Goal: Transaction & Acquisition: Purchase product/service

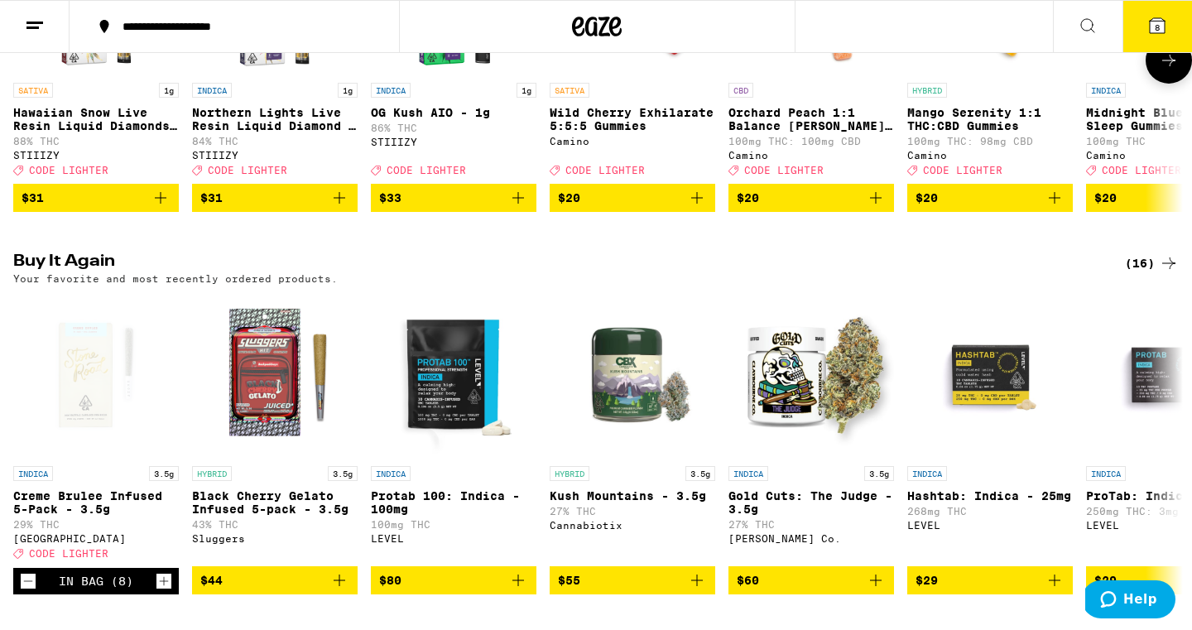
scroll to position [388, 0]
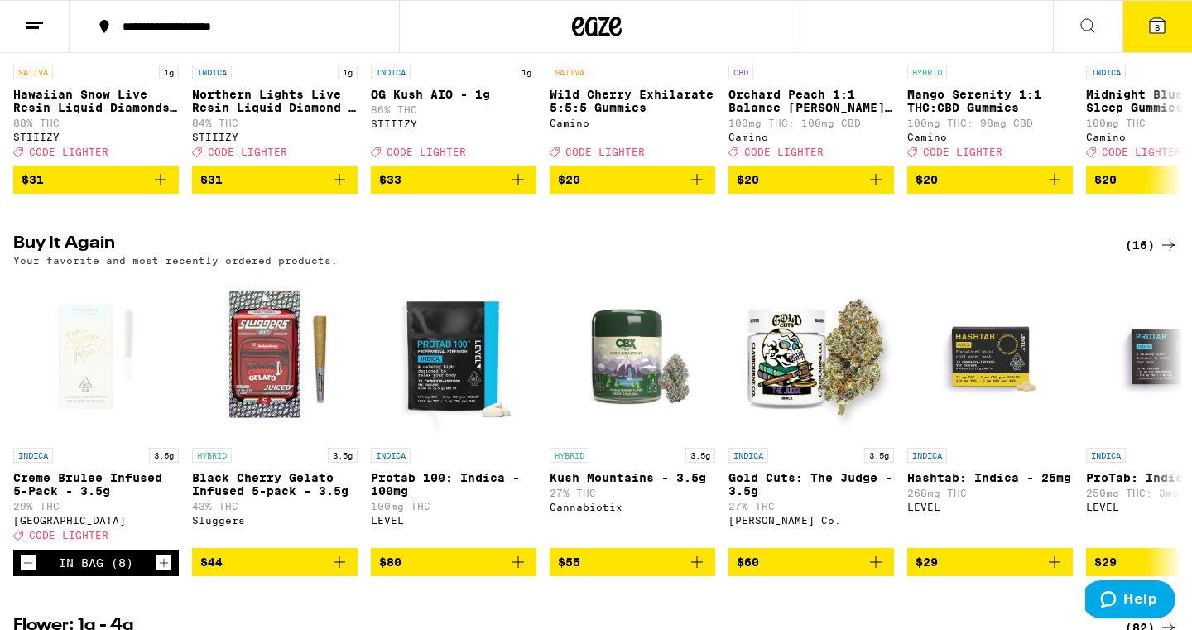
click at [1143, 17] on button "8" at bounding box center [1157, 26] width 70 height 51
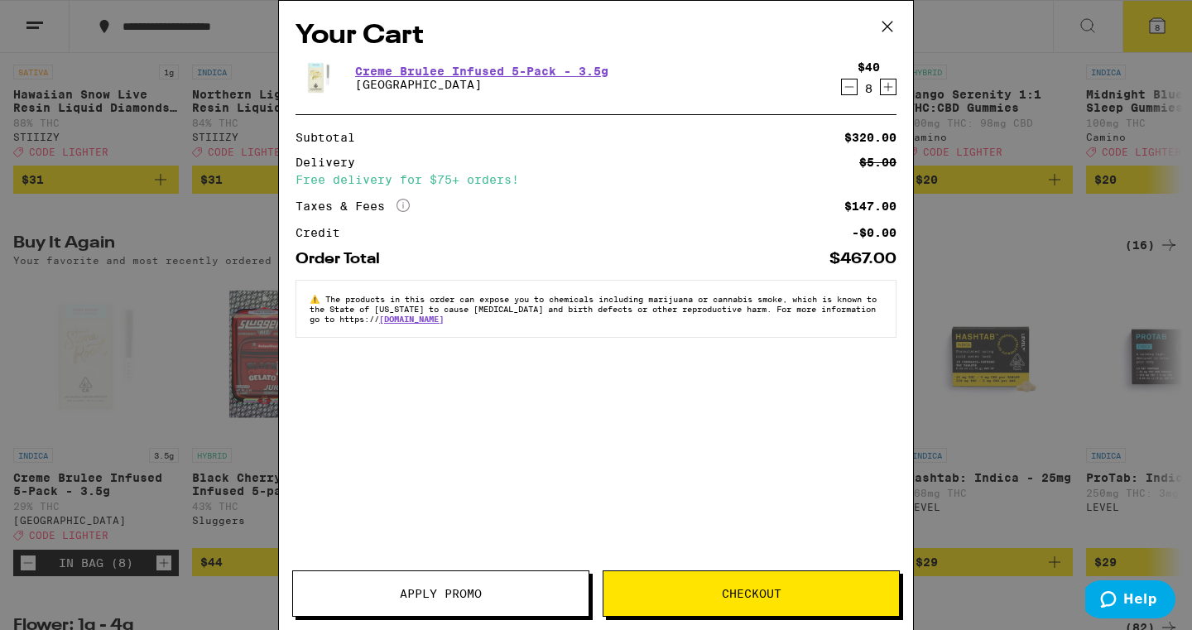
click at [431, 559] on div "Your Cart Creme Brulee Infused 5-Pack - 3.5g Stone Road $40 8 Subtotal $320.00 …" at bounding box center [596, 290] width 634 height 579
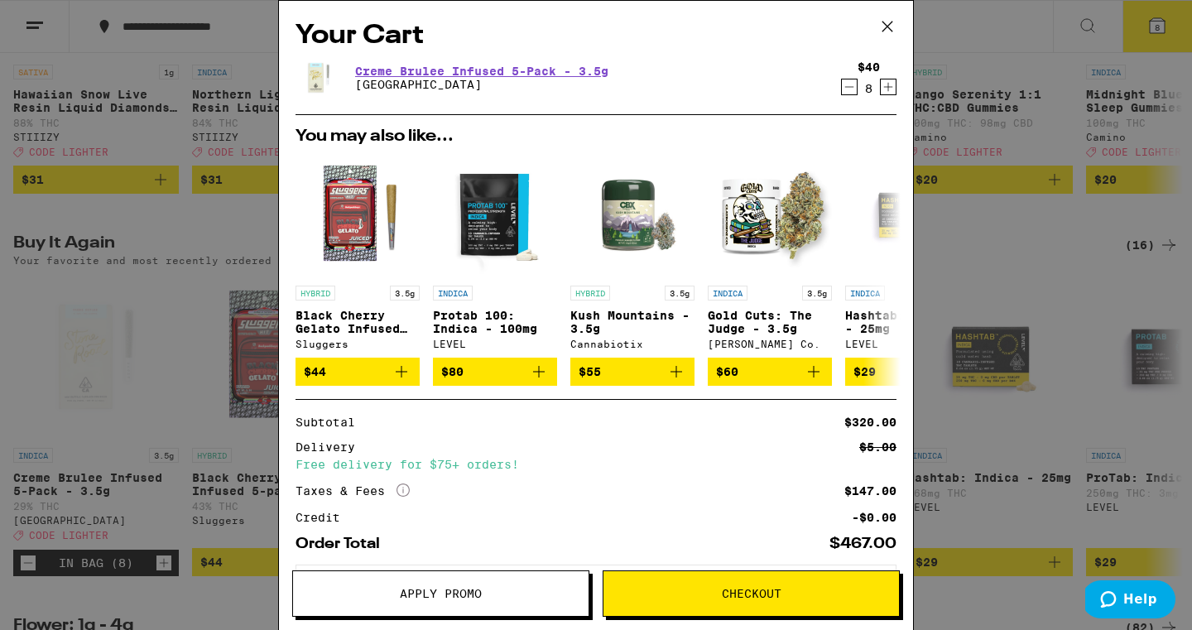
click at [480, 602] on button "Apply Promo" at bounding box center [440, 593] width 297 height 46
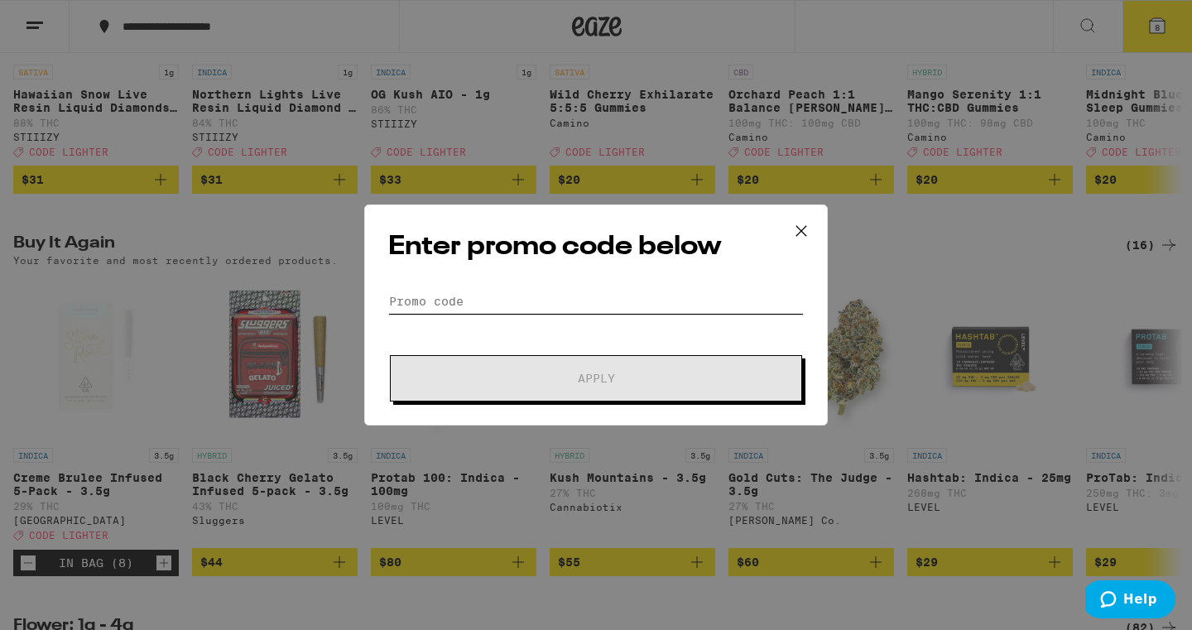
click at [556, 307] on input "Promo Code" at bounding box center [595, 301] width 415 height 25
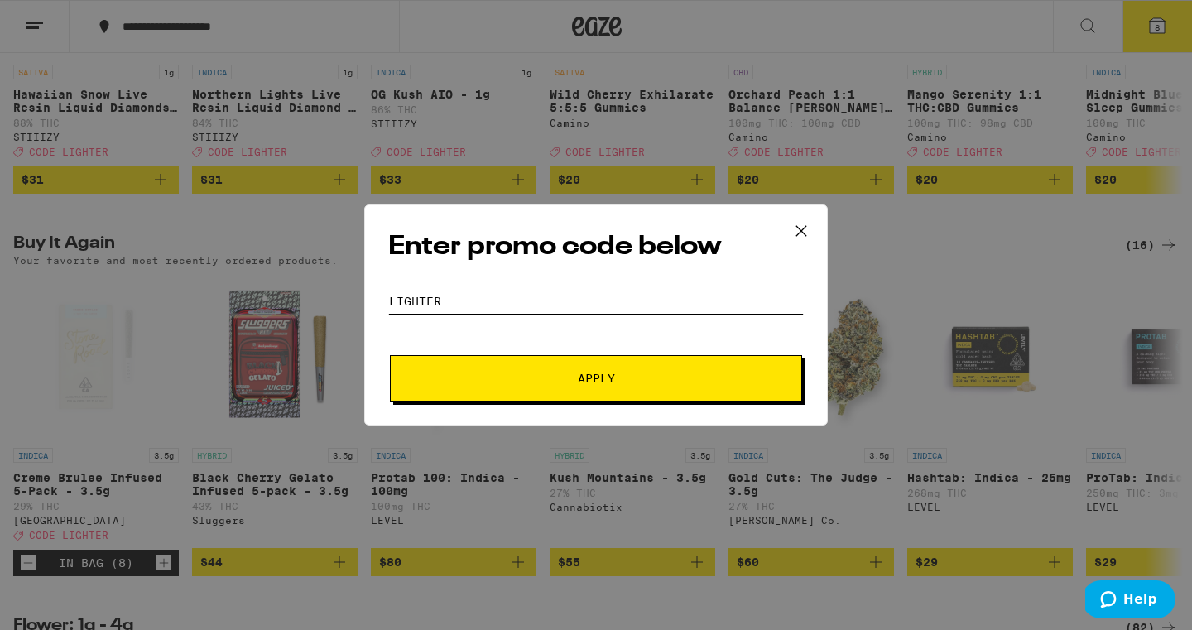
type input "lighter"
click at [550, 365] on button "Apply" at bounding box center [596, 378] width 412 height 46
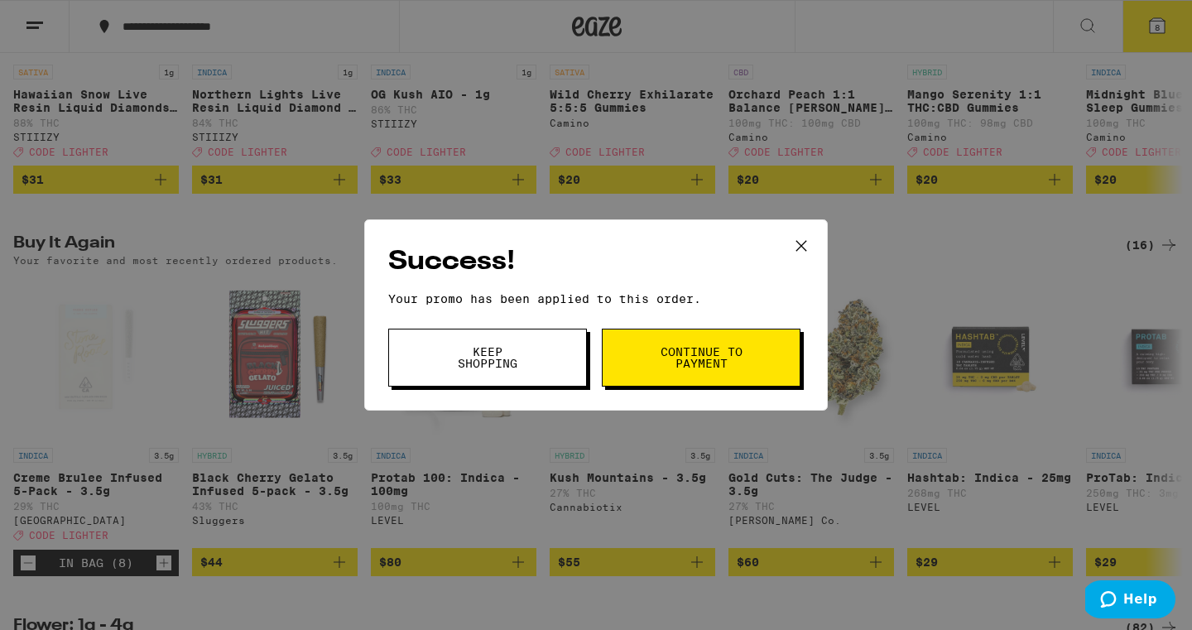
click at [797, 246] on icon at bounding box center [801, 245] width 25 height 25
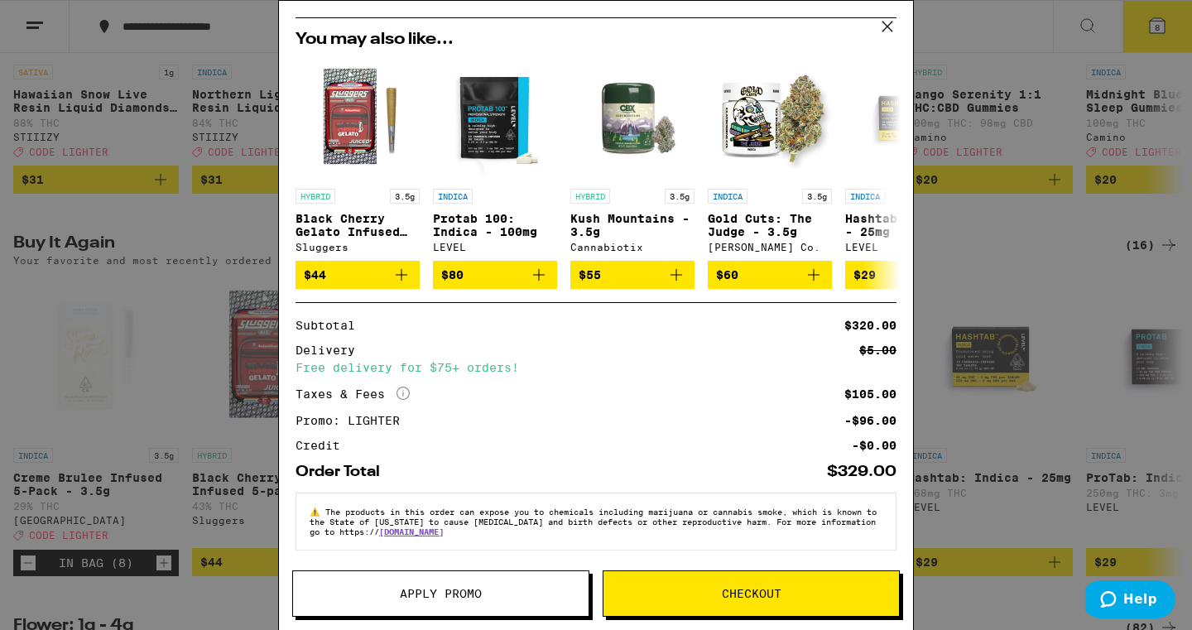
scroll to position [107, 0]
click at [699, 583] on button "Checkout" at bounding box center [751, 593] width 297 height 46
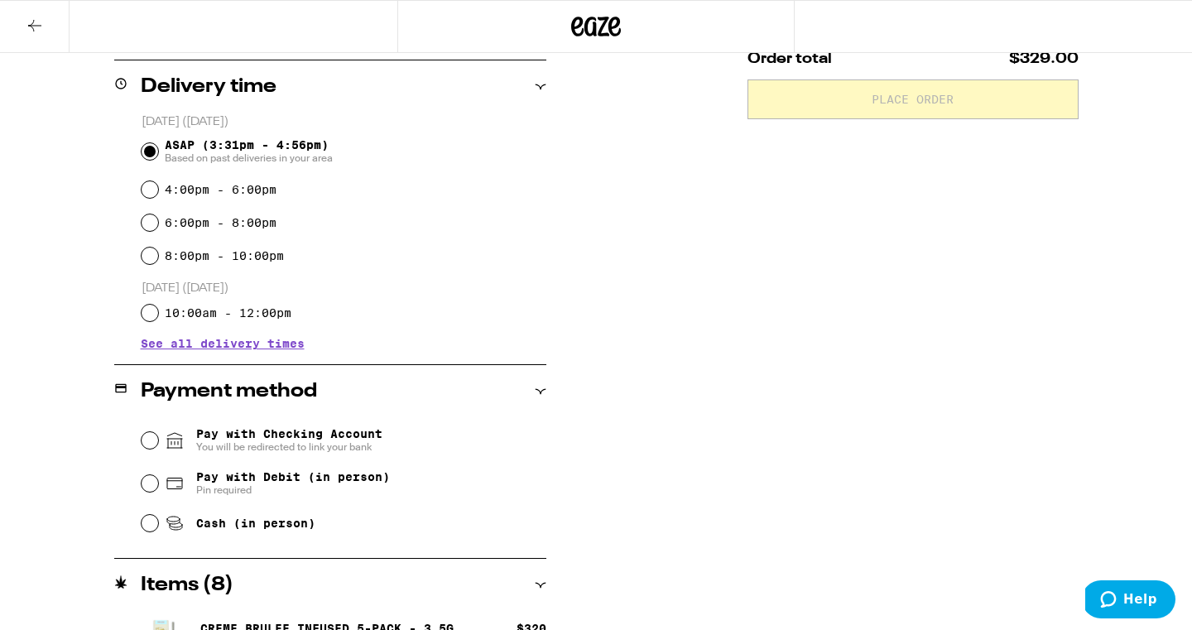
scroll to position [434, 0]
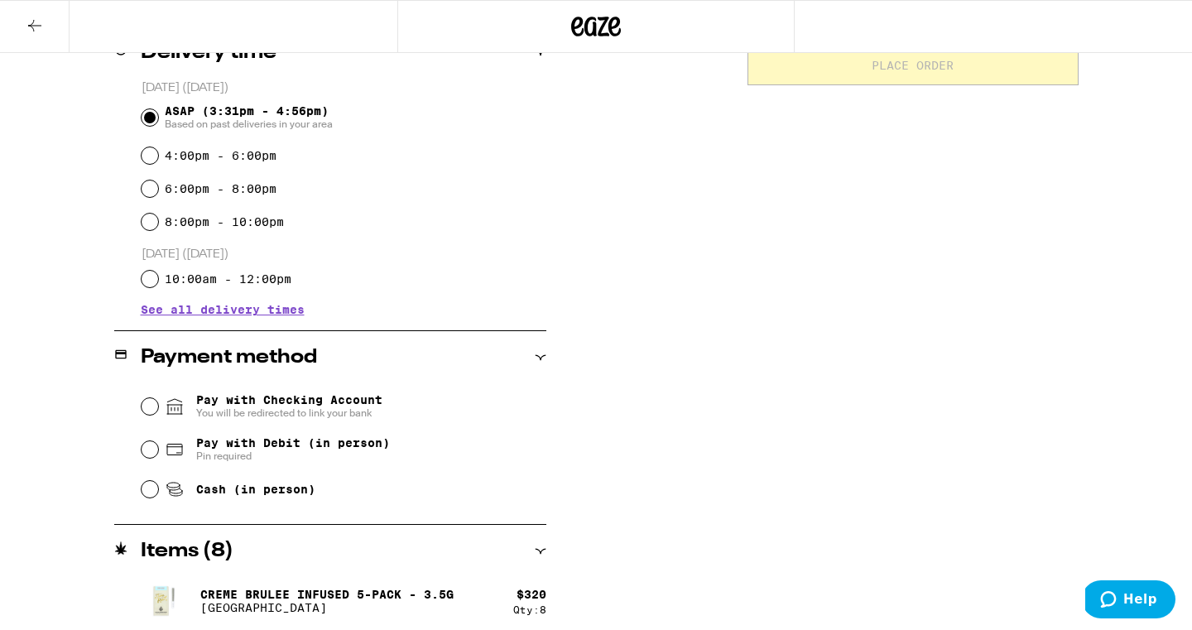
click at [147, 492] on input "Cash (in person)" at bounding box center [150, 489] width 17 height 17
radio input "true"
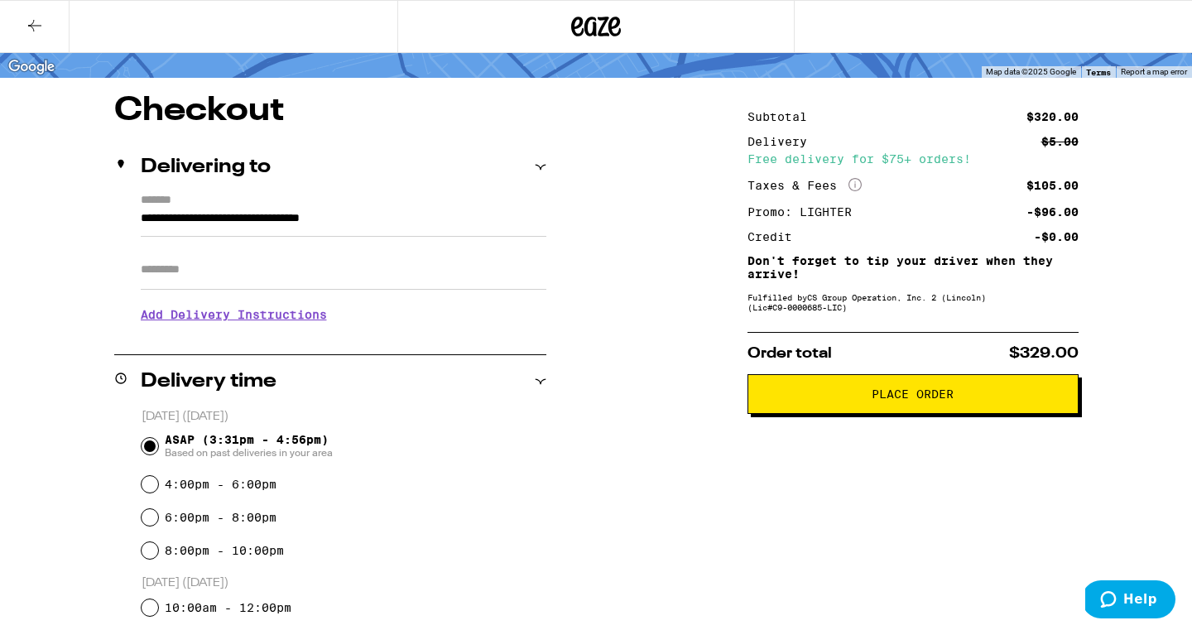
scroll to position [89, 0]
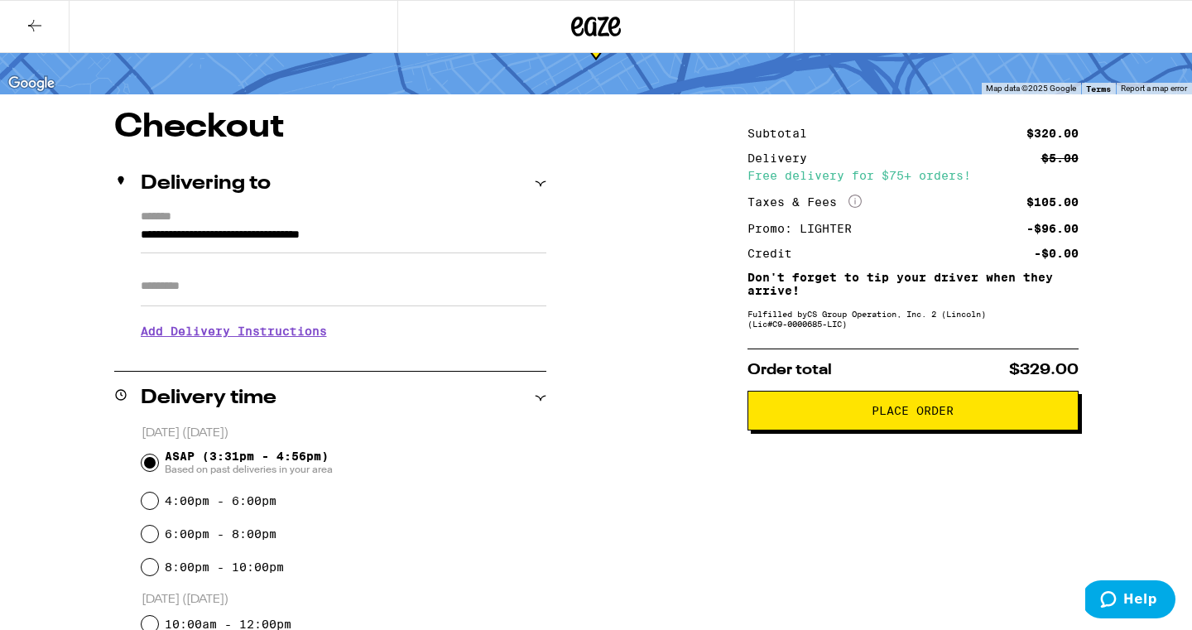
click at [810, 416] on span "Place Order" at bounding box center [912, 411] width 303 height 12
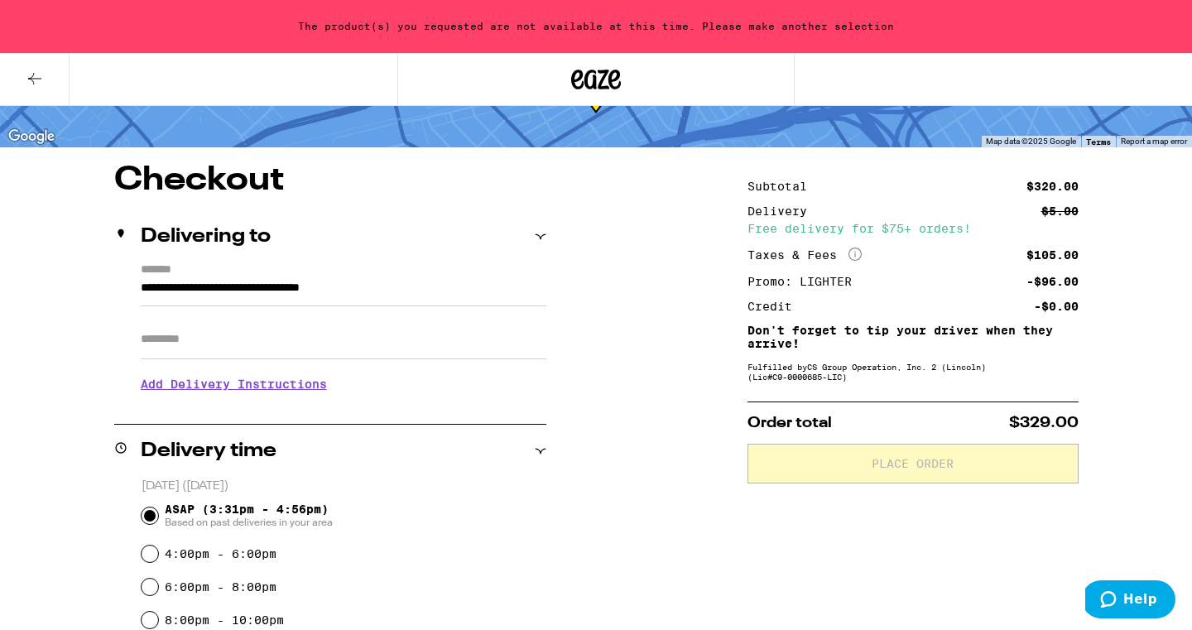
click at [31, 77] on icon at bounding box center [34, 79] width 13 height 12
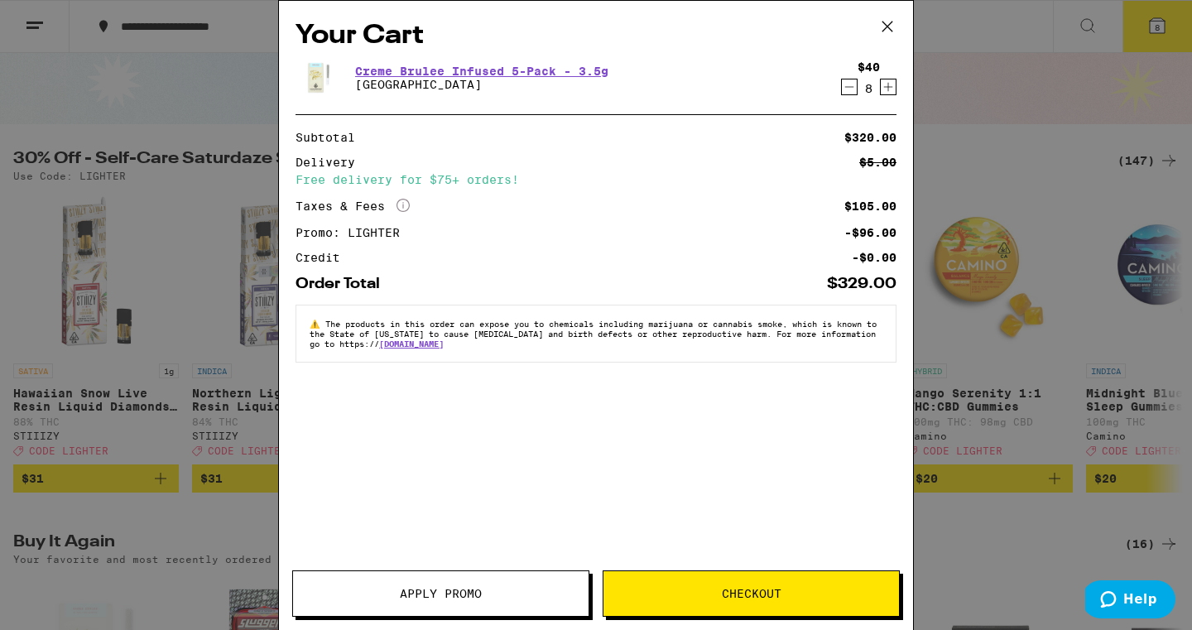
click at [844, 86] on icon "Decrement" at bounding box center [849, 87] width 15 height 20
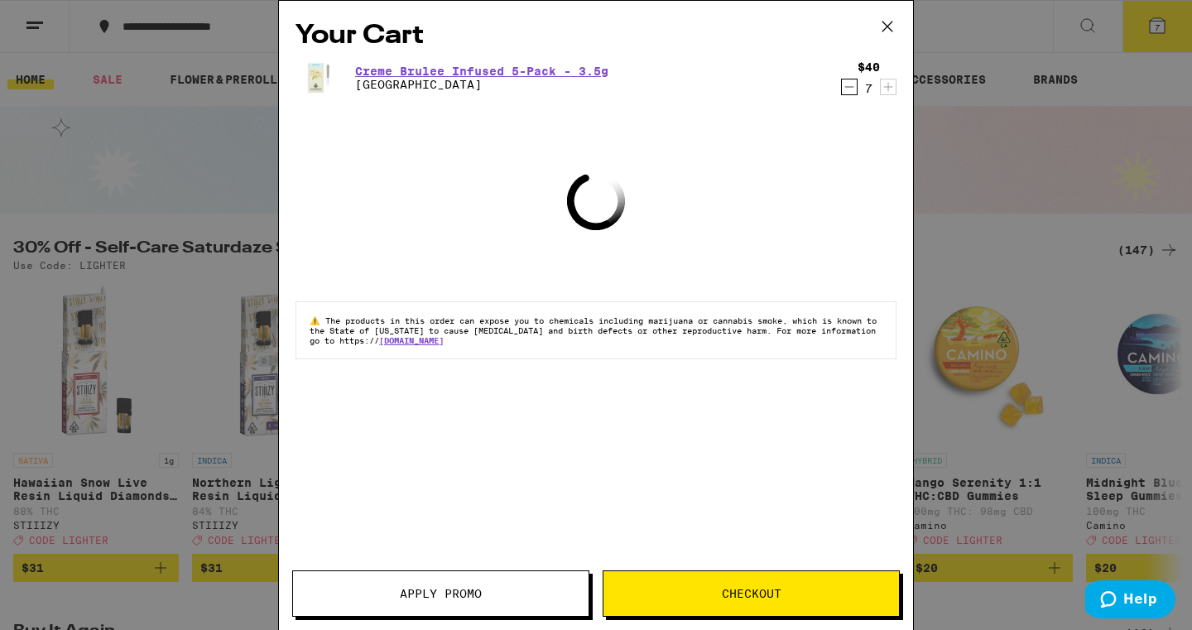
click at [849, 89] on icon "Decrement" at bounding box center [849, 87] width 15 height 20
click at [886, 26] on icon at bounding box center [887, 26] width 25 height 25
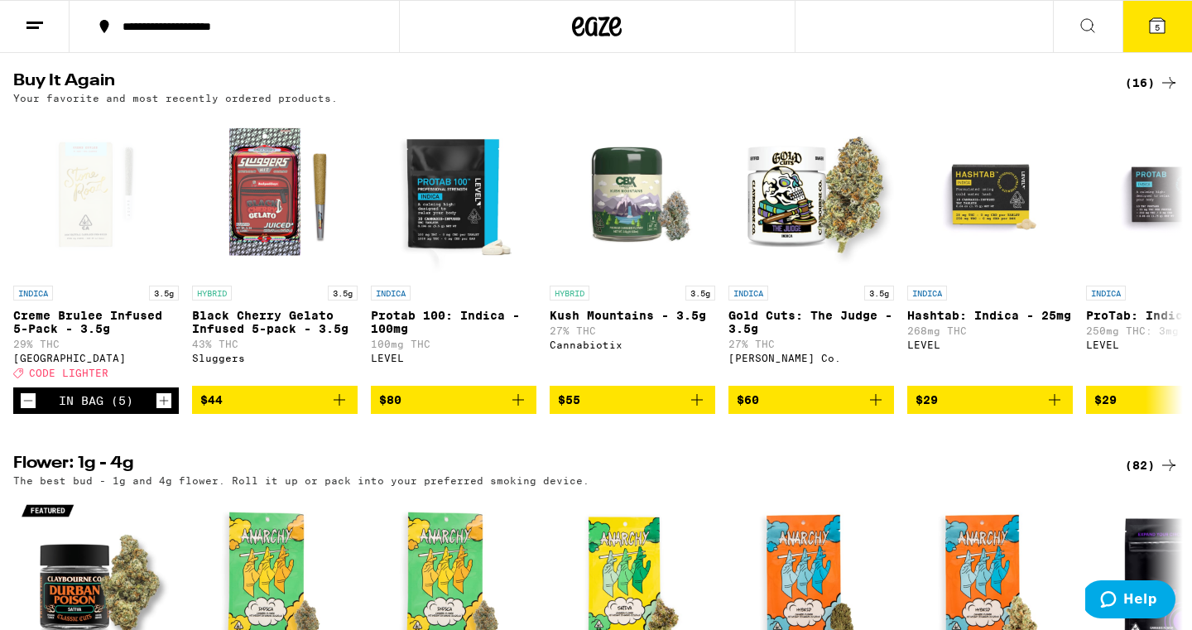
scroll to position [544, 0]
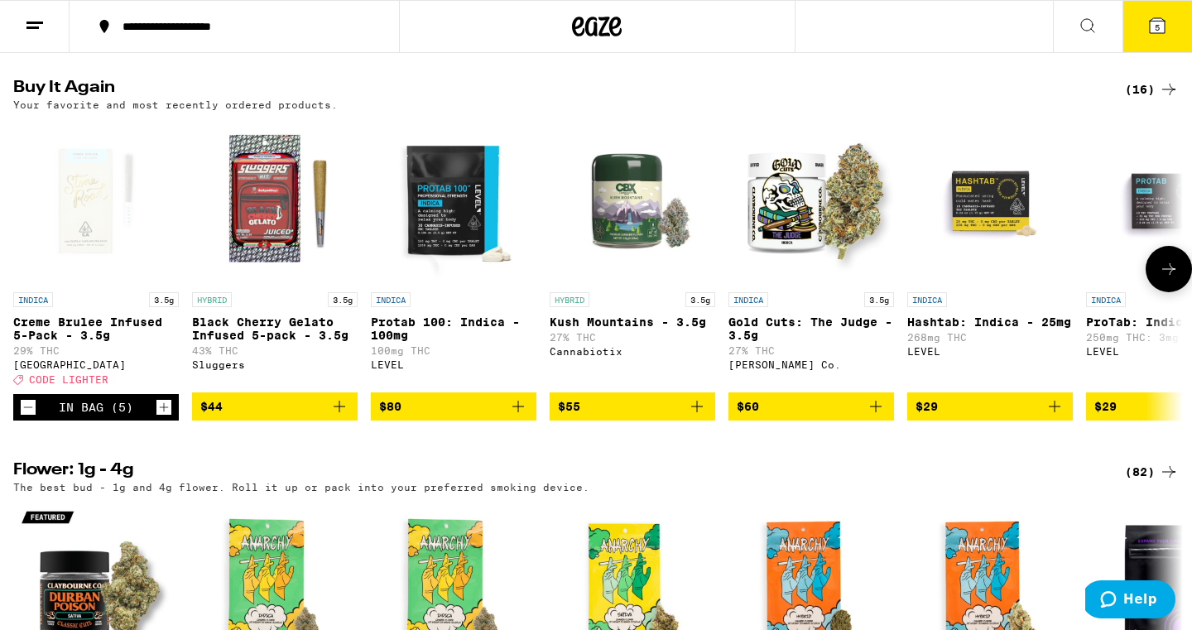
click at [156, 417] on icon "Increment" at bounding box center [163, 407] width 15 height 20
click at [169, 417] on icon "Increment" at bounding box center [163, 407] width 15 height 20
click at [1153, 24] on icon at bounding box center [1157, 25] width 15 height 15
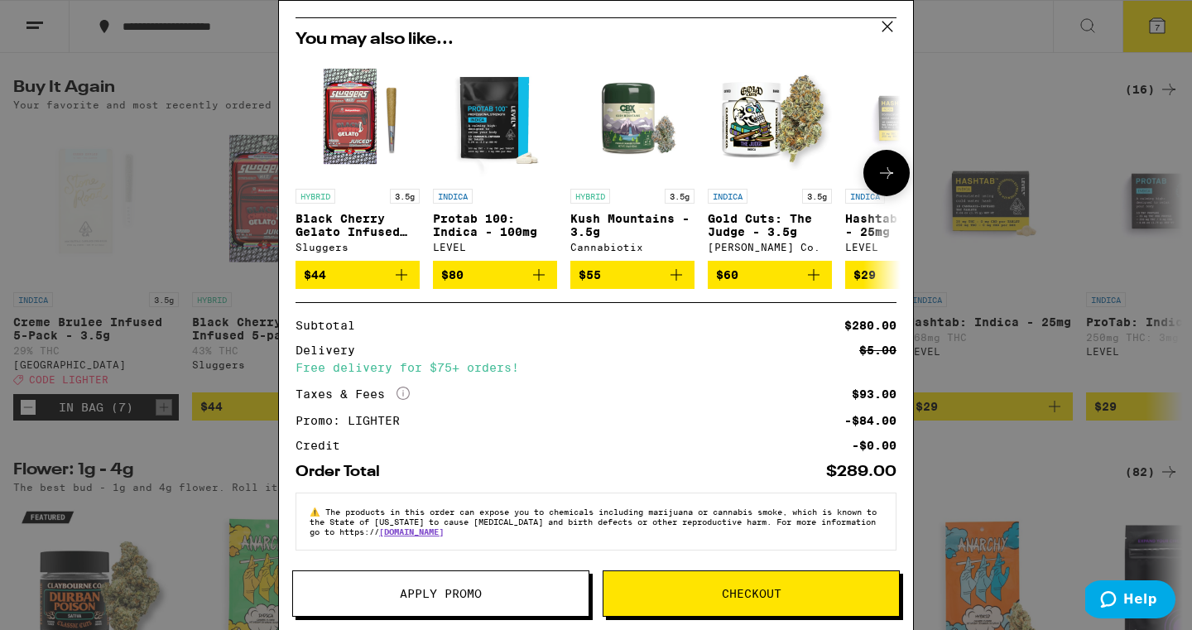
scroll to position [107, 0]
click at [692, 596] on span "Checkout" at bounding box center [750, 594] width 295 height 12
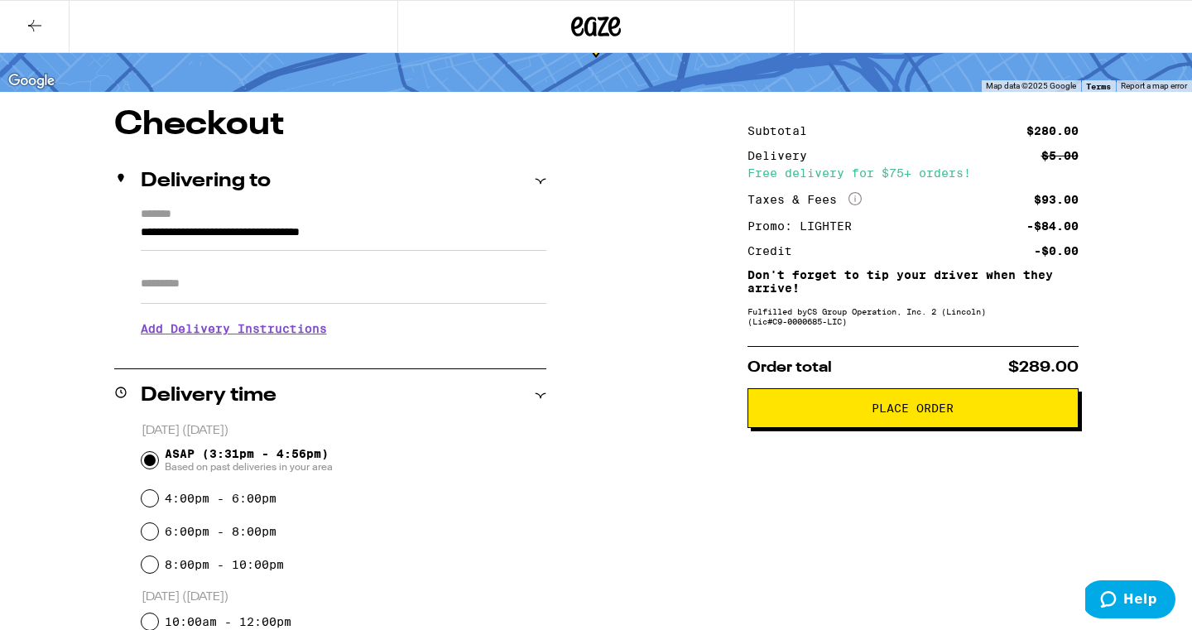
scroll to position [92, 0]
click at [806, 409] on span "Place Order" at bounding box center [912, 408] width 303 height 12
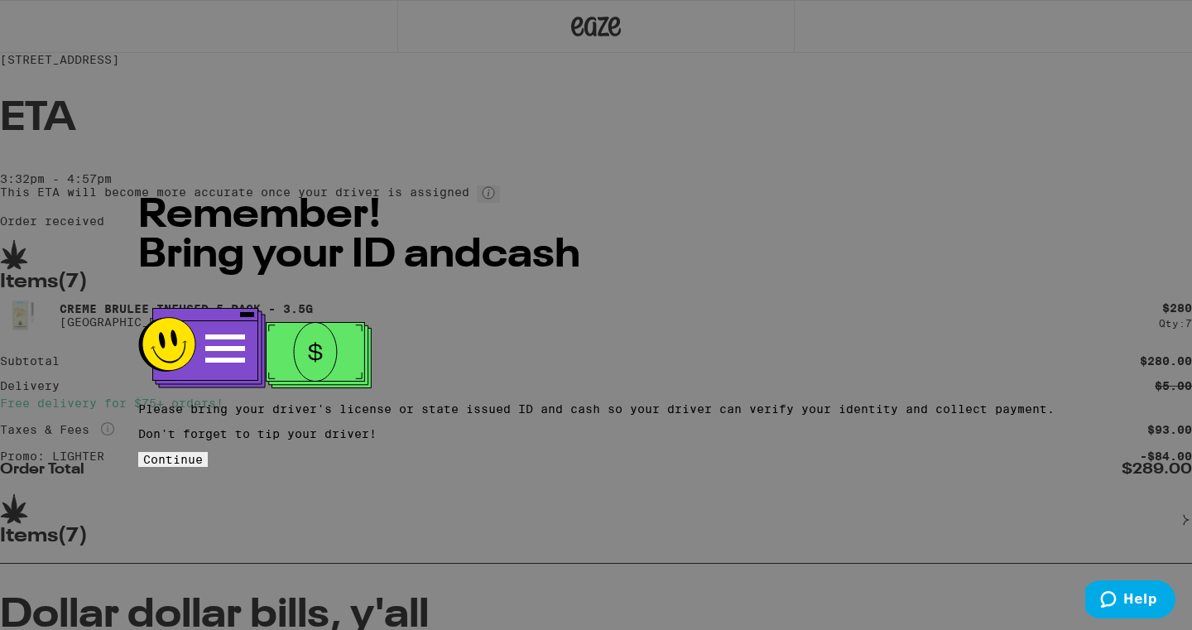
click at [203, 453] on span "Continue" at bounding box center [173, 459] width 60 height 13
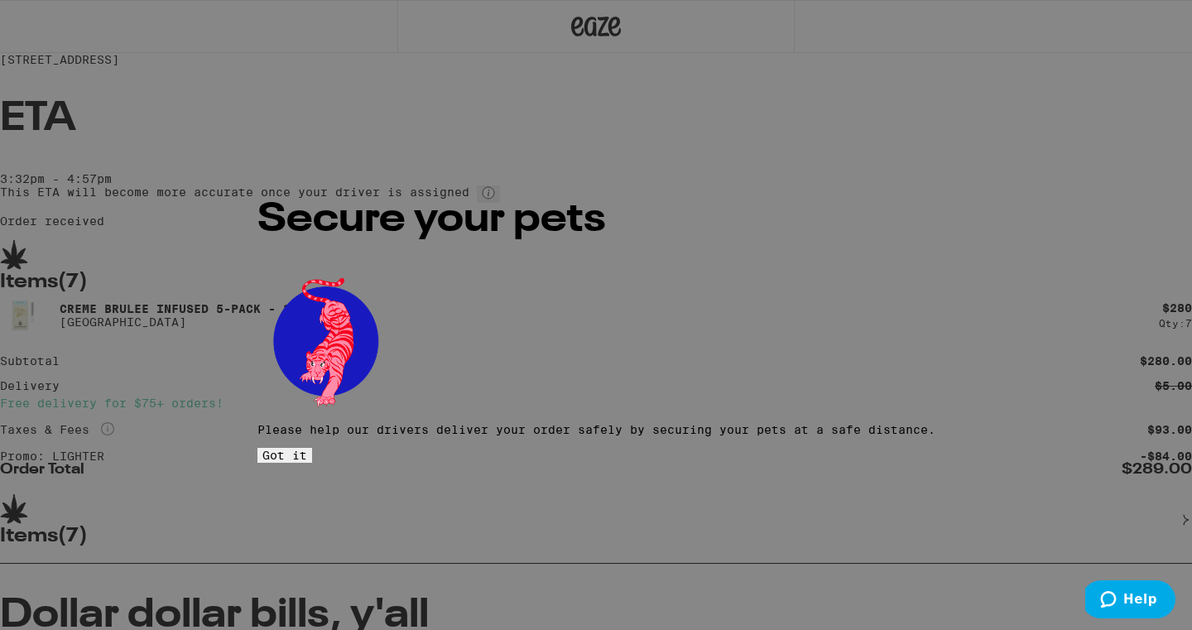
click at [312, 448] on button "Got it" at bounding box center [284, 455] width 55 height 15
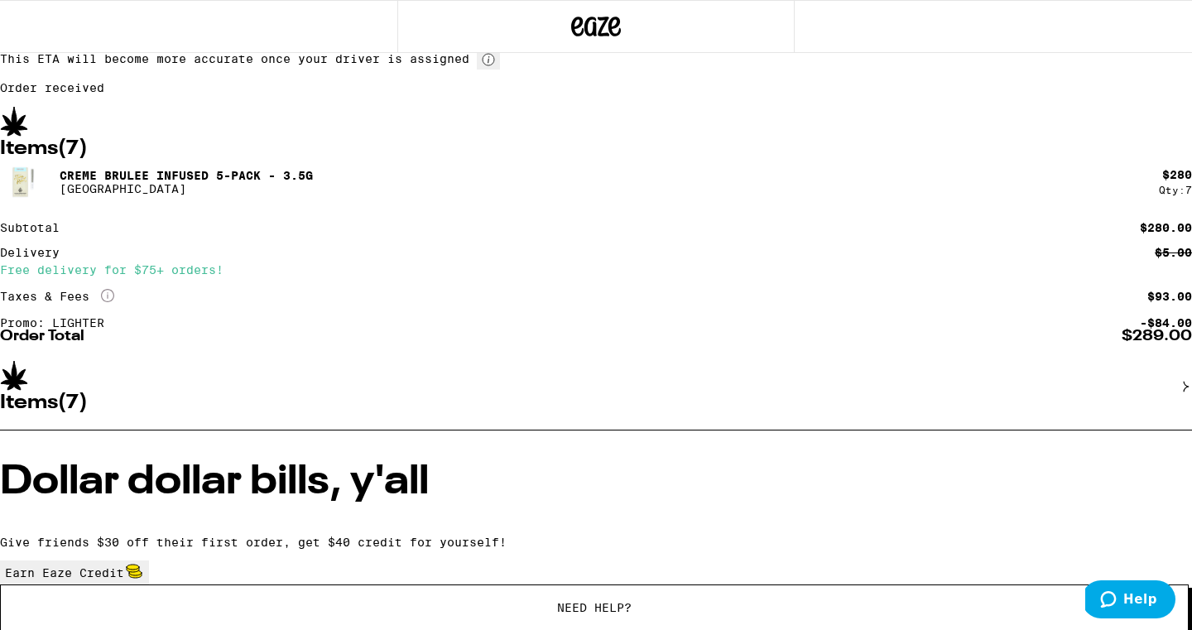
scroll to position [134, 0]
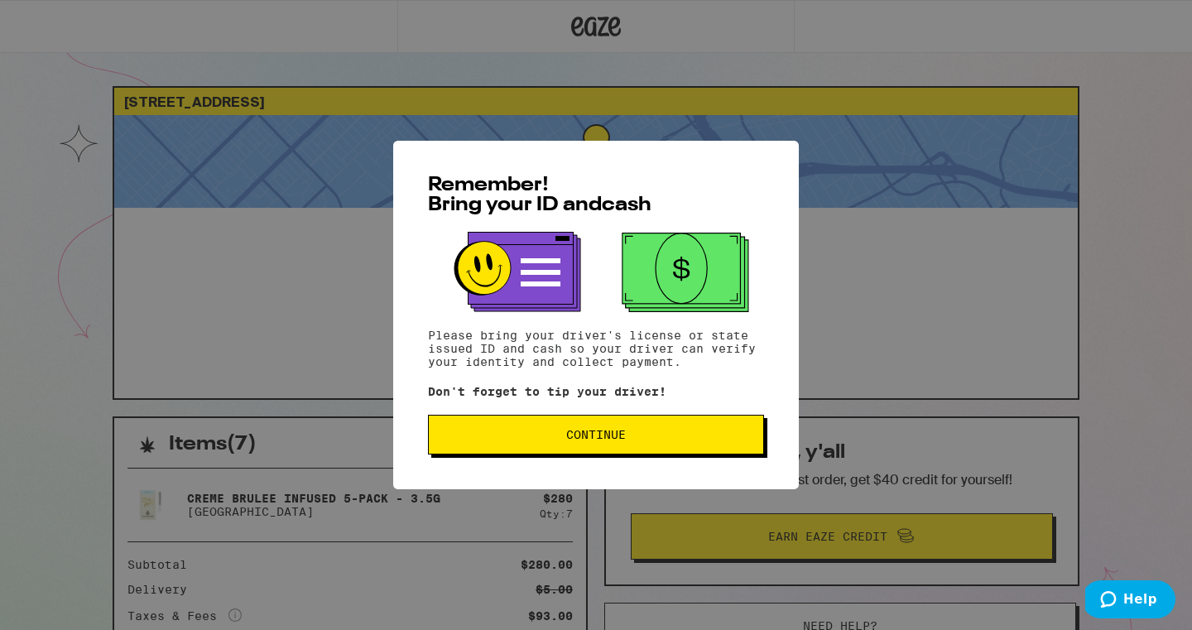
click at [543, 440] on span "Continue" at bounding box center [596, 435] width 308 height 12
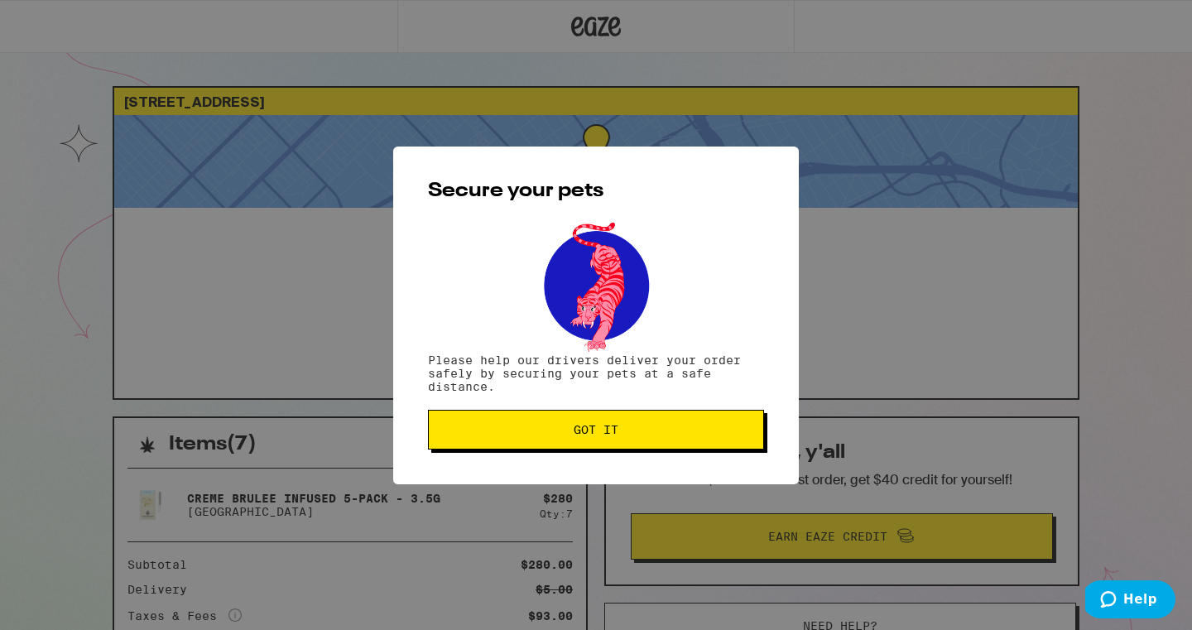
click at [543, 441] on button "Got it" at bounding box center [596, 430] width 336 height 40
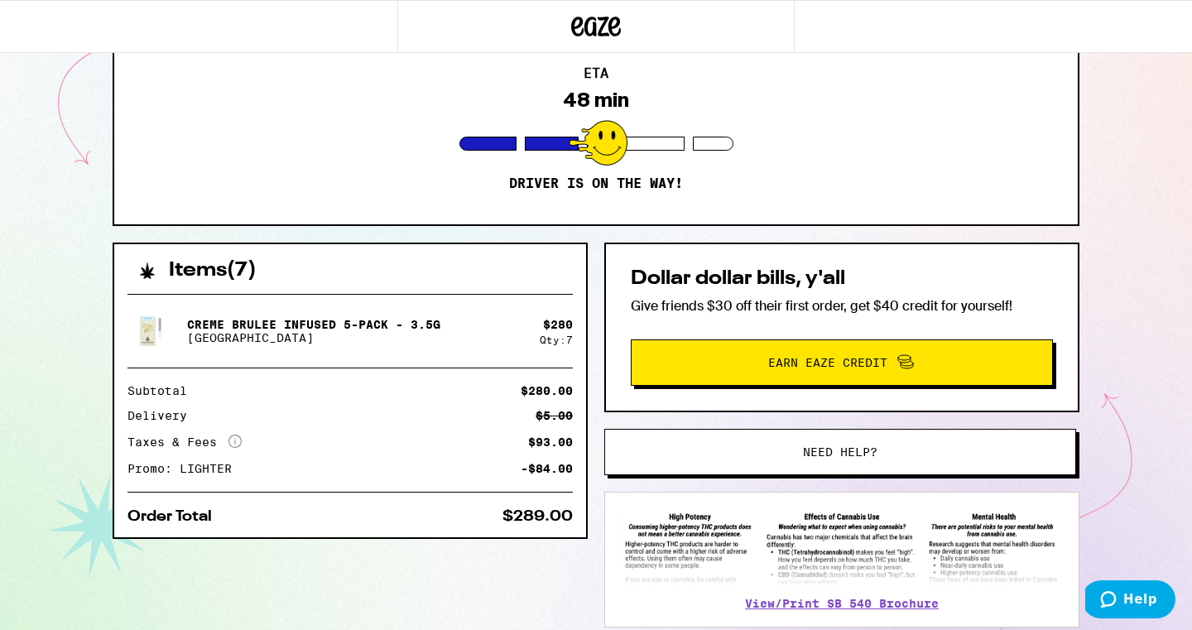
scroll to position [175, 0]
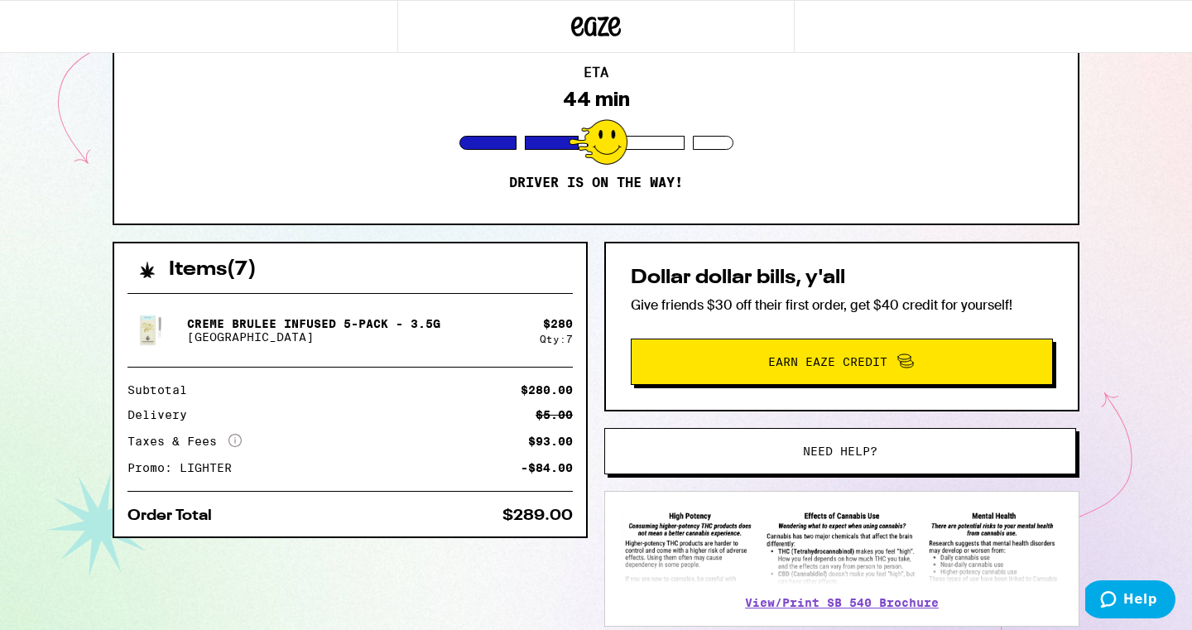
click at [580, 21] on icon at bounding box center [577, 27] width 12 height 20
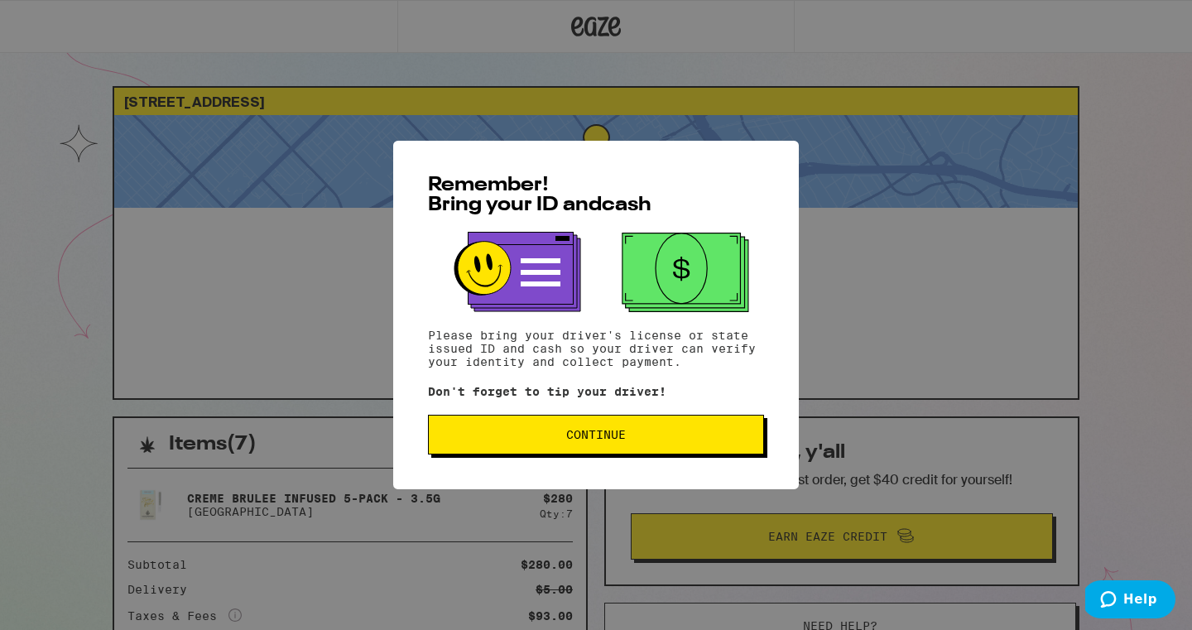
click at [656, 451] on button "Continue" at bounding box center [596, 435] width 336 height 40
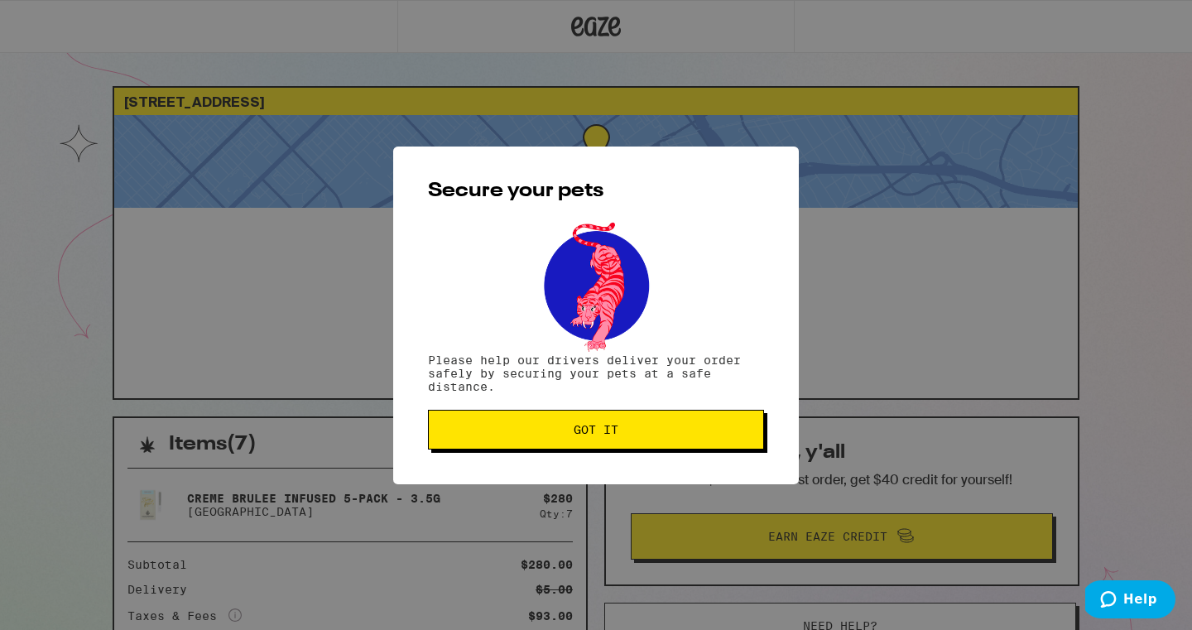
click at [656, 449] on button "Got it" at bounding box center [596, 430] width 336 height 40
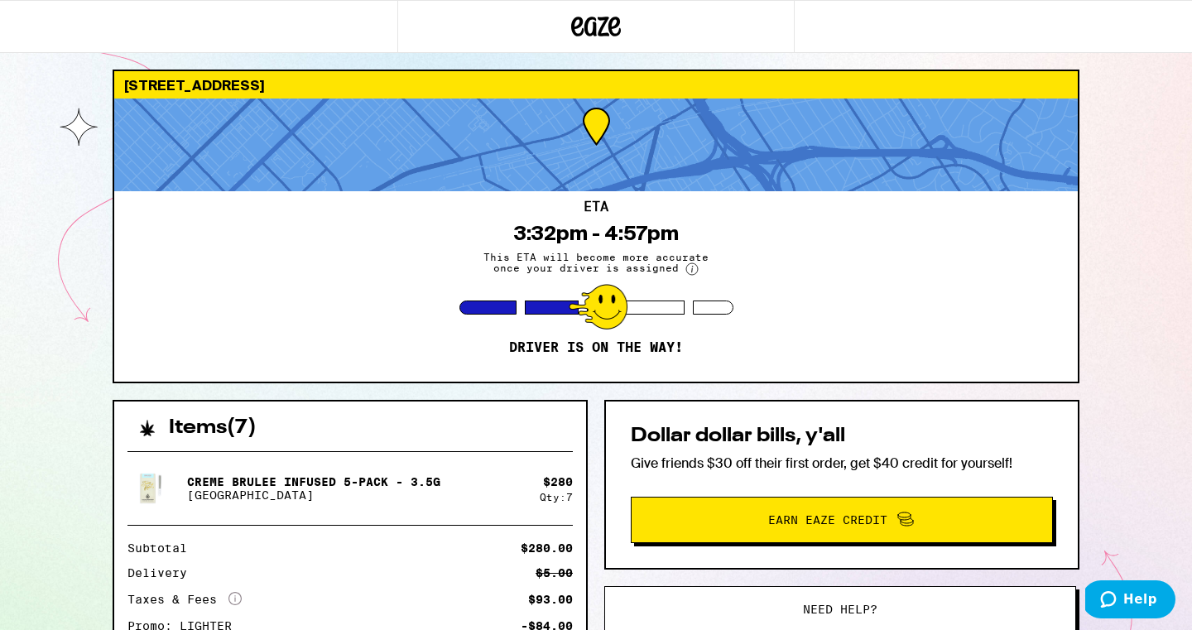
scroll to position [12, 0]
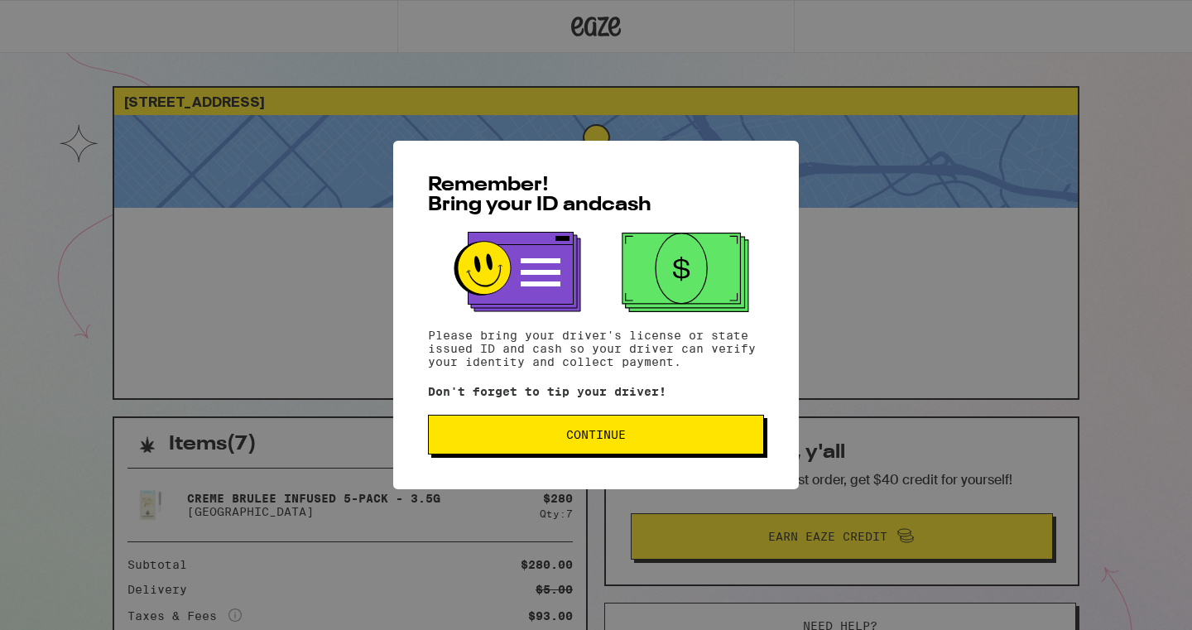
scroll to position [2, 0]
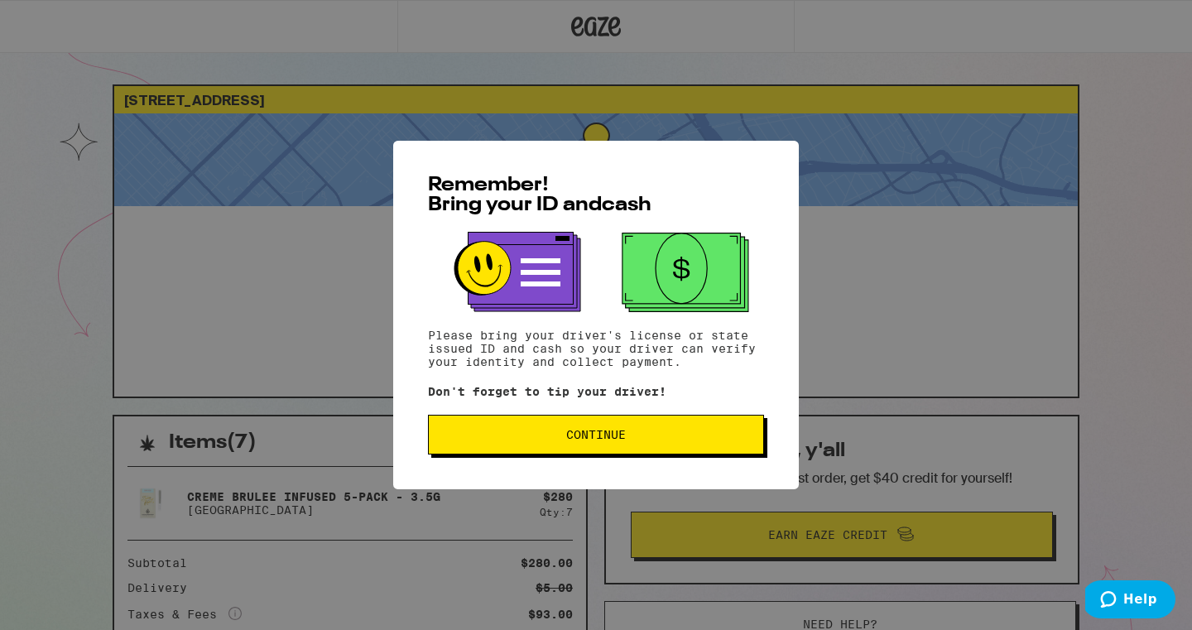
click at [634, 446] on button "Continue" at bounding box center [596, 435] width 336 height 40
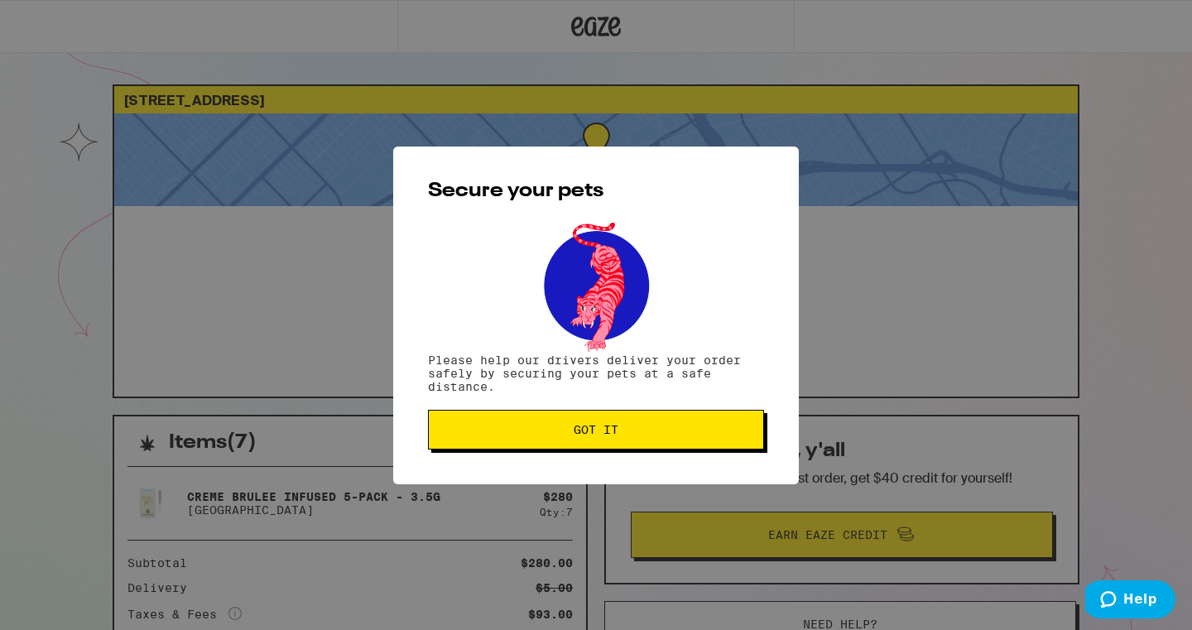
click at [634, 446] on button "Got it" at bounding box center [596, 430] width 336 height 40
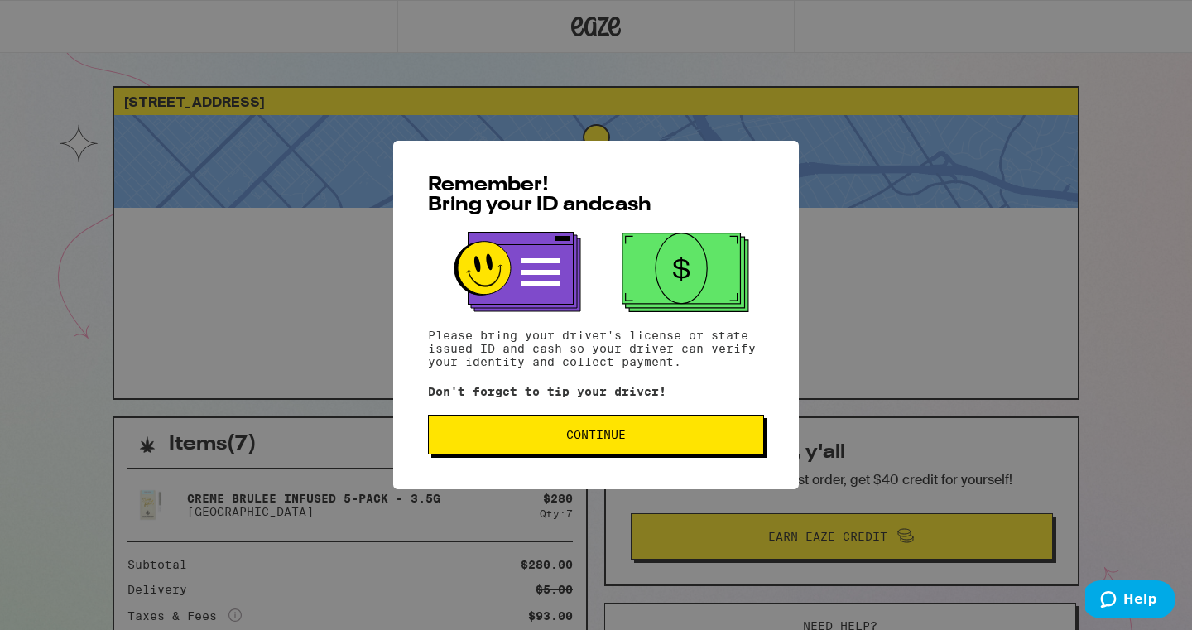
click at [614, 431] on span "Continue" at bounding box center [596, 435] width 60 height 12
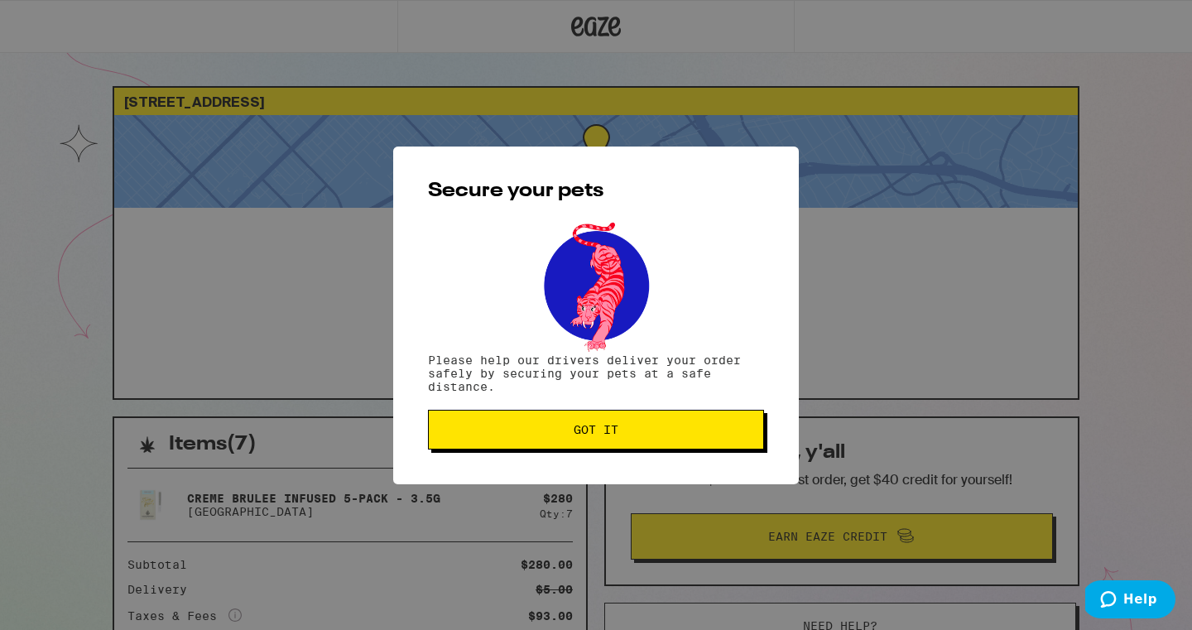
click at [614, 431] on span "Got it" at bounding box center [596, 430] width 45 height 12
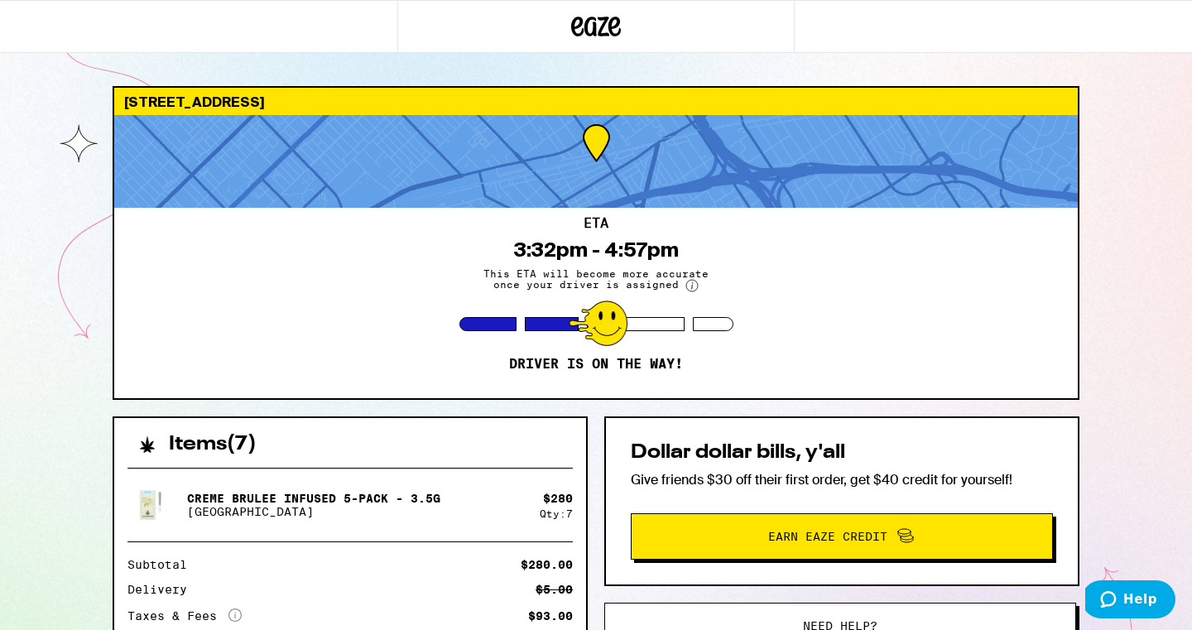
click at [613, 20] on icon at bounding box center [614, 27] width 12 height 20
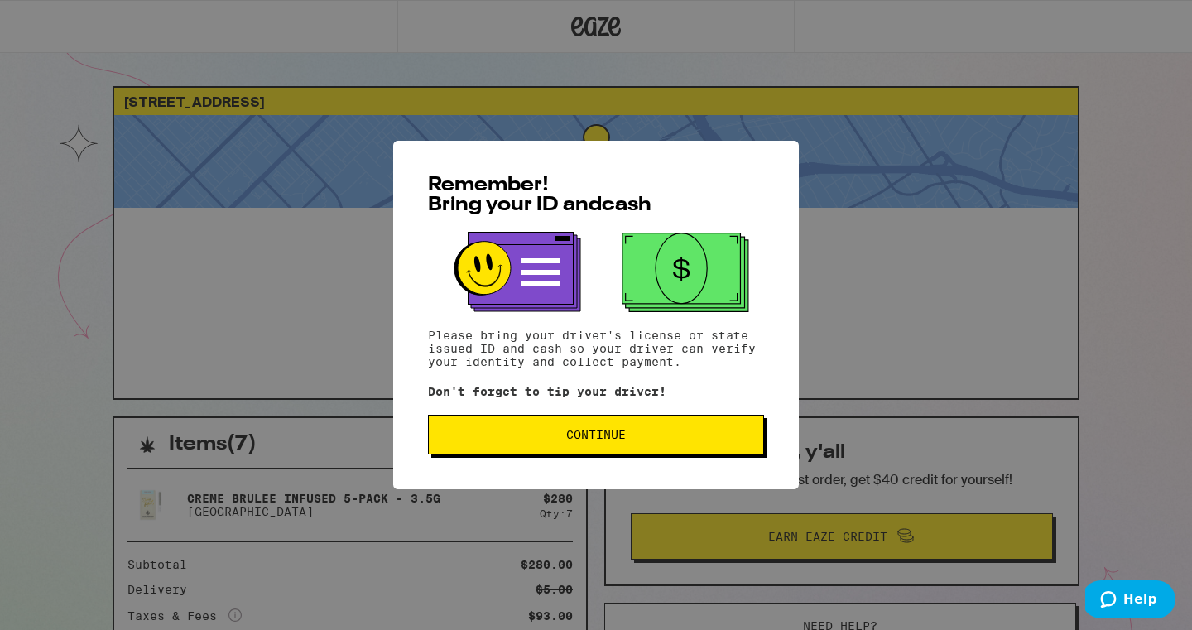
click at [566, 426] on button "Continue" at bounding box center [596, 435] width 336 height 40
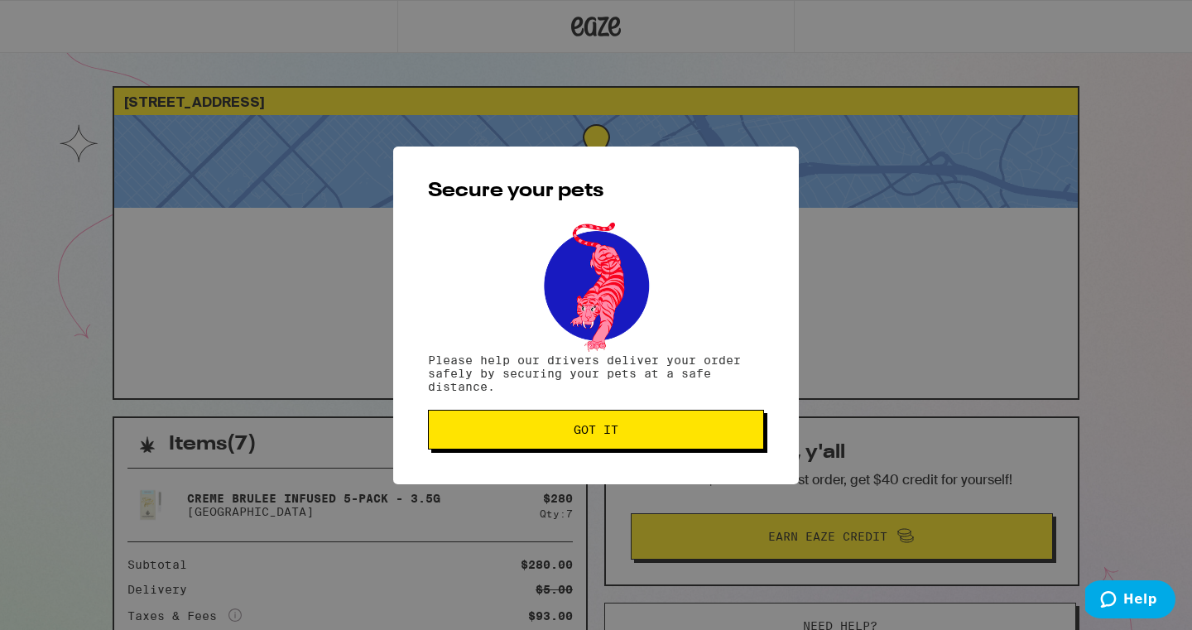
click at [566, 426] on span "Got it" at bounding box center [596, 430] width 308 height 12
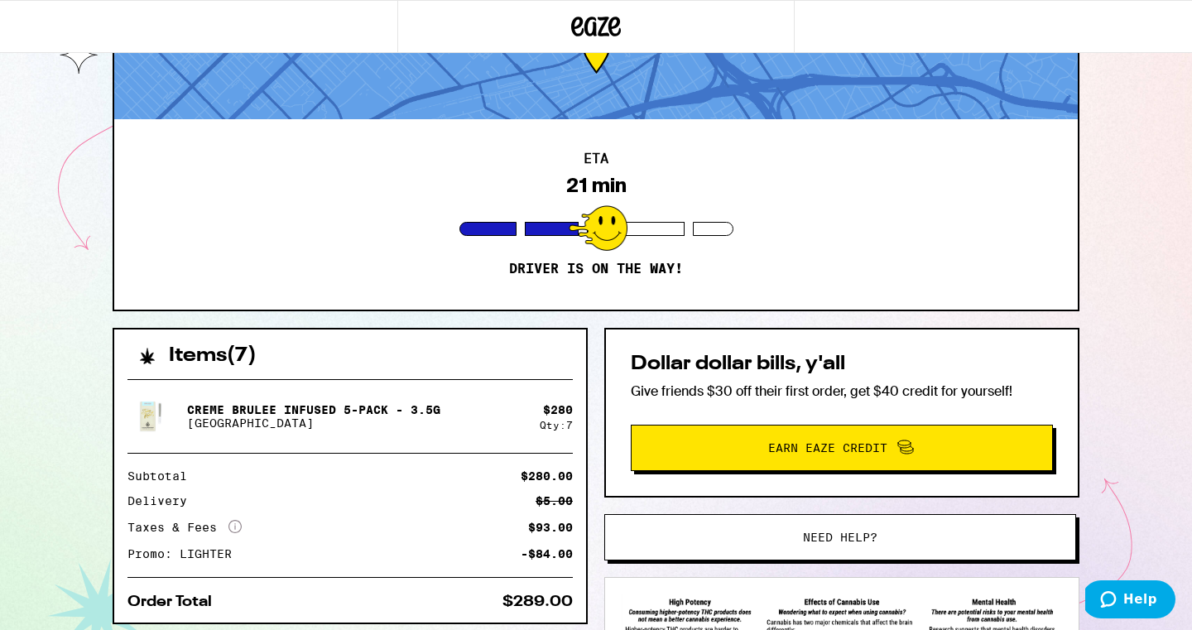
scroll to position [89, 0]
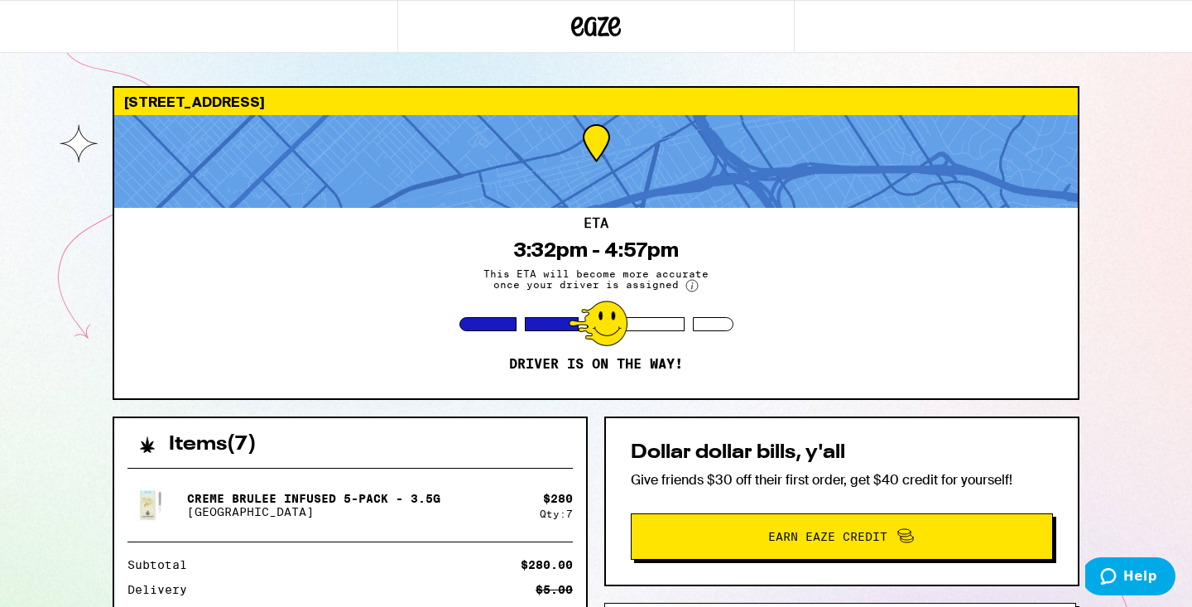
click at [582, 28] on icon at bounding box center [596, 27] width 50 height 30
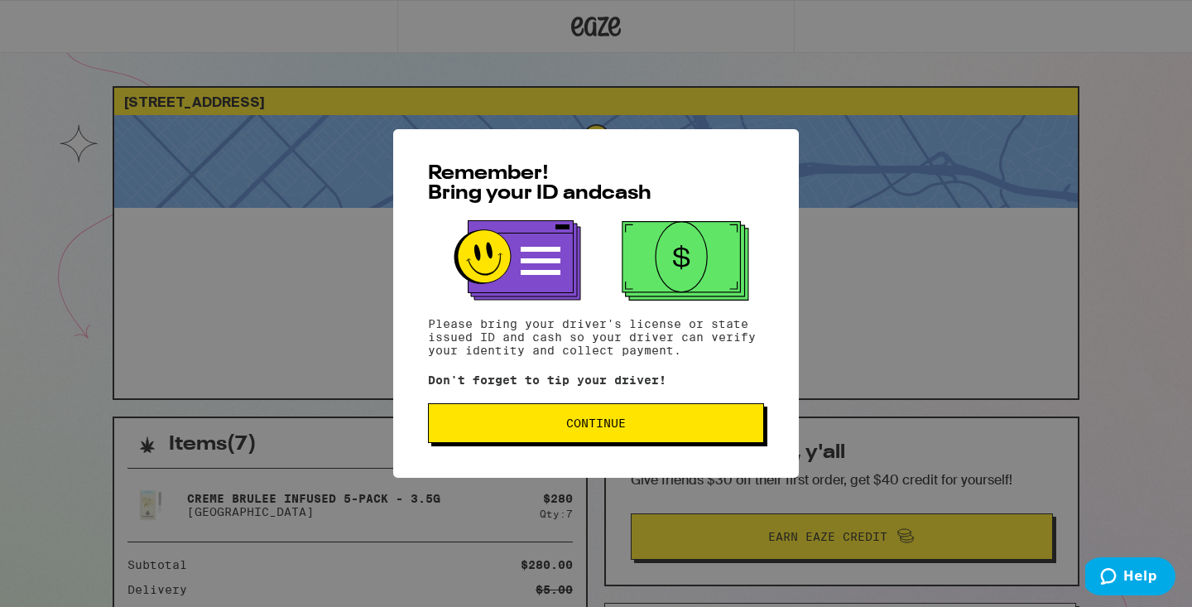
click at [576, 421] on span "Continue" at bounding box center [596, 423] width 60 height 12
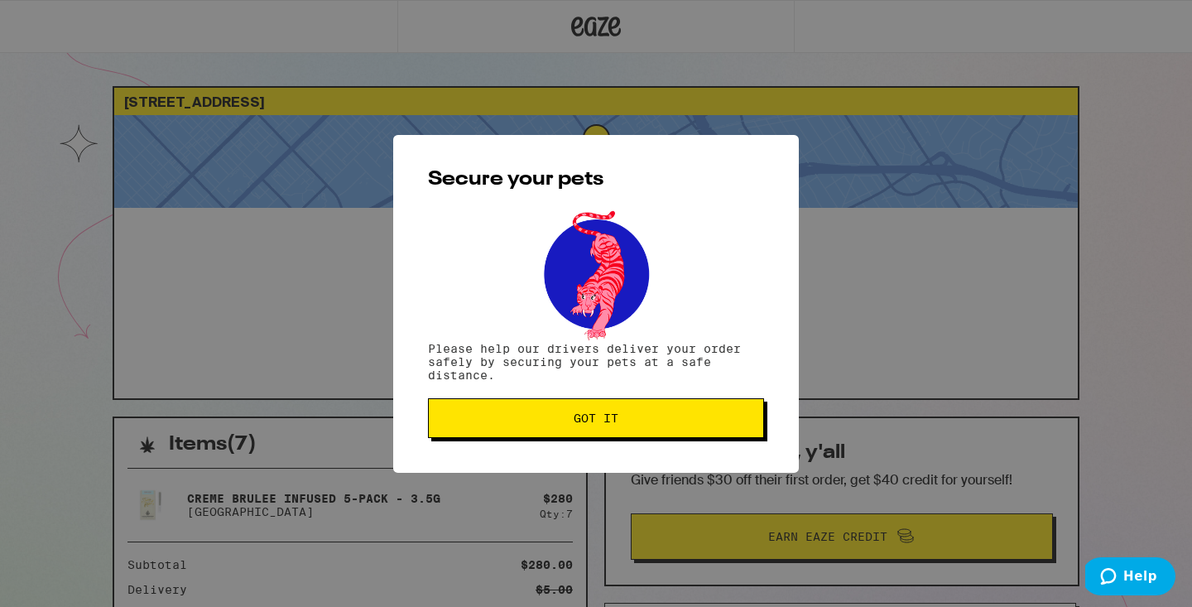
click at [576, 421] on span "Got it" at bounding box center [596, 418] width 45 height 12
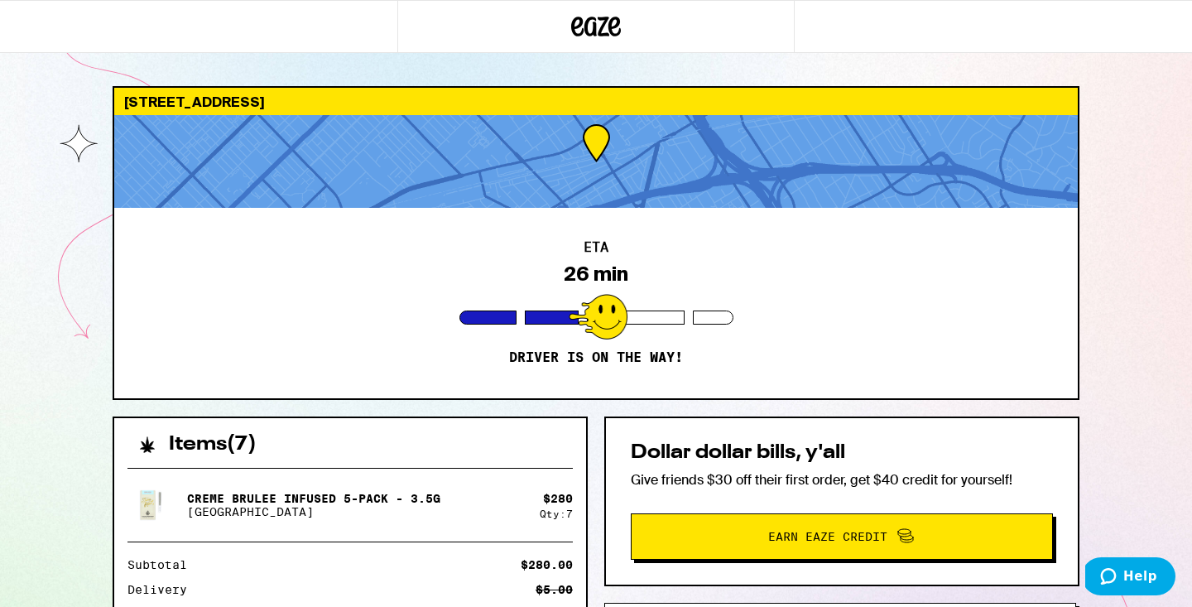
click at [390, 499] on p "Creme Brulee Infused 5-Pack - 3.5g" at bounding box center [313, 498] width 253 height 13
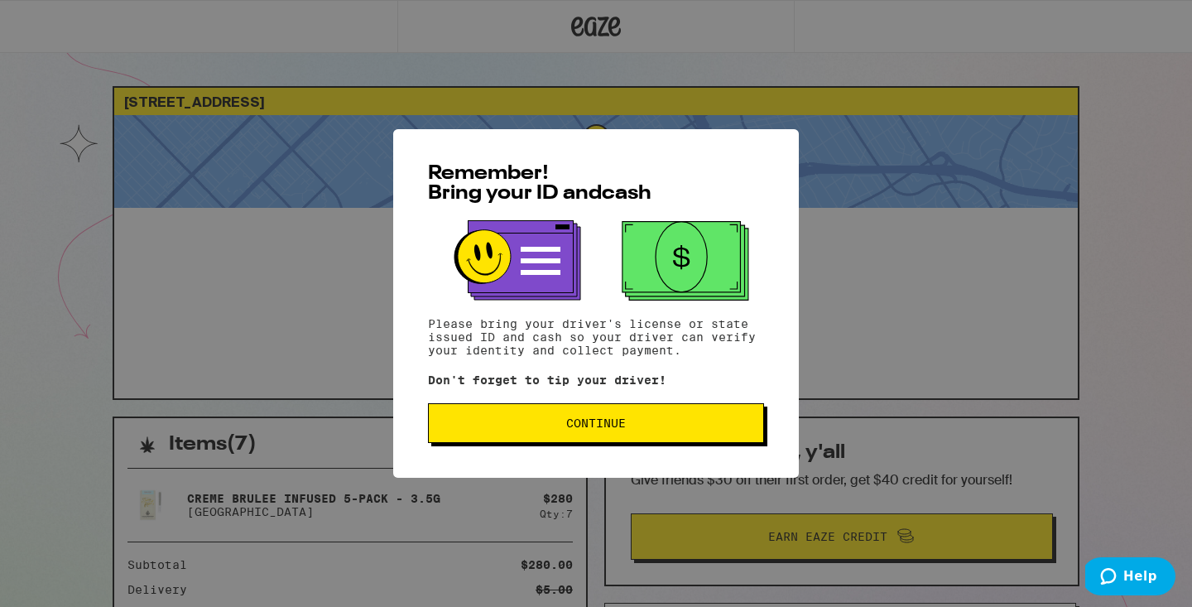
click at [539, 426] on span "Continue" at bounding box center [596, 423] width 308 height 12
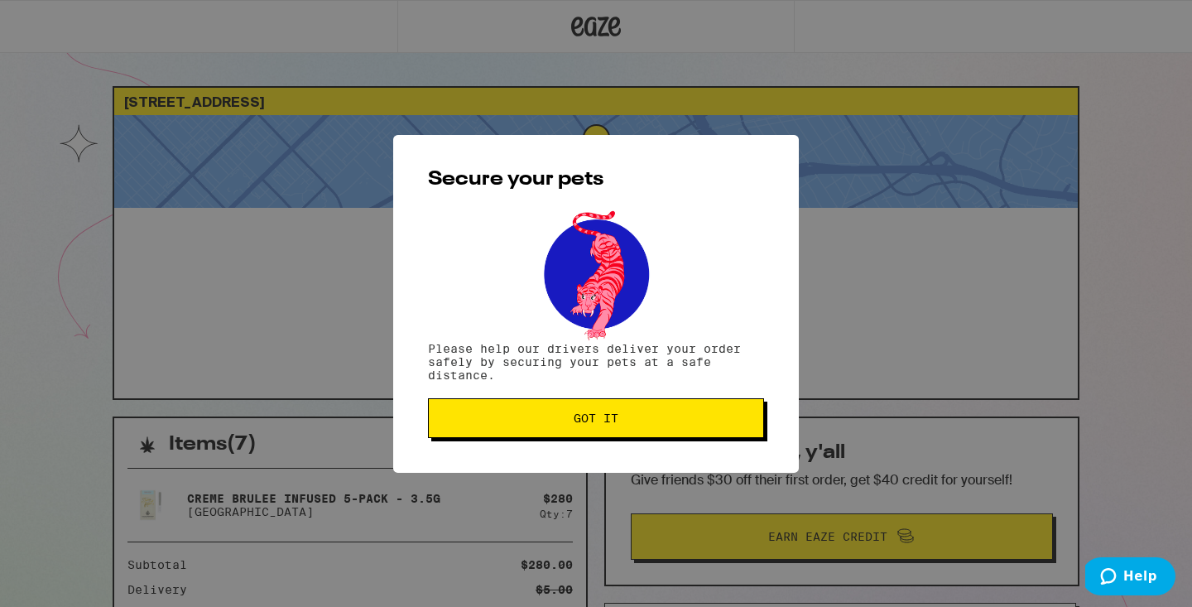
click at [539, 426] on button "Got it" at bounding box center [596, 418] width 336 height 40
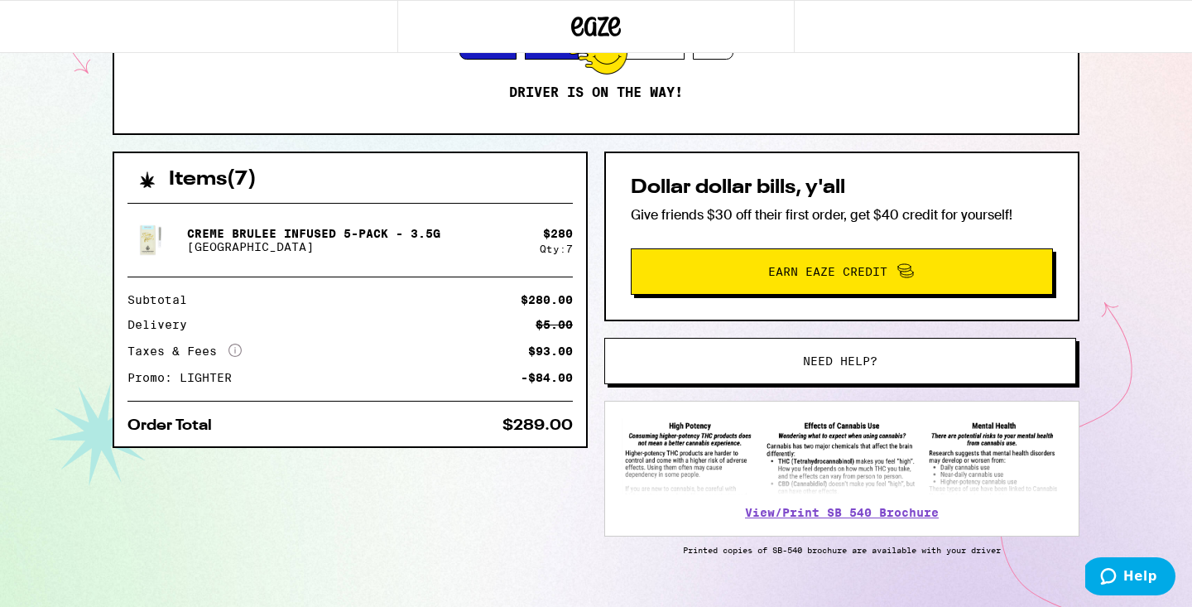
scroll to position [299, 0]
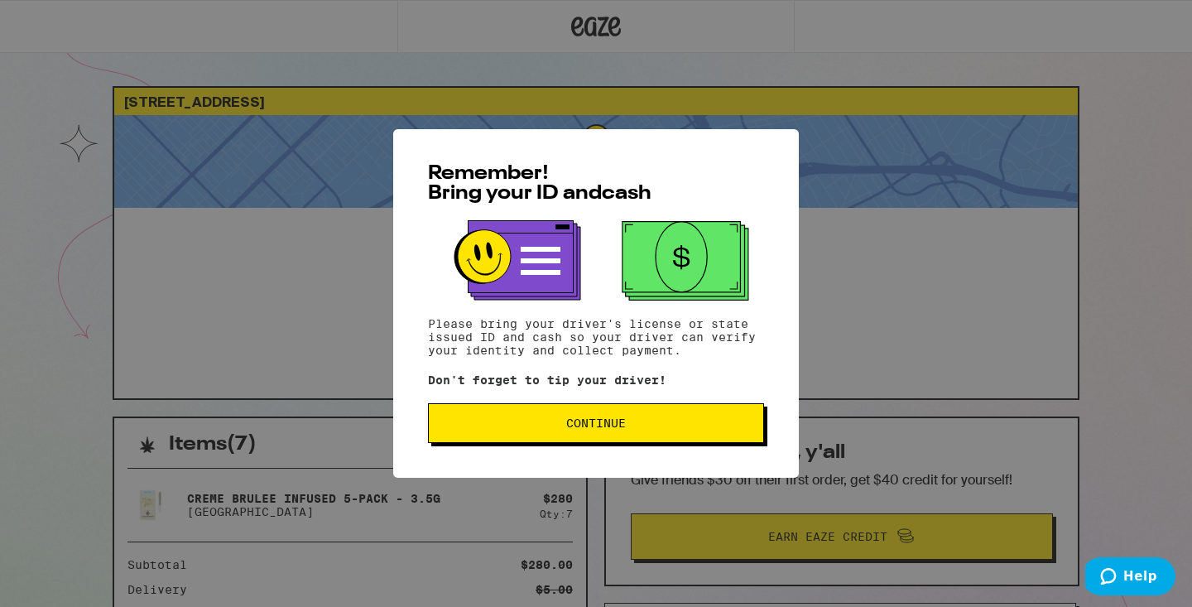
click at [625, 421] on span "Continue" at bounding box center [596, 423] width 60 height 12
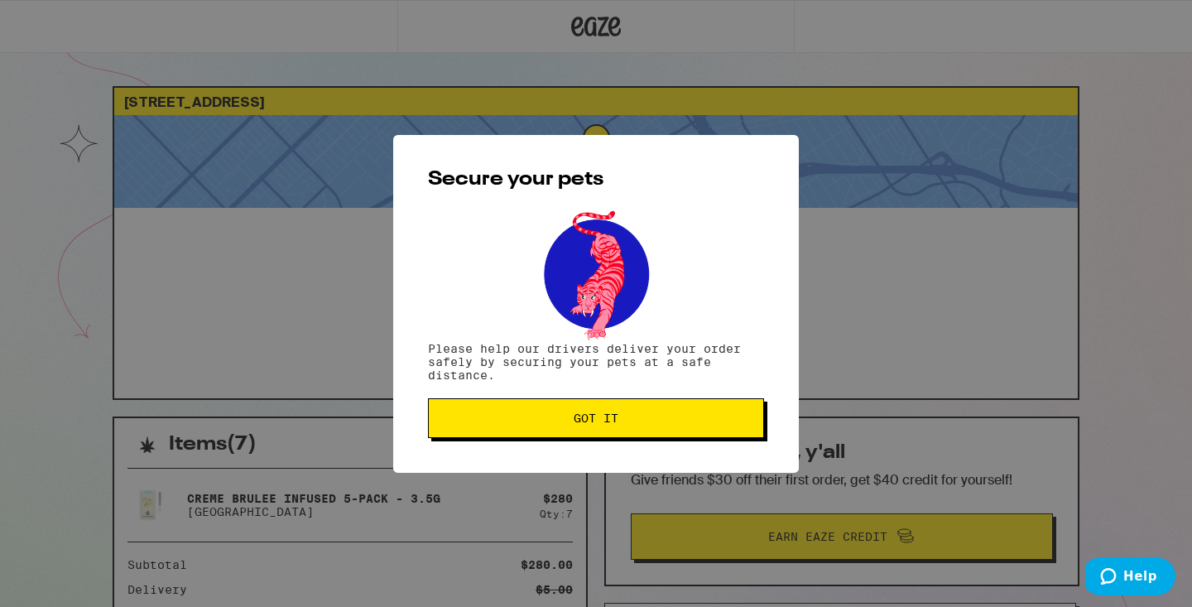
click at [624, 420] on span "Got it" at bounding box center [596, 418] width 308 height 12
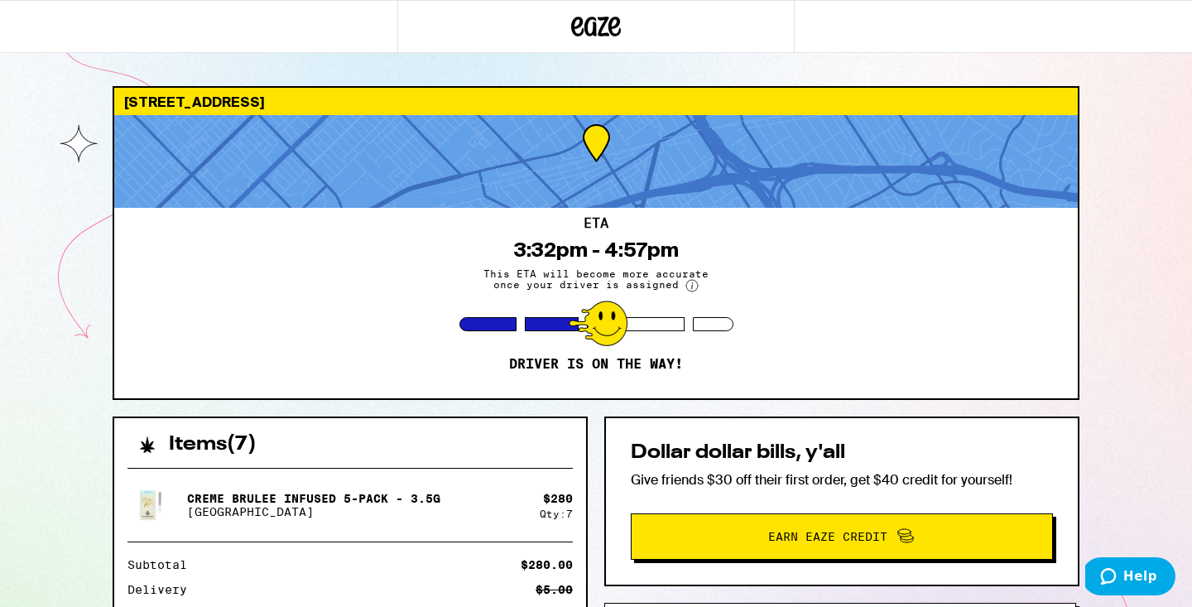
click at [599, 31] on icon at bounding box center [596, 27] width 25 height 20
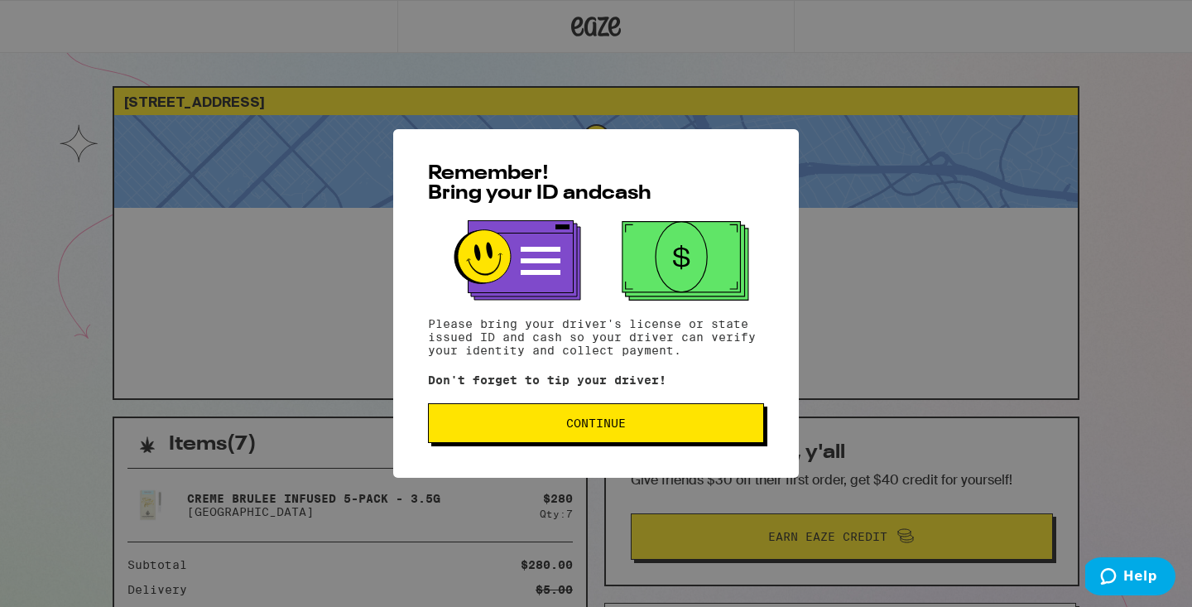
click at [573, 412] on button "Continue" at bounding box center [596, 423] width 336 height 40
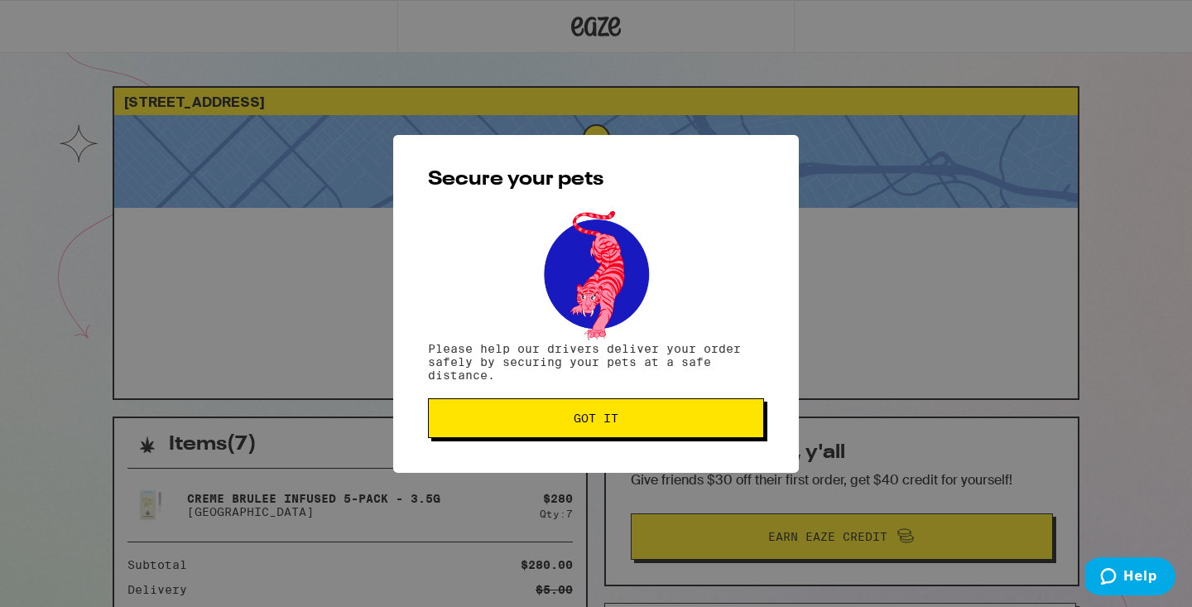
click at [573, 412] on button "Got it" at bounding box center [596, 418] width 336 height 40
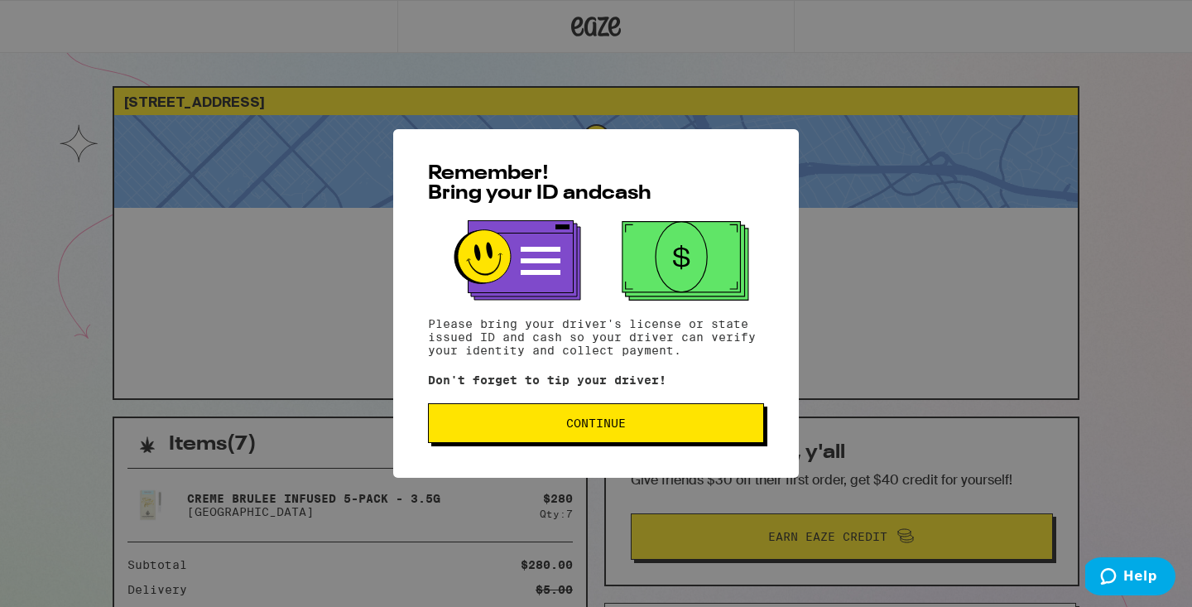
click at [596, 429] on span "Continue" at bounding box center [596, 423] width 60 height 12
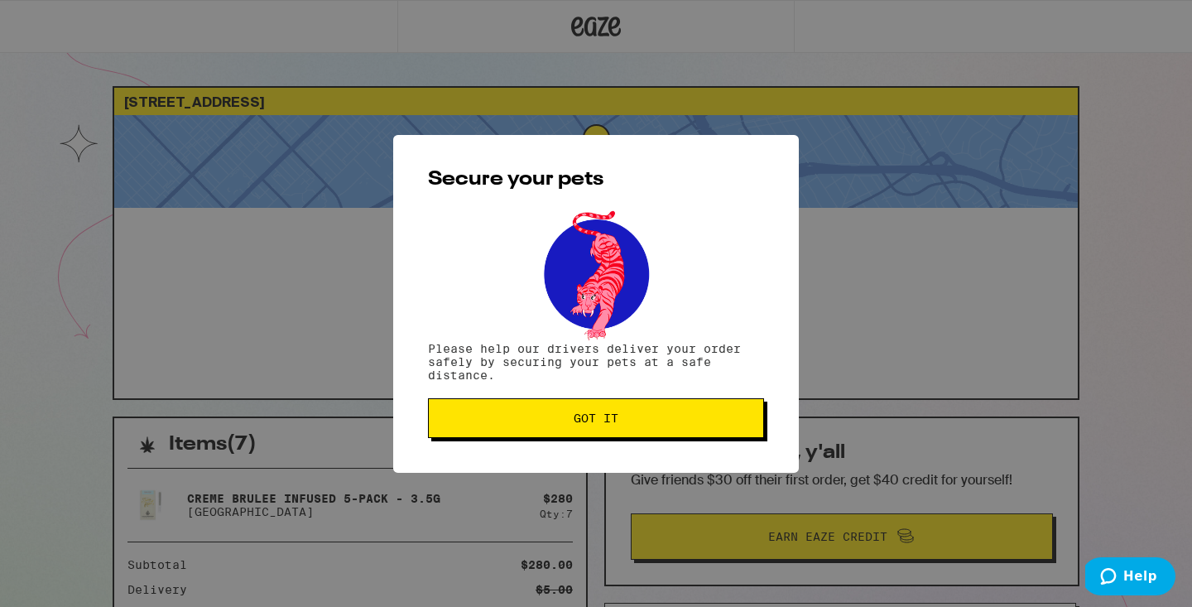
click at [596, 429] on button "Got it" at bounding box center [596, 418] width 336 height 40
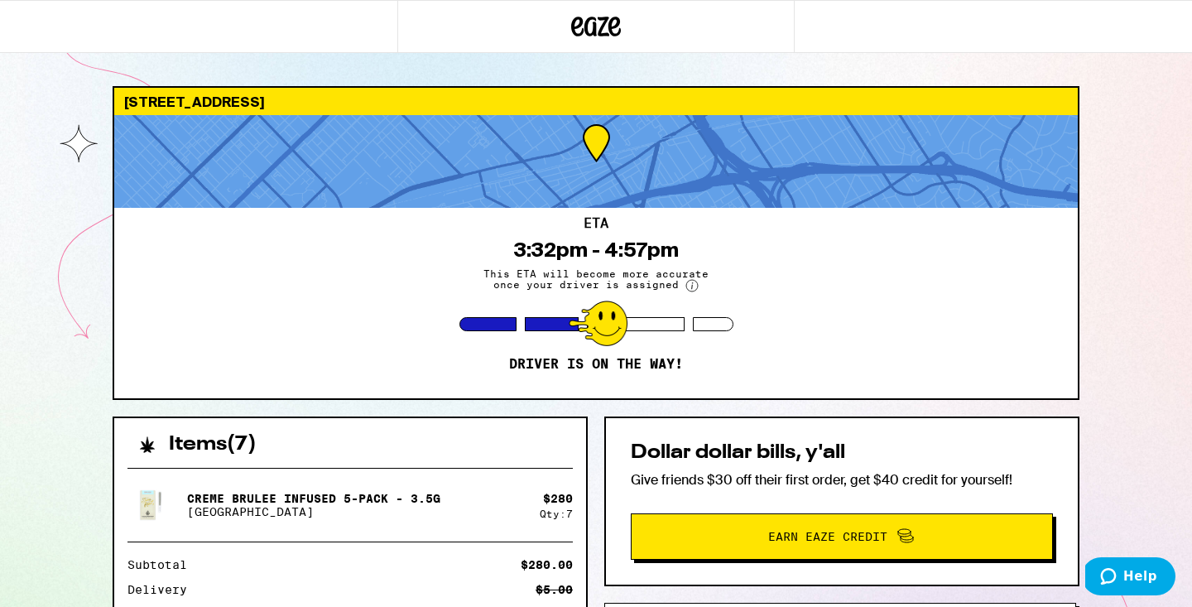
click at [593, 24] on icon at bounding box center [596, 27] width 50 height 30
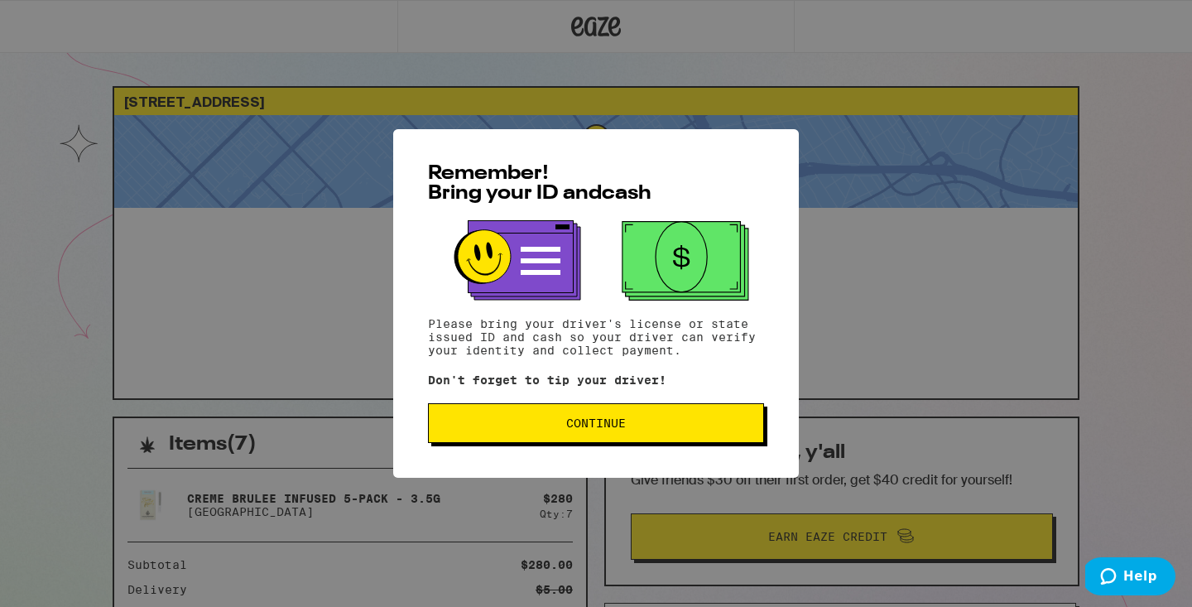
click at [549, 418] on button "Continue" at bounding box center [596, 423] width 336 height 40
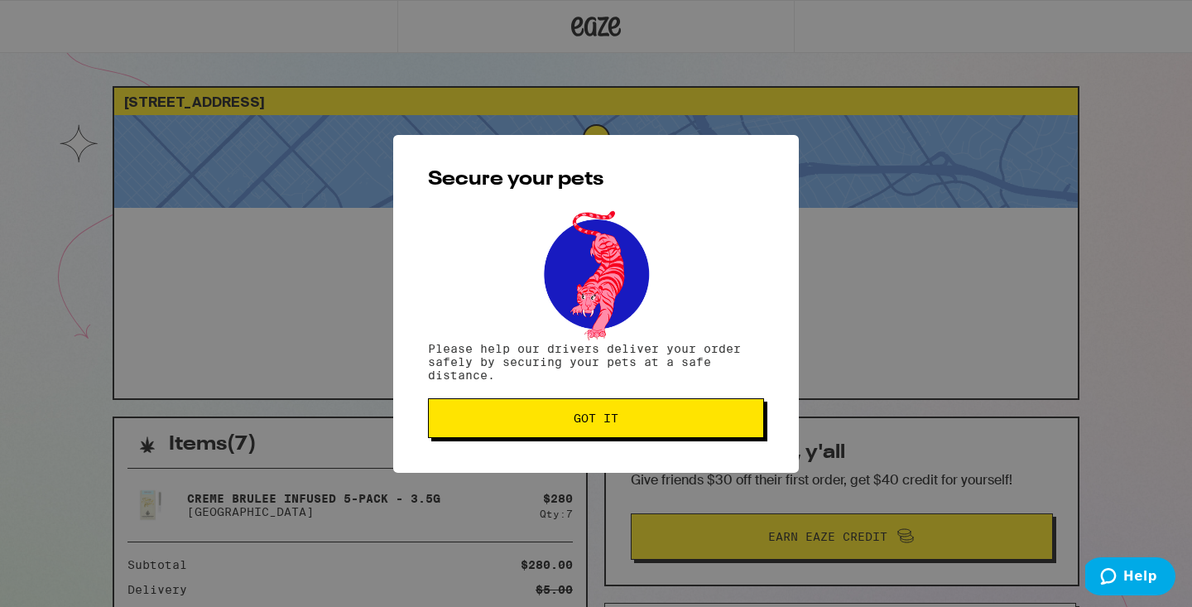
click at [549, 418] on span "Got it" at bounding box center [596, 418] width 308 height 12
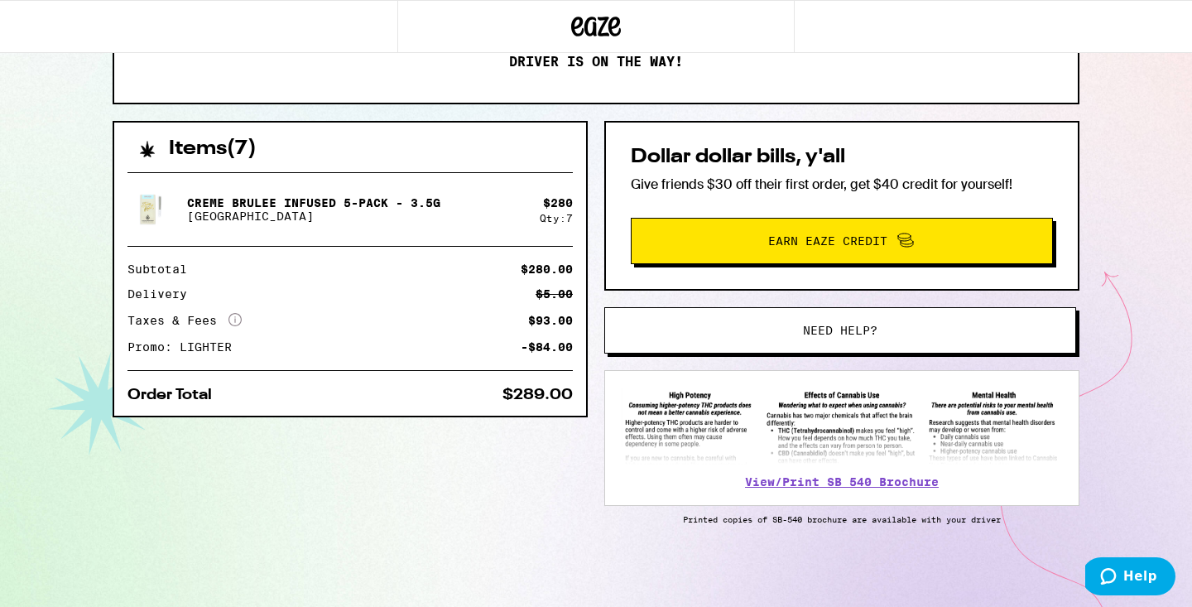
scroll to position [299, 0]
click at [599, 36] on icon at bounding box center [596, 27] width 50 height 30
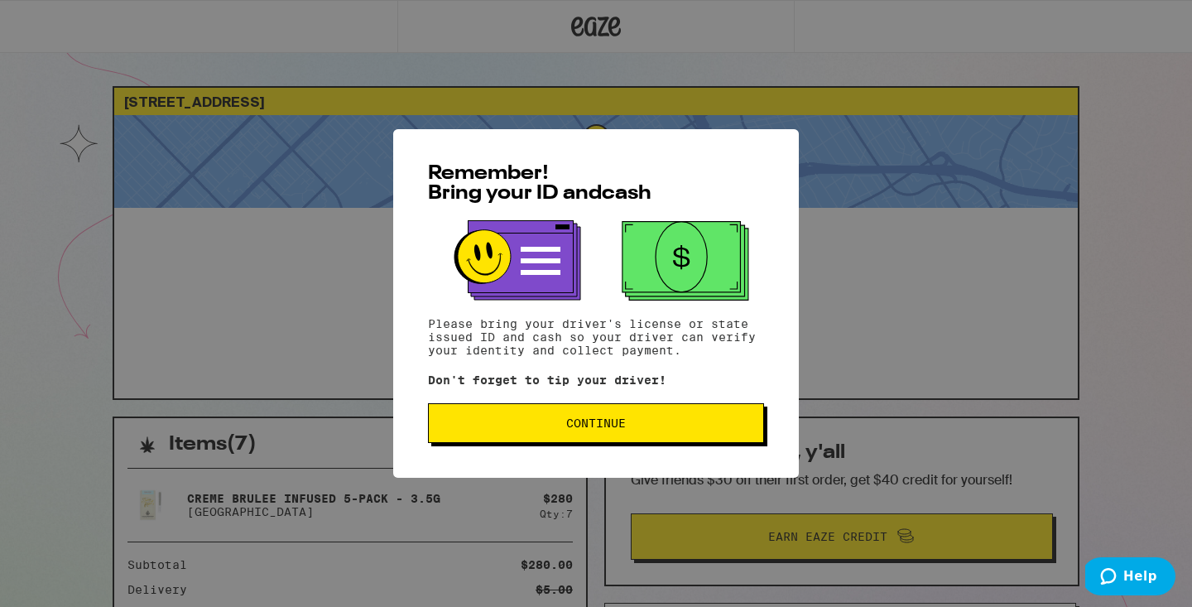
click at [620, 428] on span "Continue" at bounding box center [596, 423] width 60 height 12
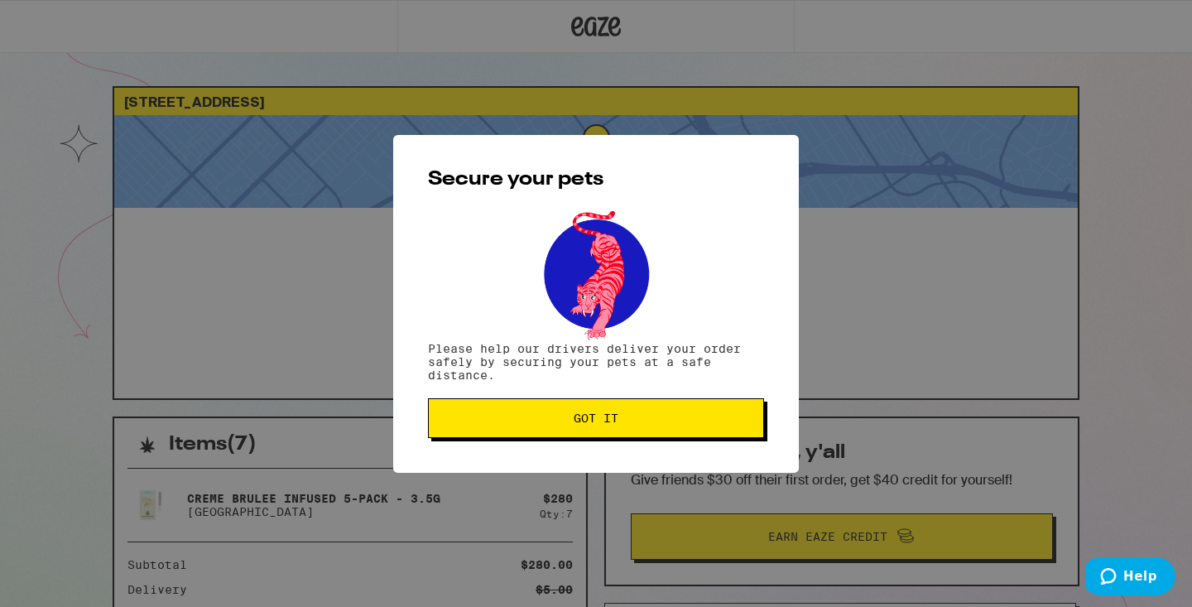
click at [620, 428] on button "Got it" at bounding box center [596, 418] width 336 height 40
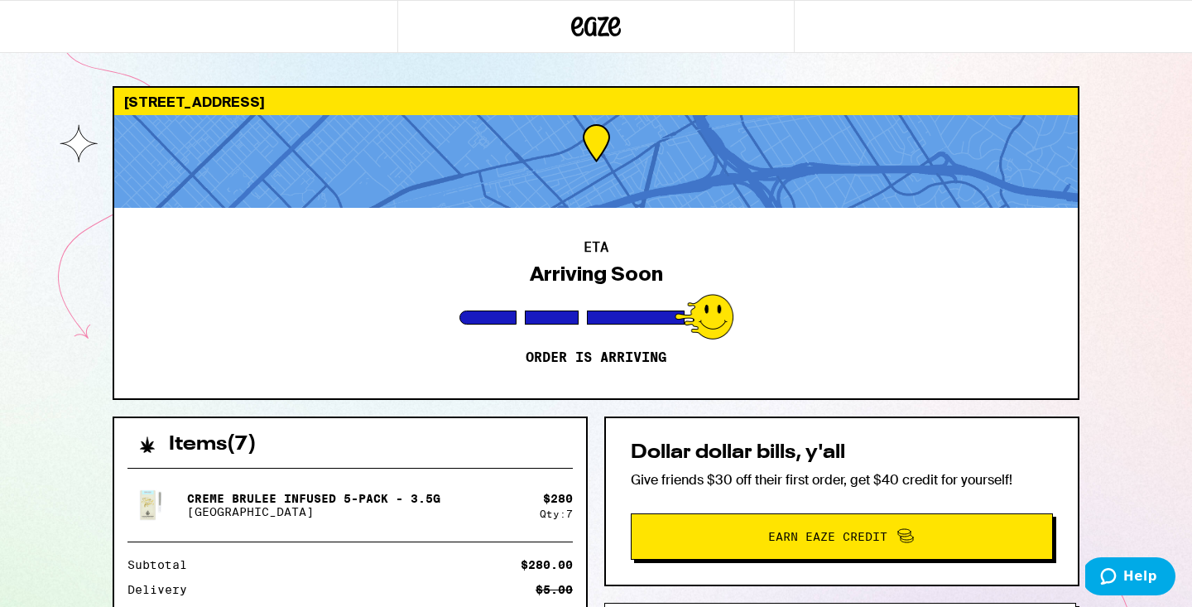
click at [603, 23] on icon at bounding box center [596, 27] width 50 height 30
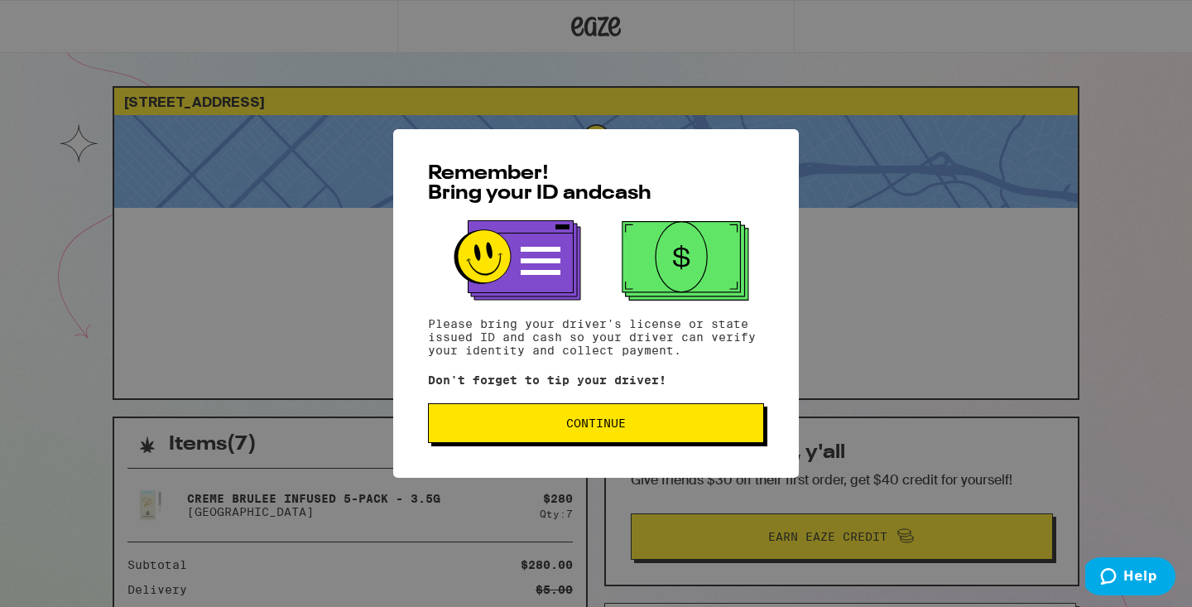
click at [516, 439] on button "Continue" at bounding box center [596, 423] width 336 height 40
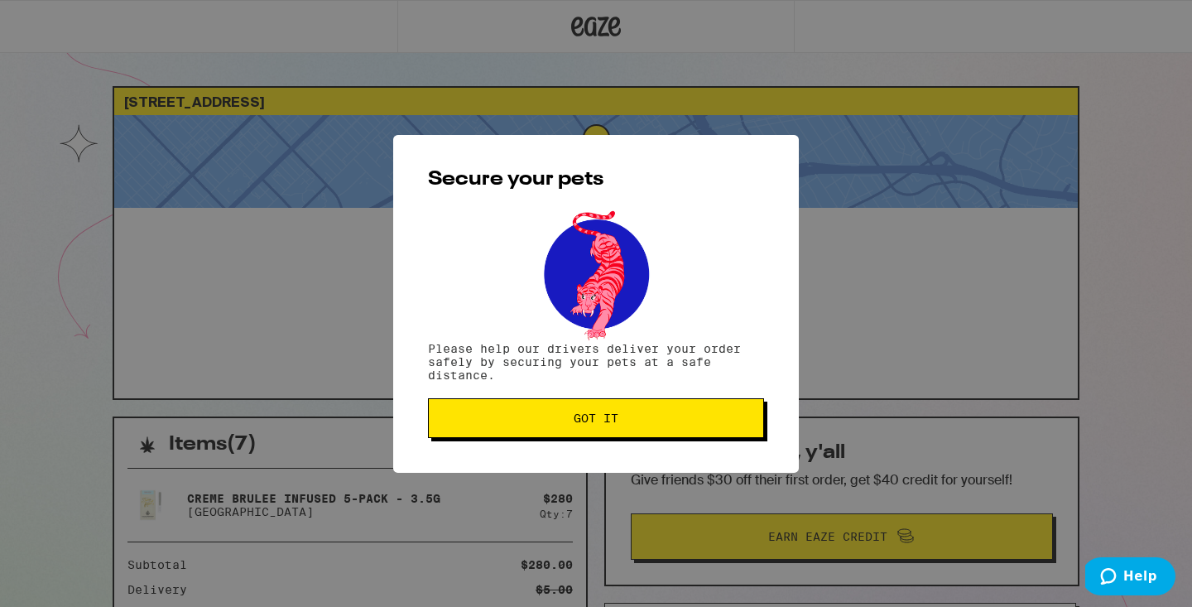
click at [516, 438] on button "Got it" at bounding box center [596, 418] width 336 height 40
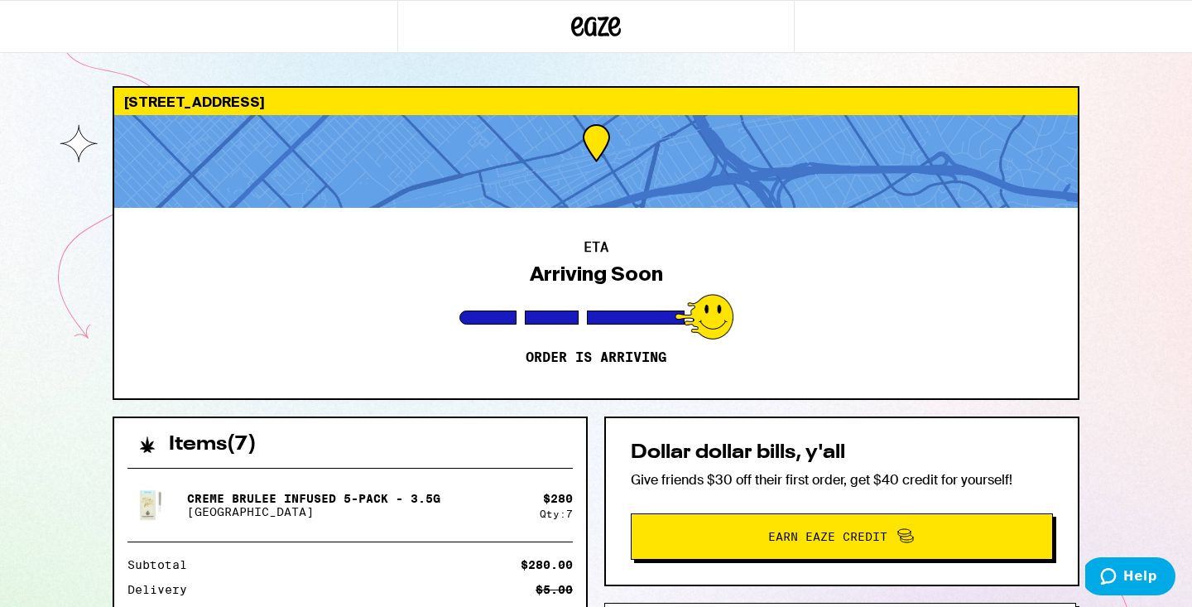
click at [581, 29] on icon at bounding box center [596, 27] width 50 height 30
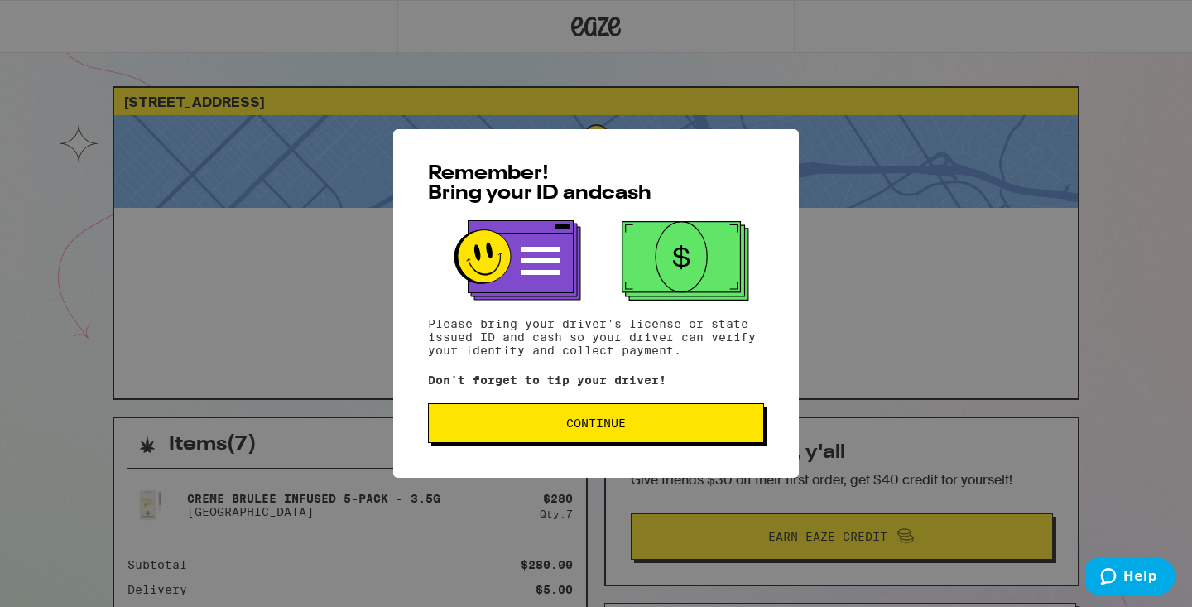
click at [515, 426] on span "Continue" at bounding box center [596, 423] width 308 height 12
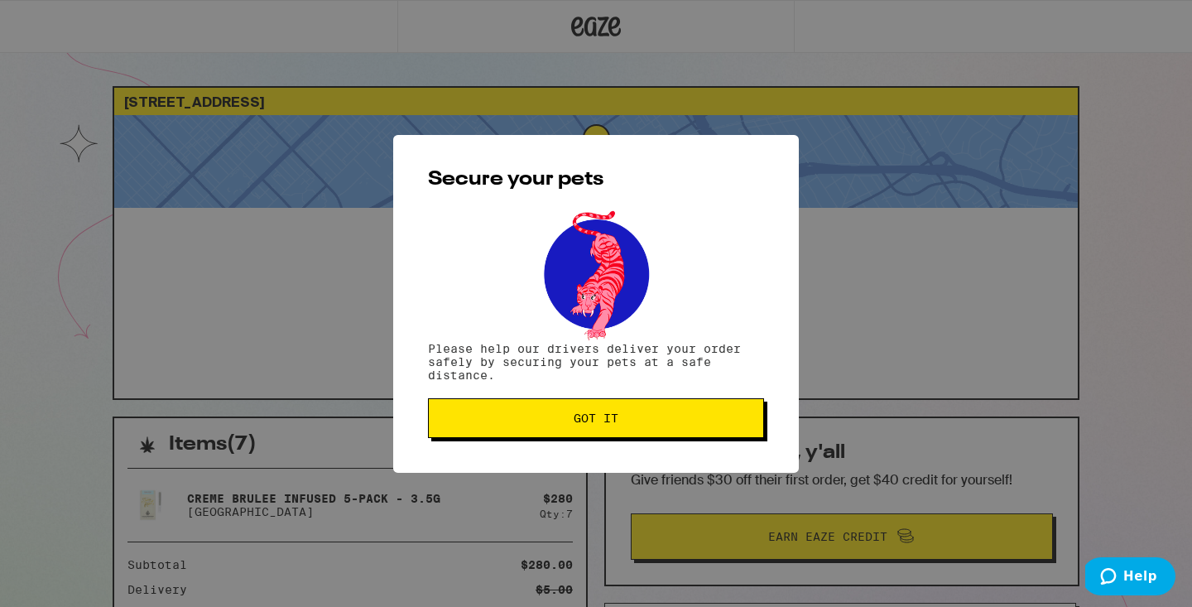
click at [515, 426] on button "Got it" at bounding box center [596, 418] width 336 height 40
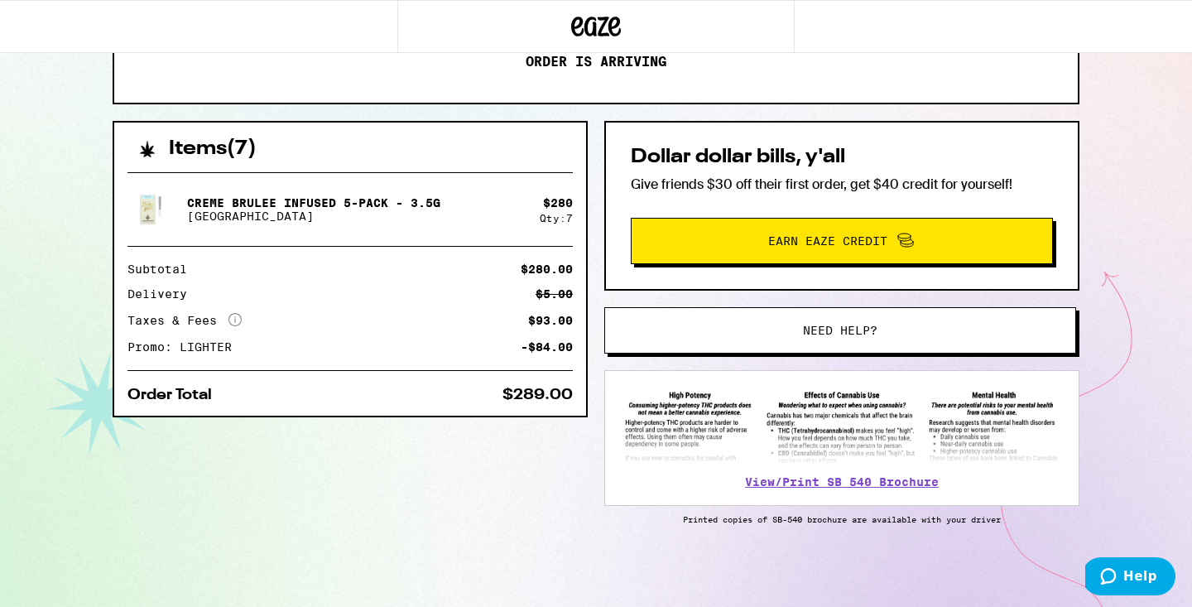
scroll to position [299, 0]
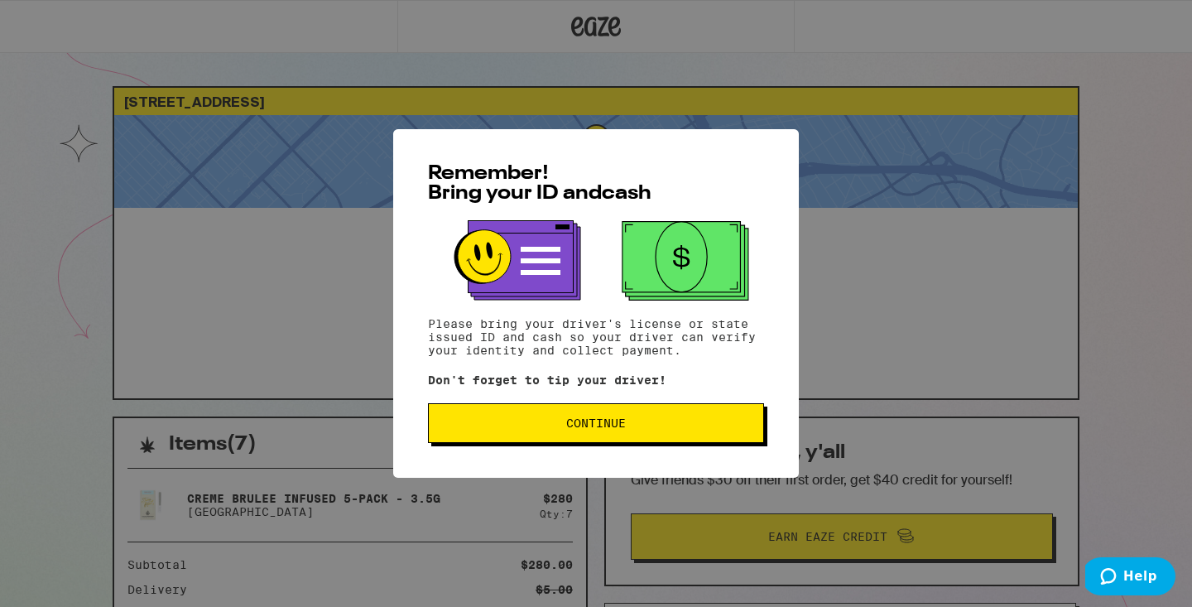
click at [570, 416] on button "Continue" at bounding box center [596, 423] width 336 height 40
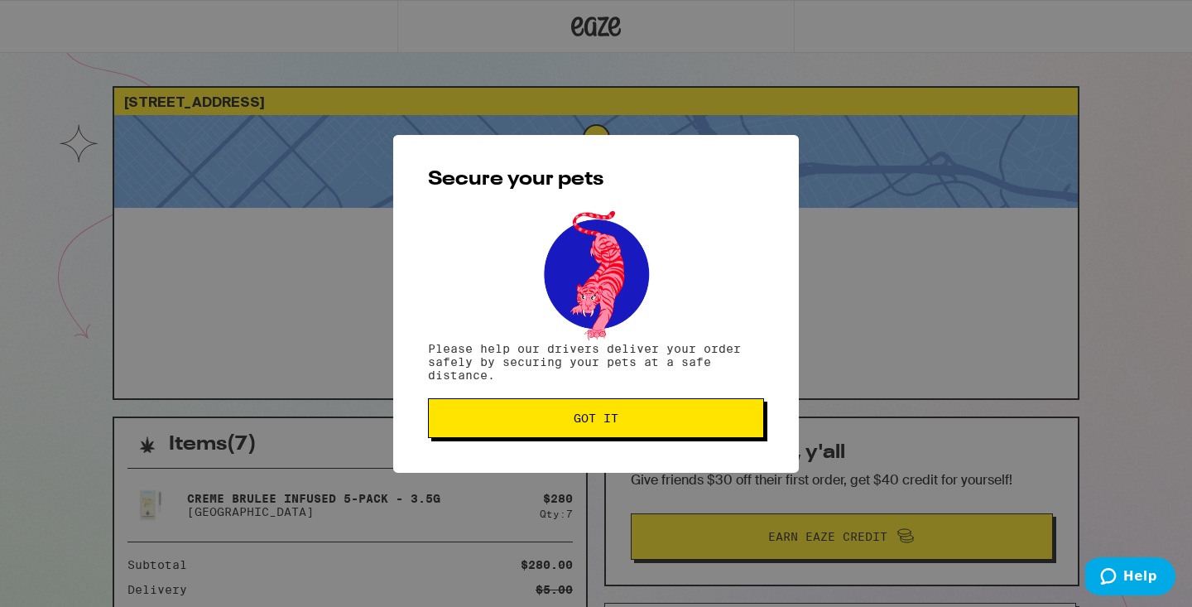
click at [570, 416] on span "Got it" at bounding box center [596, 418] width 308 height 12
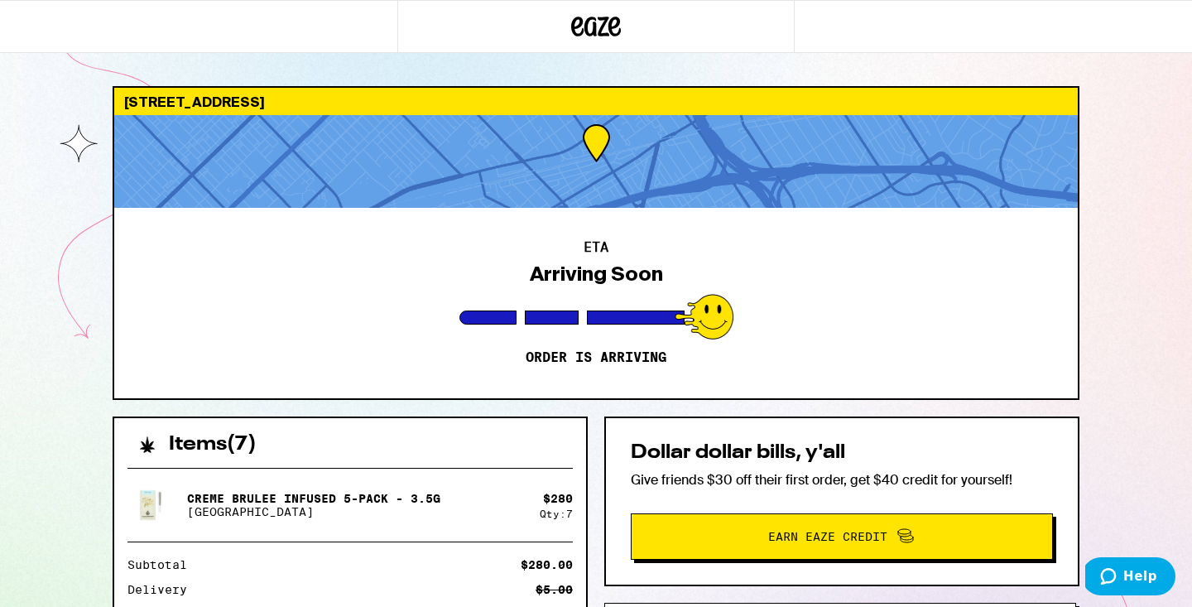
click at [587, 26] on icon at bounding box center [596, 27] width 25 height 20
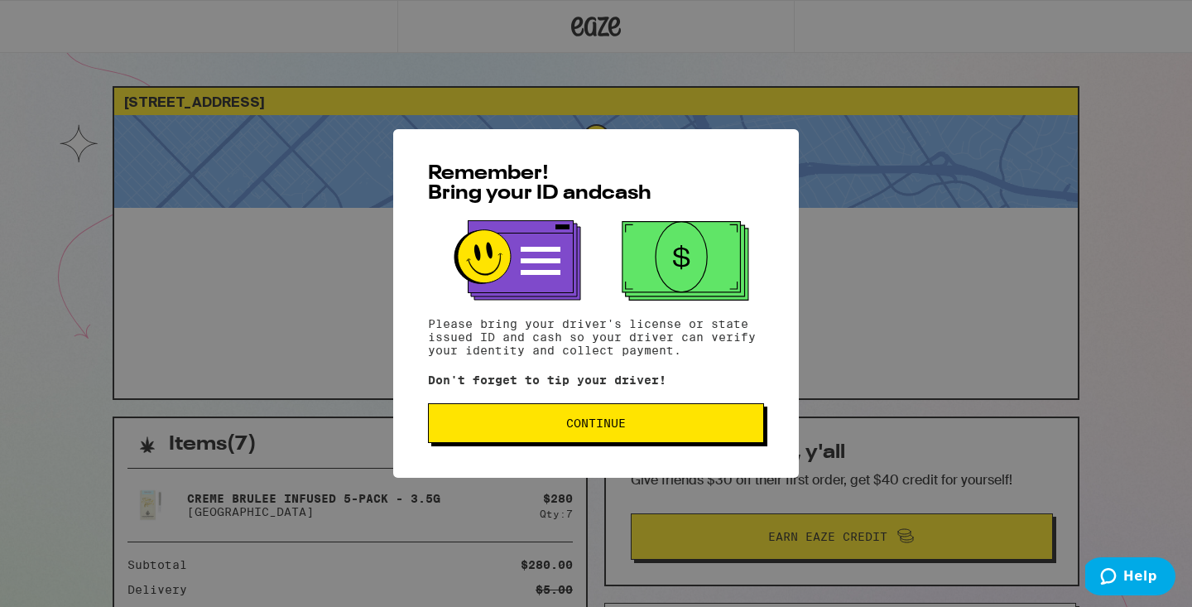
click at [523, 411] on button "Continue" at bounding box center [596, 423] width 336 height 40
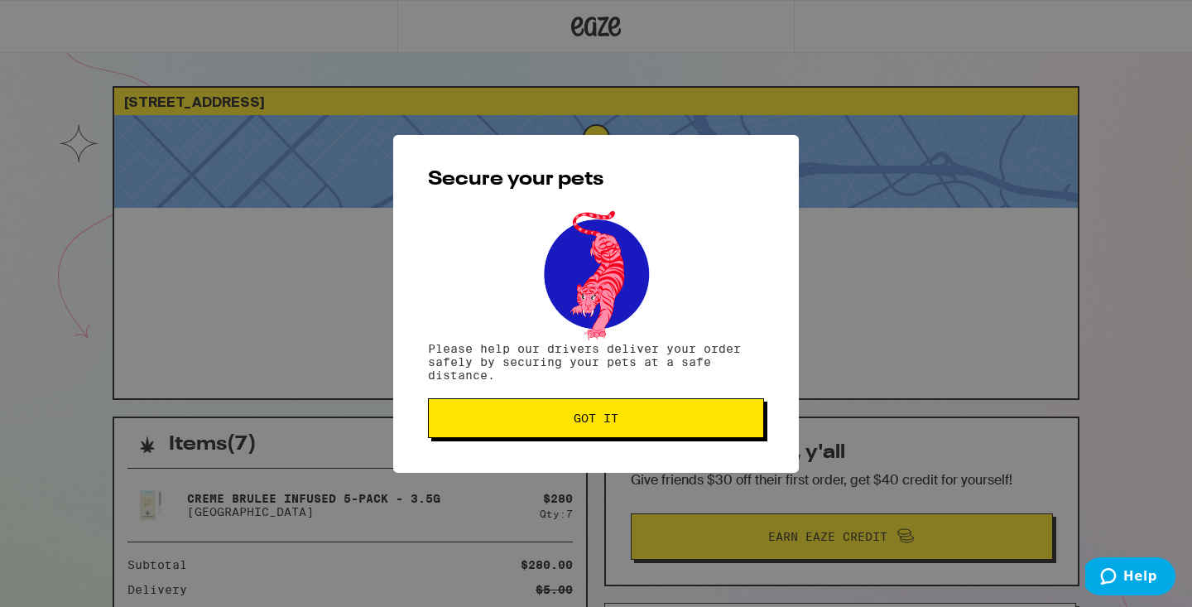
click at [523, 411] on button "Got it" at bounding box center [596, 418] width 336 height 40
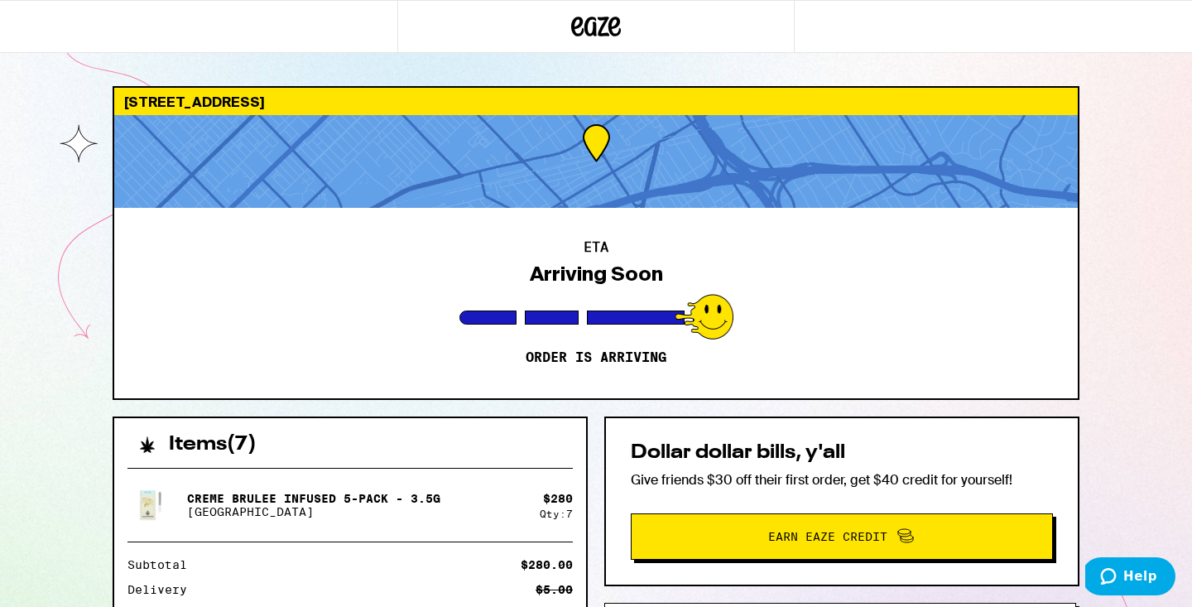
click at [603, 23] on icon at bounding box center [596, 27] width 25 height 20
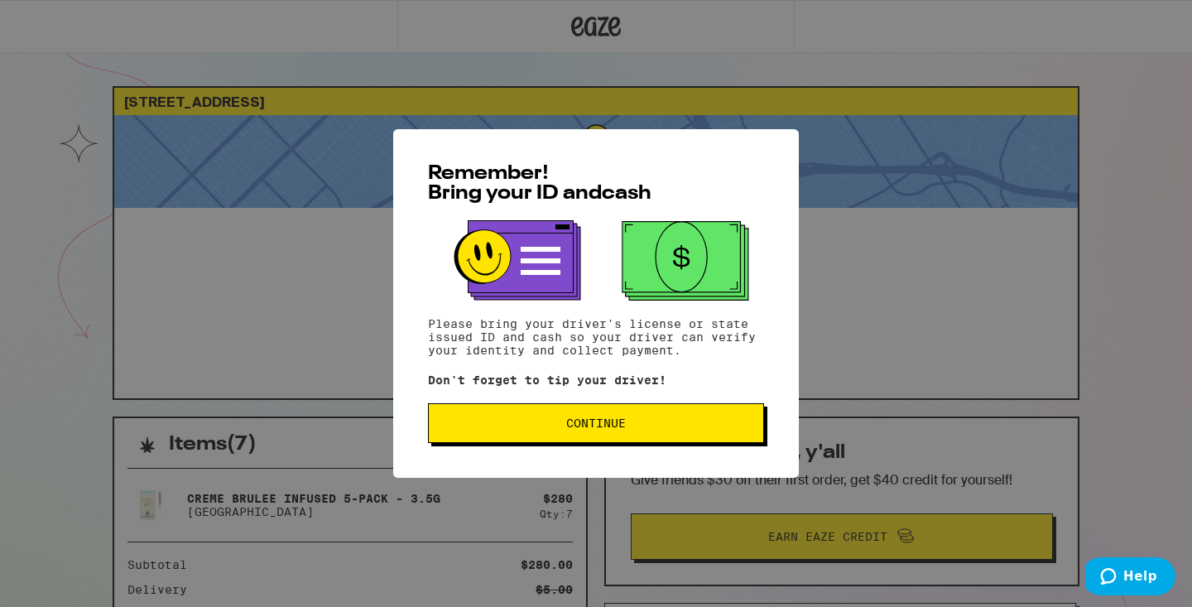
click at [562, 416] on button "Continue" at bounding box center [596, 423] width 336 height 40
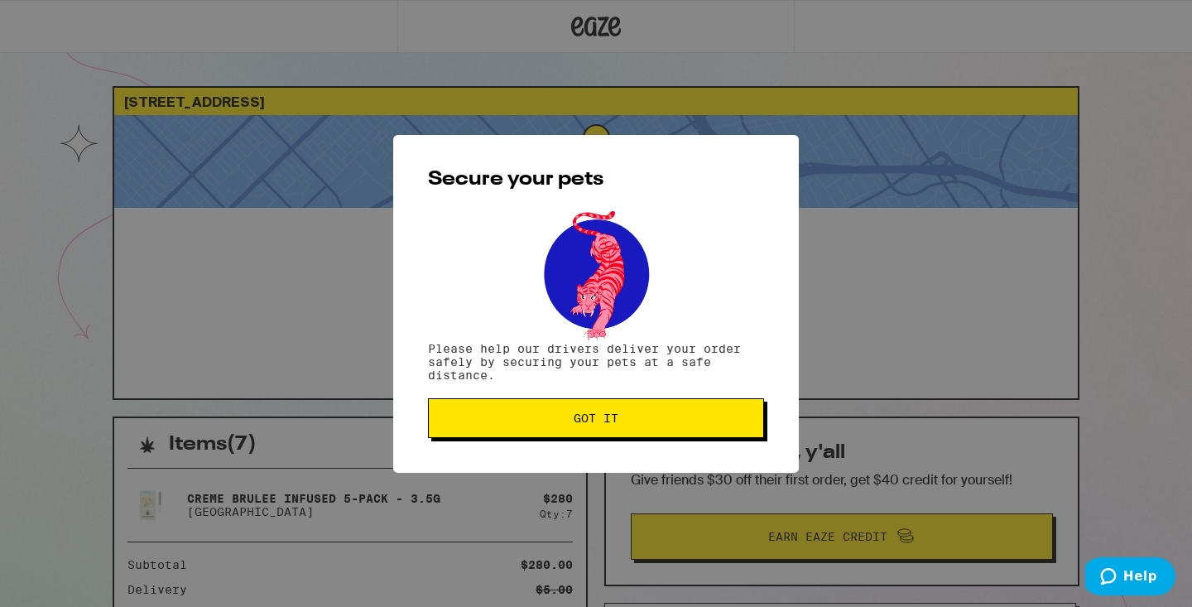
click at [562, 416] on span "Got it" at bounding box center [596, 418] width 308 height 12
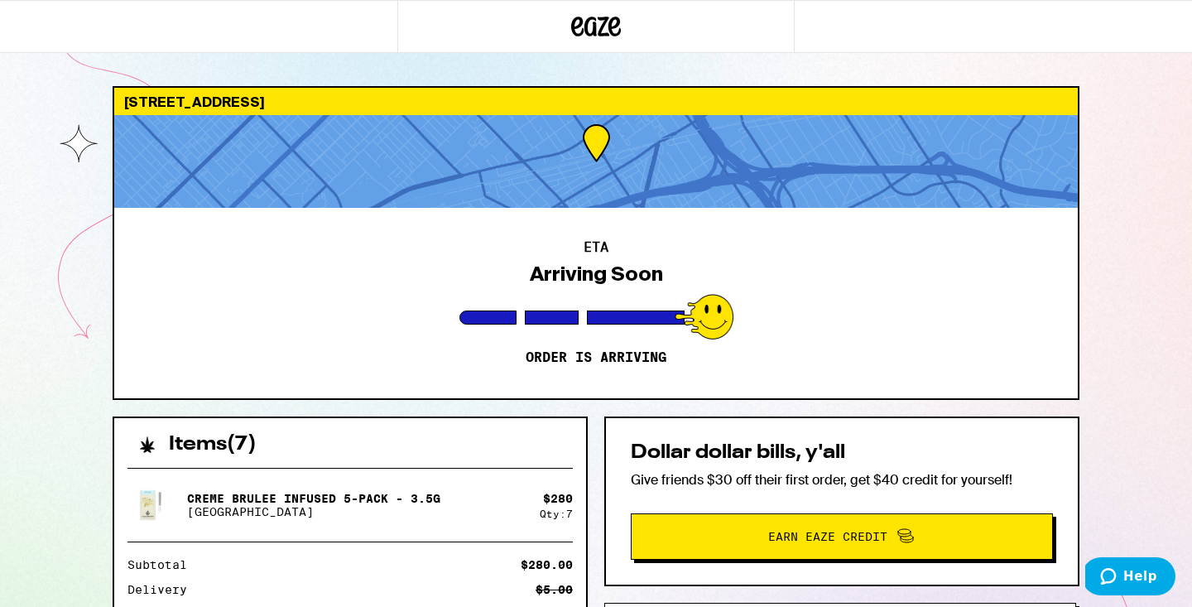
click at [586, 27] on icon at bounding box center [596, 27] width 25 height 20
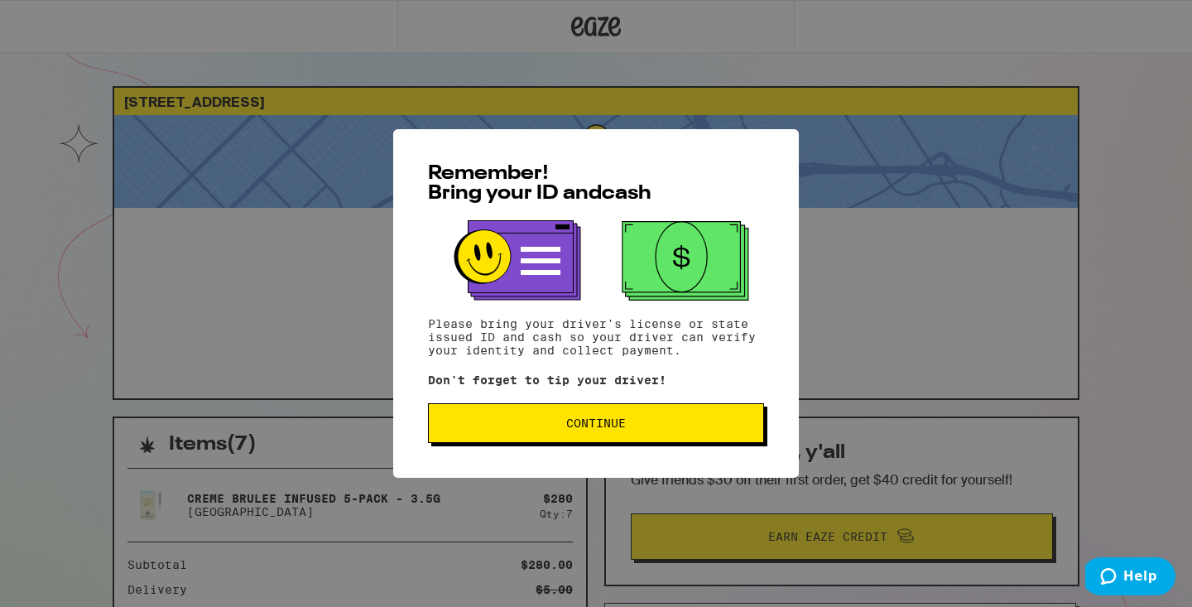
click at [533, 428] on span "Continue" at bounding box center [596, 423] width 308 height 12
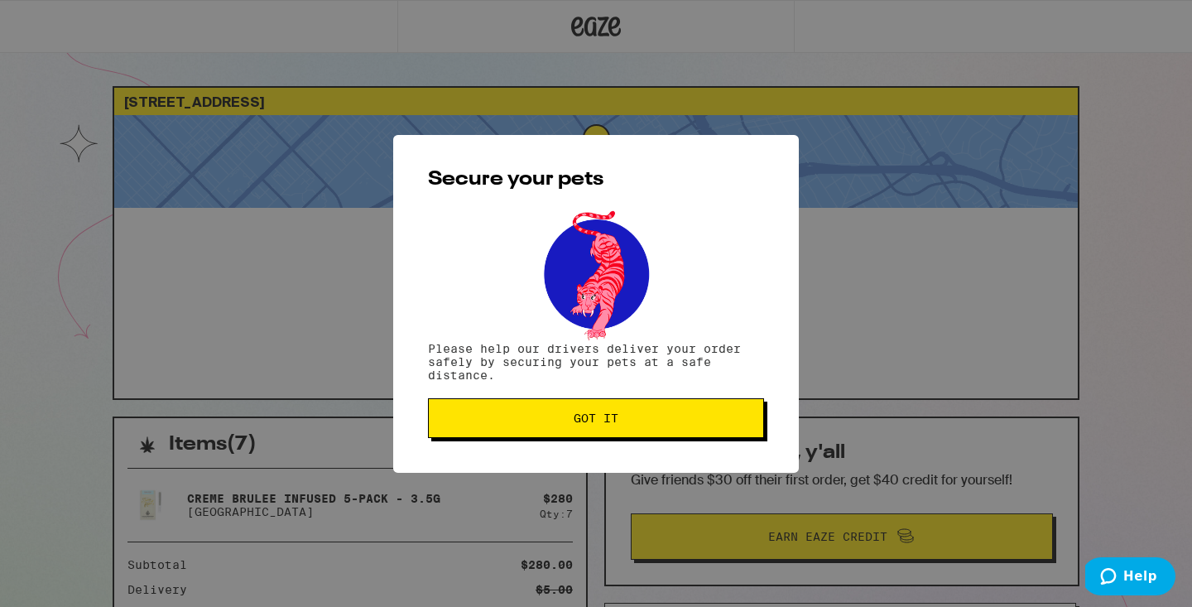
click at [533, 428] on button "Got it" at bounding box center [596, 418] width 336 height 40
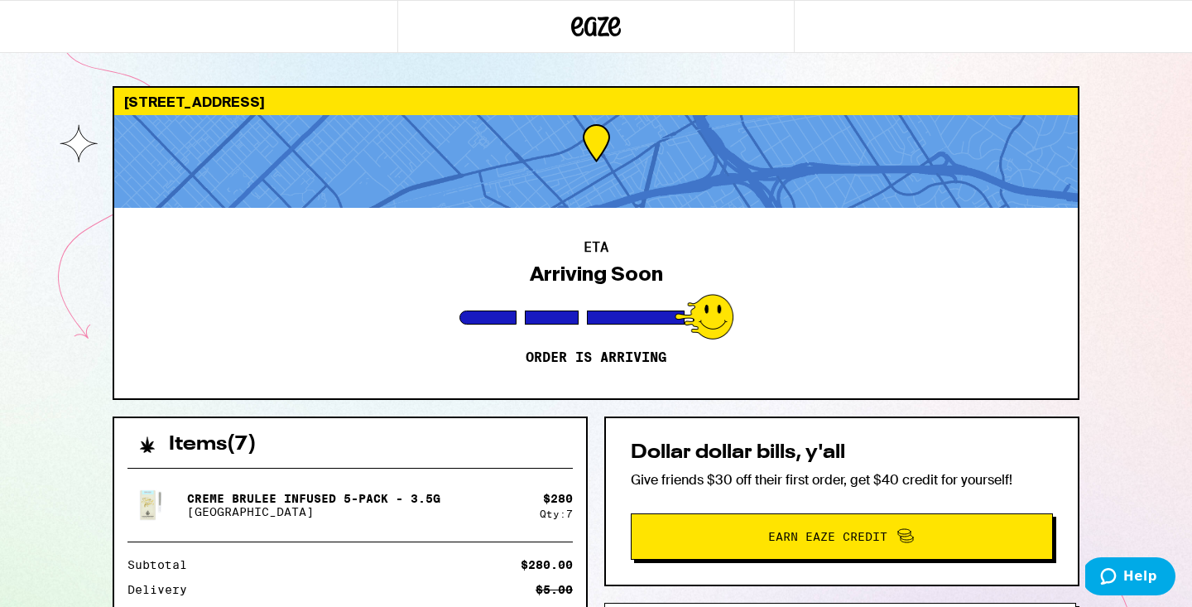
click at [574, 22] on icon at bounding box center [577, 27] width 12 height 20
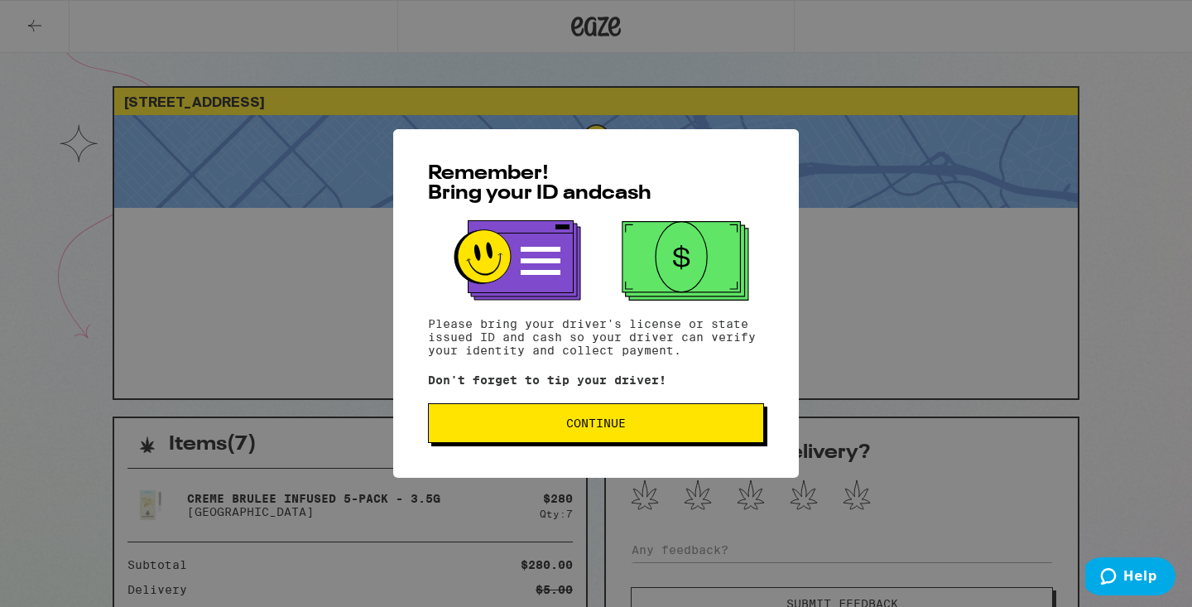
click at [544, 433] on button "Continue" at bounding box center [596, 423] width 336 height 40
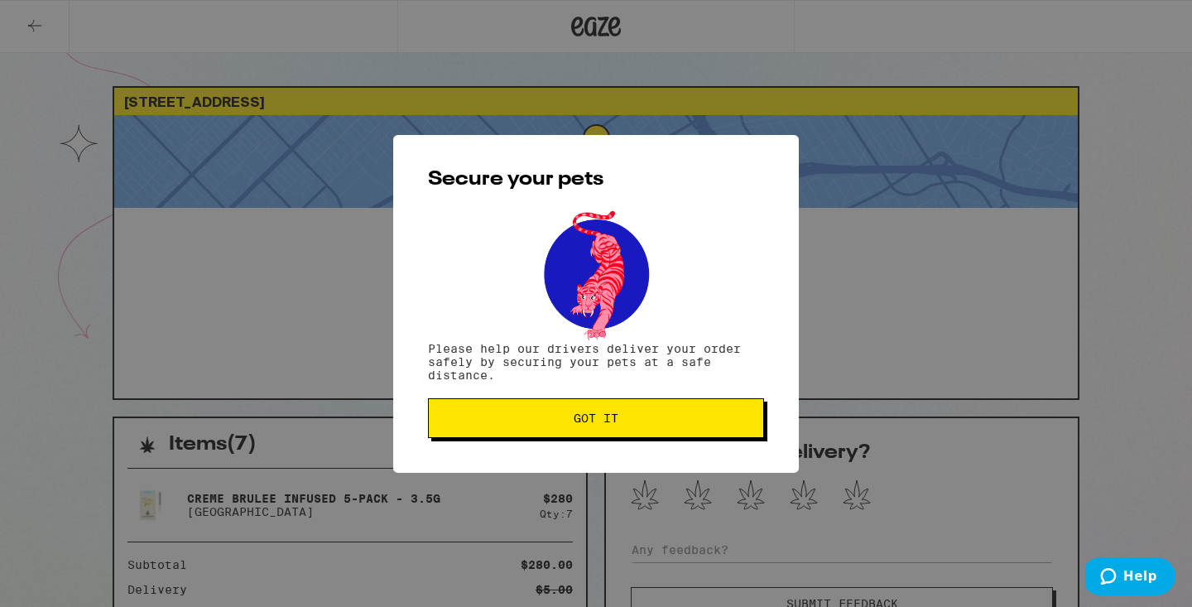
click at [544, 433] on button "Got it" at bounding box center [596, 418] width 336 height 40
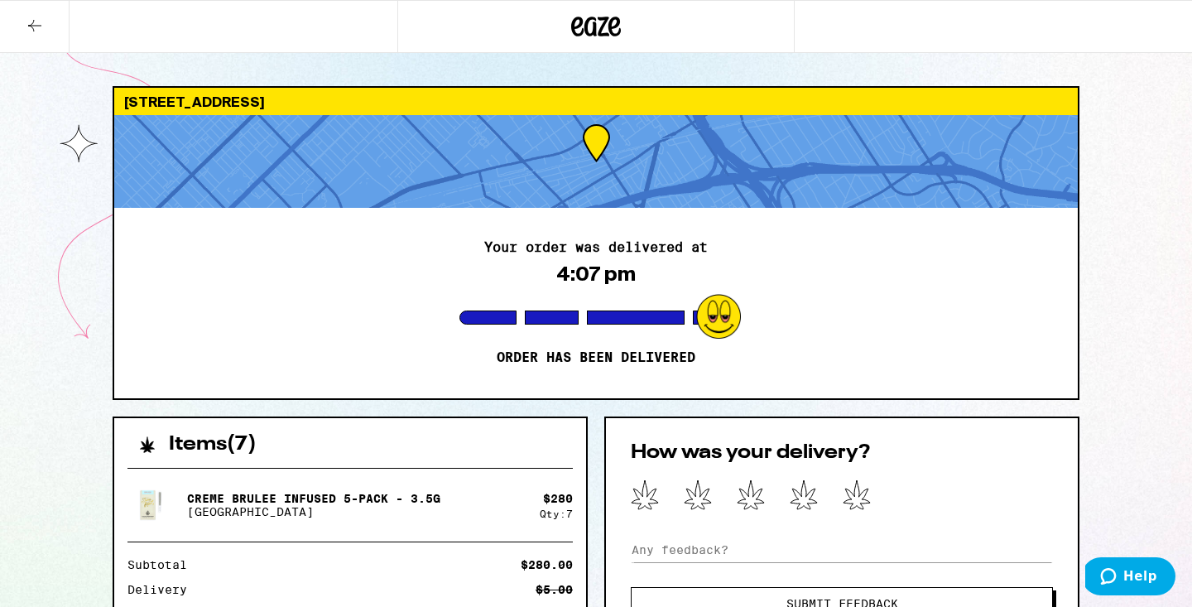
click at [595, 23] on icon at bounding box center [596, 27] width 25 height 20
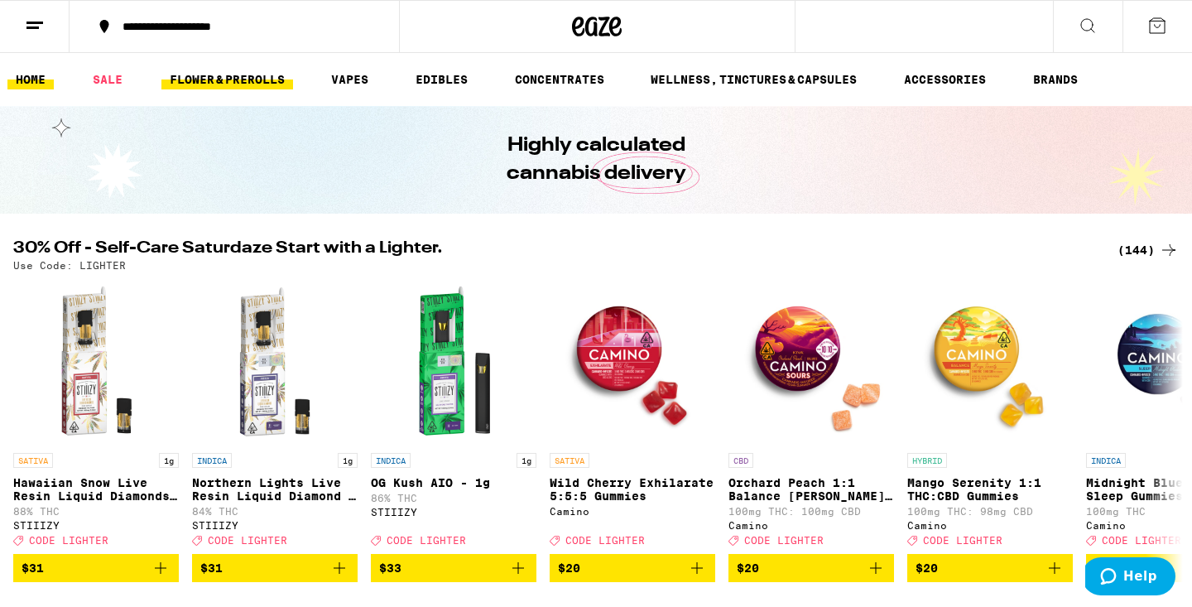
click at [243, 71] on link "FLOWER & PREROLLS" at bounding box center [227, 80] width 132 height 20
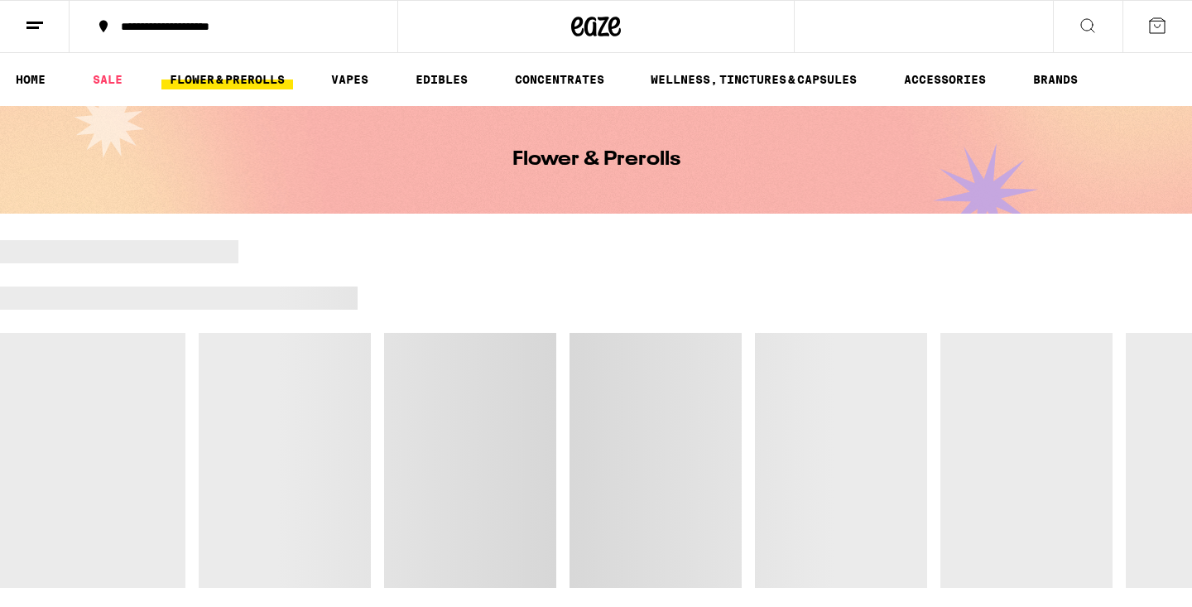
click at [243, 71] on link "FLOWER & PREROLLS" at bounding box center [227, 80] width 132 height 20
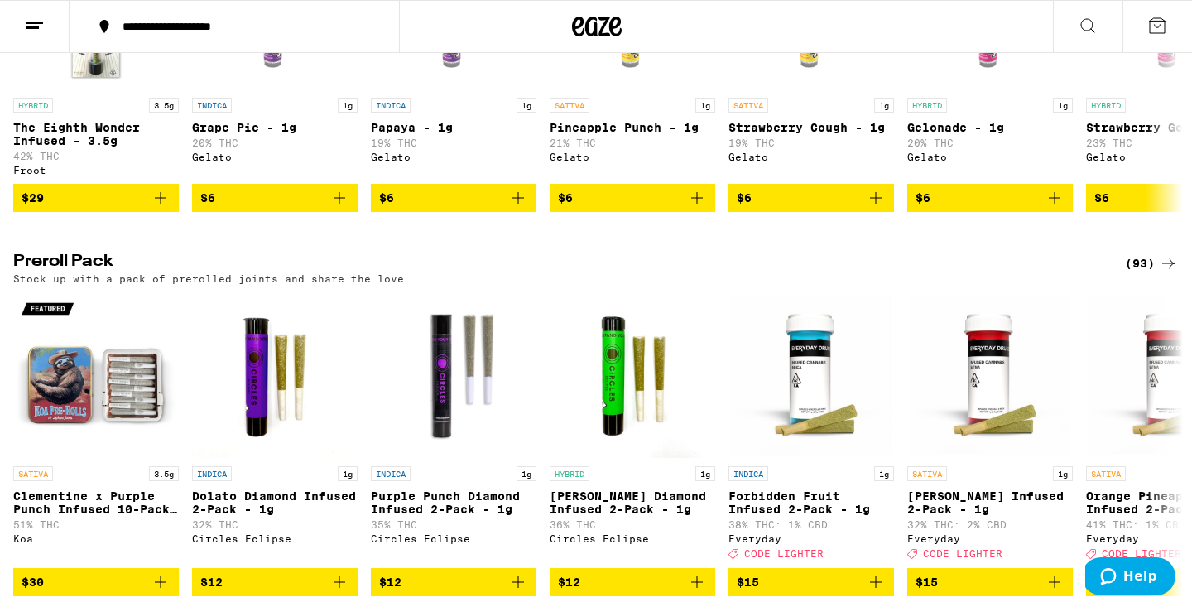
scroll to position [1102, 0]
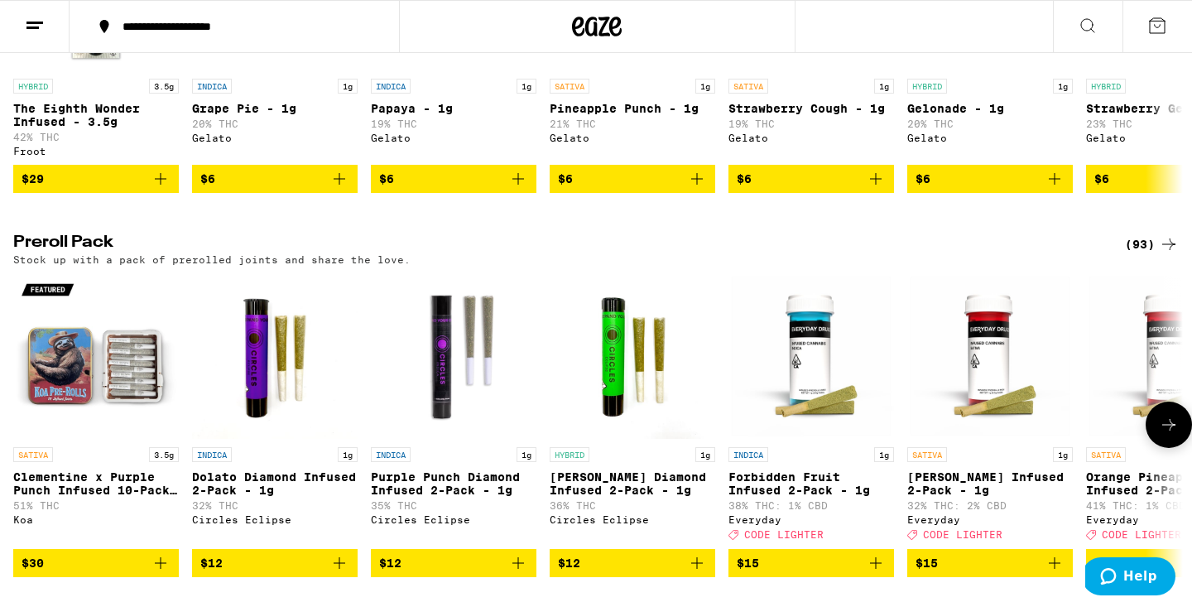
click at [1169, 434] on icon at bounding box center [1169, 425] width 20 height 20
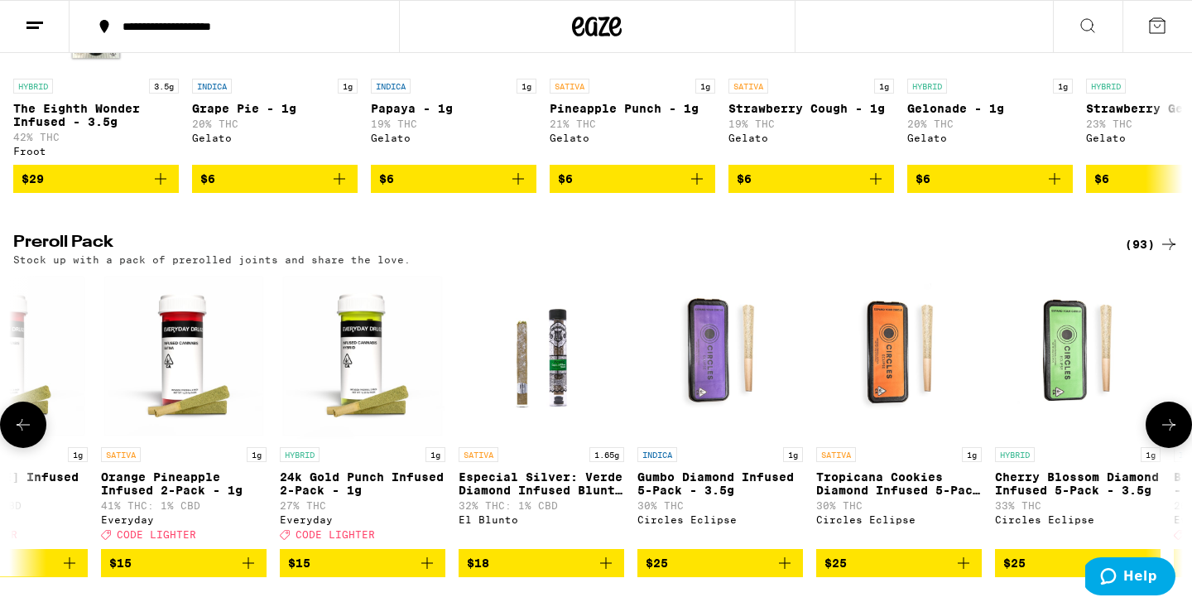
click at [1169, 434] on icon at bounding box center [1169, 425] width 20 height 20
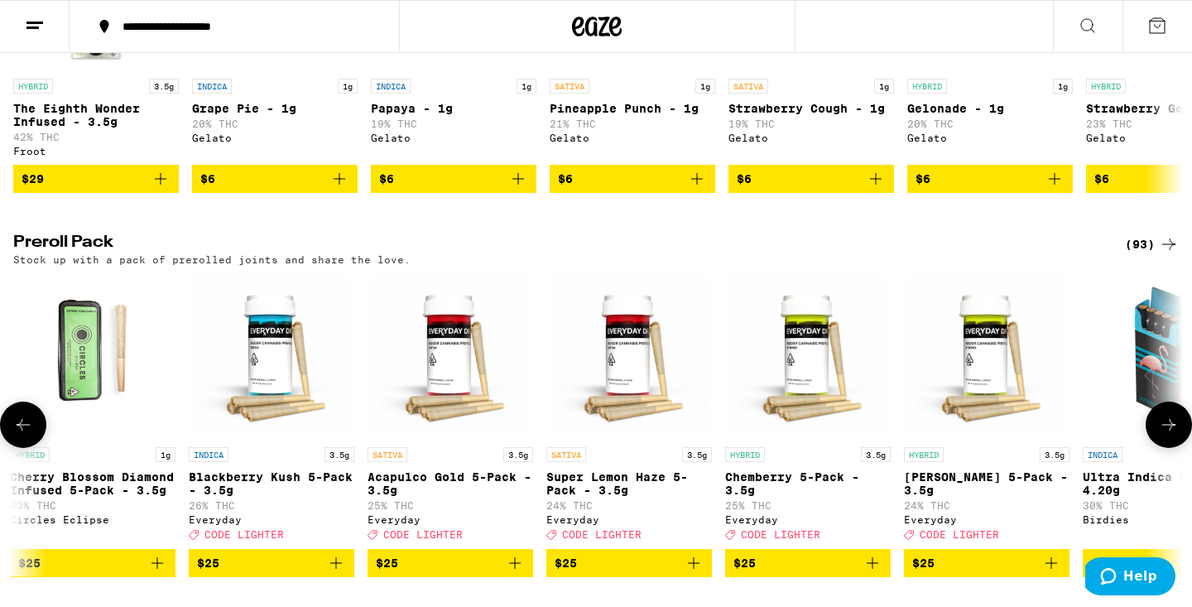
click at [1169, 434] on icon at bounding box center [1169, 425] width 20 height 20
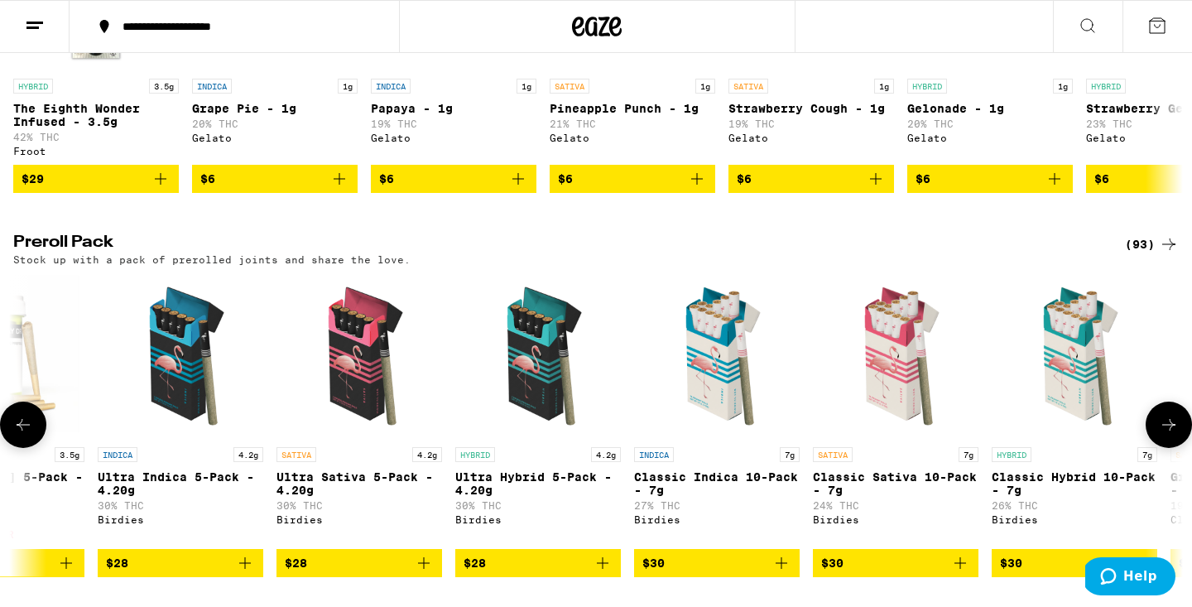
click at [1169, 434] on icon at bounding box center [1169, 425] width 20 height 20
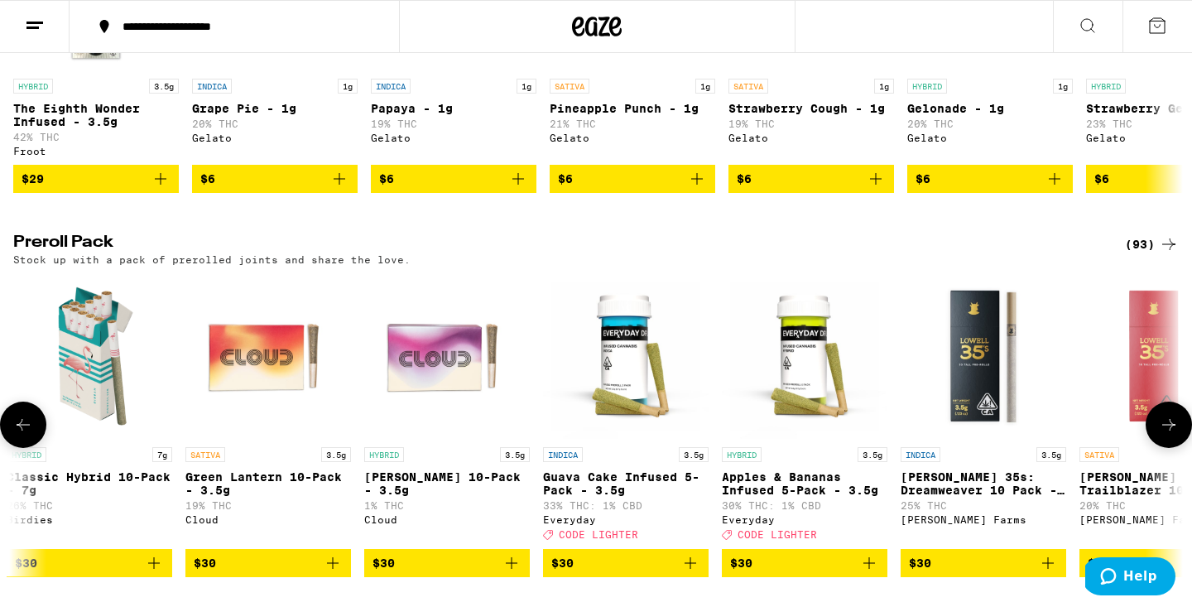
click at [1169, 434] on icon at bounding box center [1169, 425] width 20 height 20
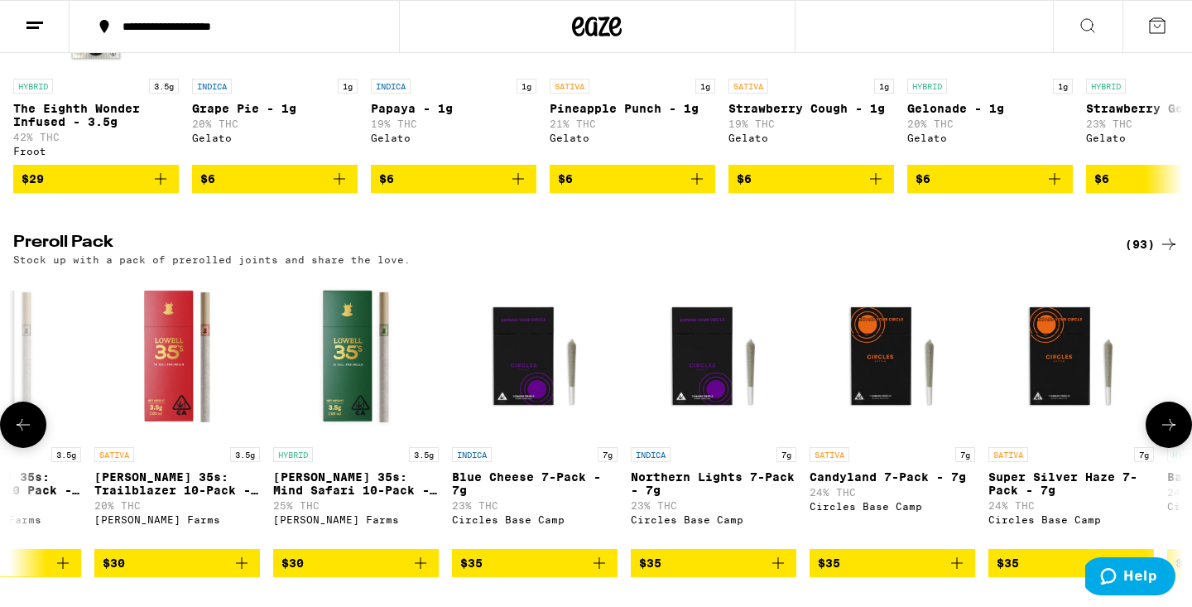
click at [1169, 434] on icon at bounding box center [1169, 425] width 20 height 20
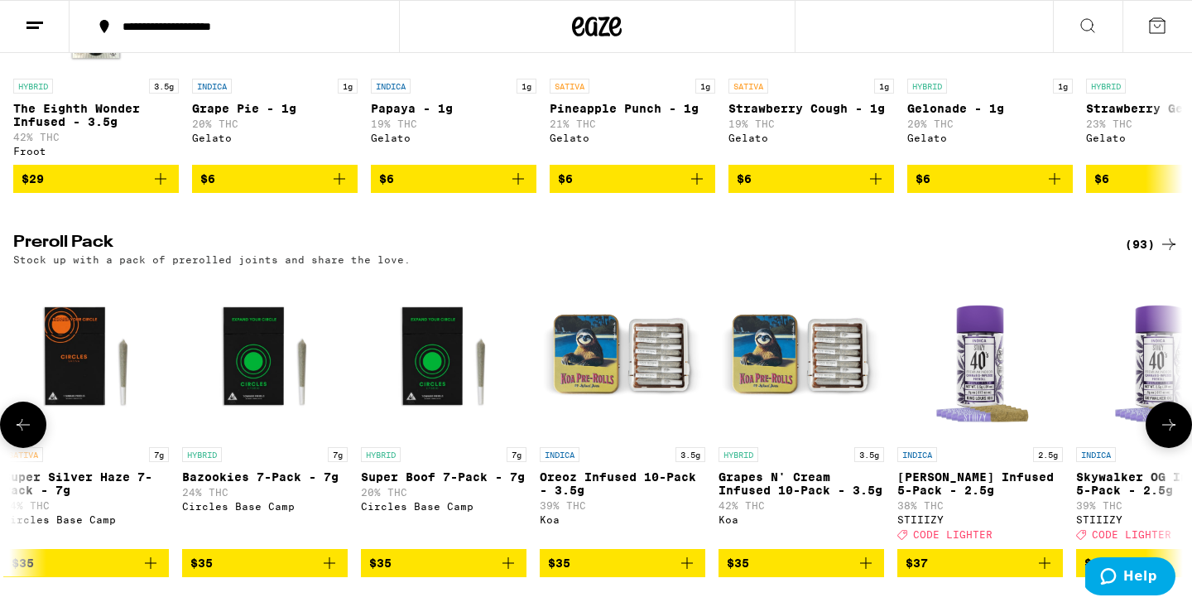
click at [1169, 434] on icon at bounding box center [1169, 425] width 20 height 20
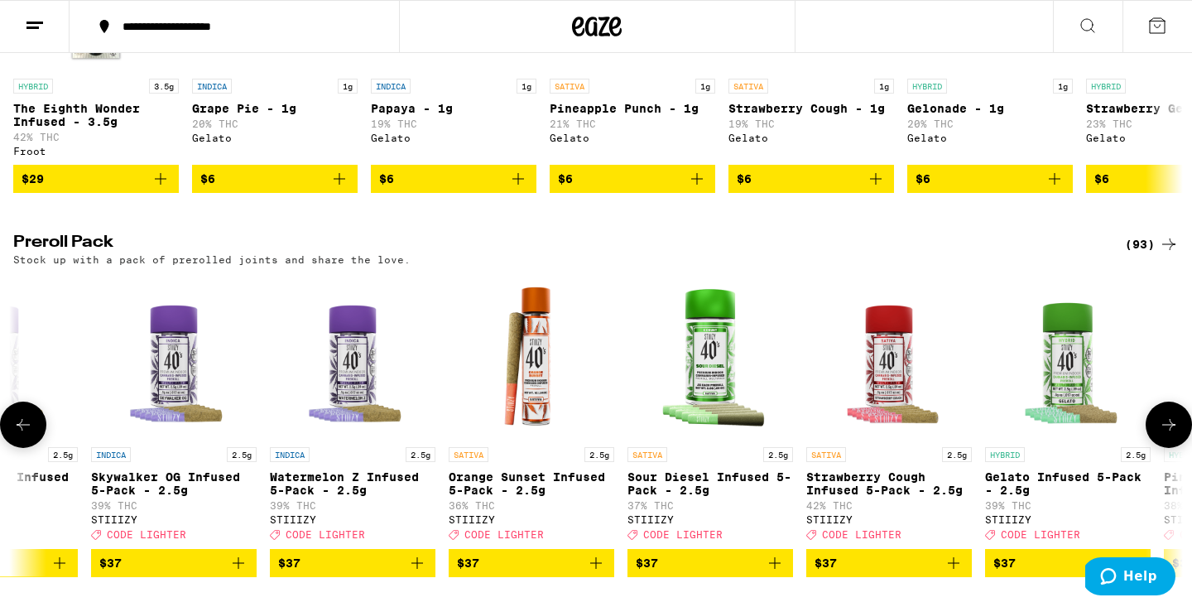
click at [1169, 434] on icon at bounding box center [1169, 425] width 20 height 20
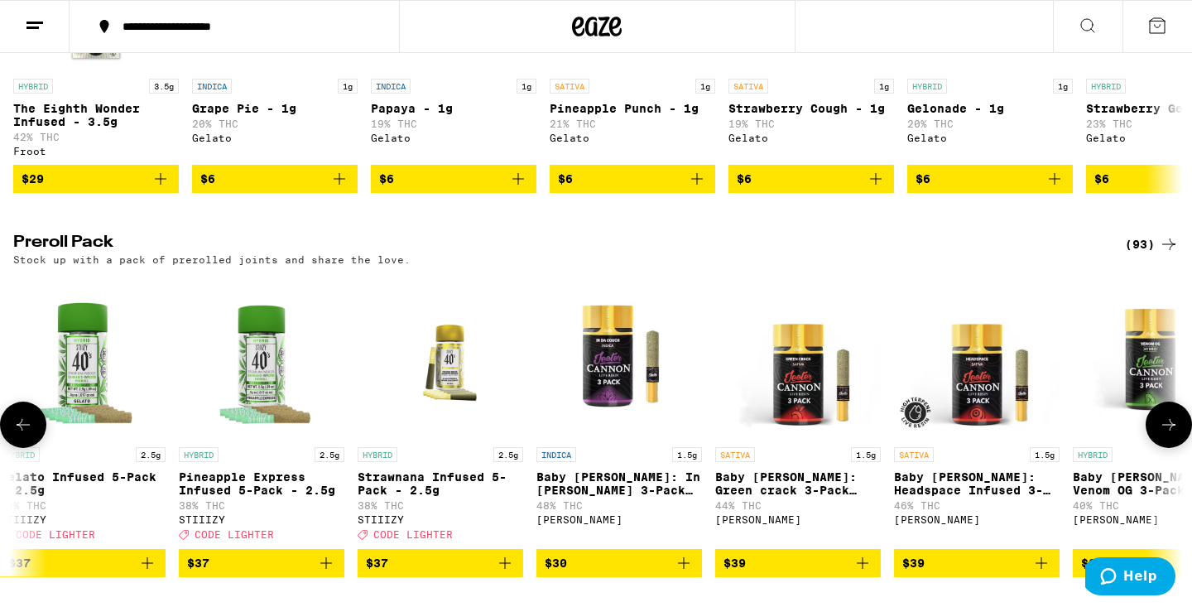
click at [1169, 434] on icon at bounding box center [1169, 425] width 20 height 20
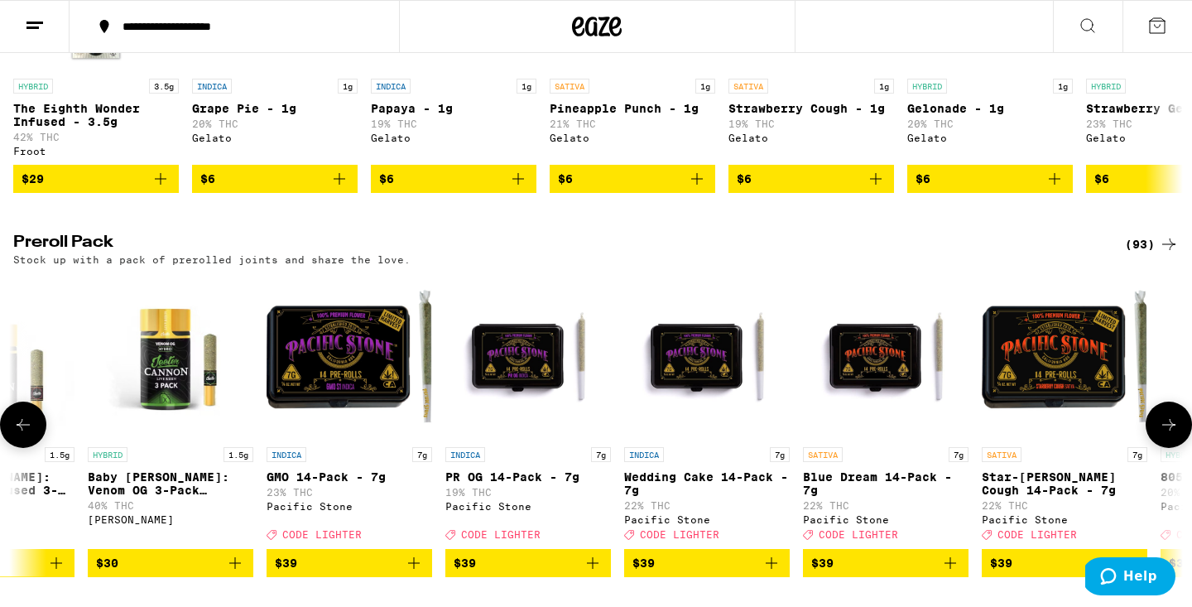
click at [1169, 434] on icon at bounding box center [1169, 425] width 20 height 20
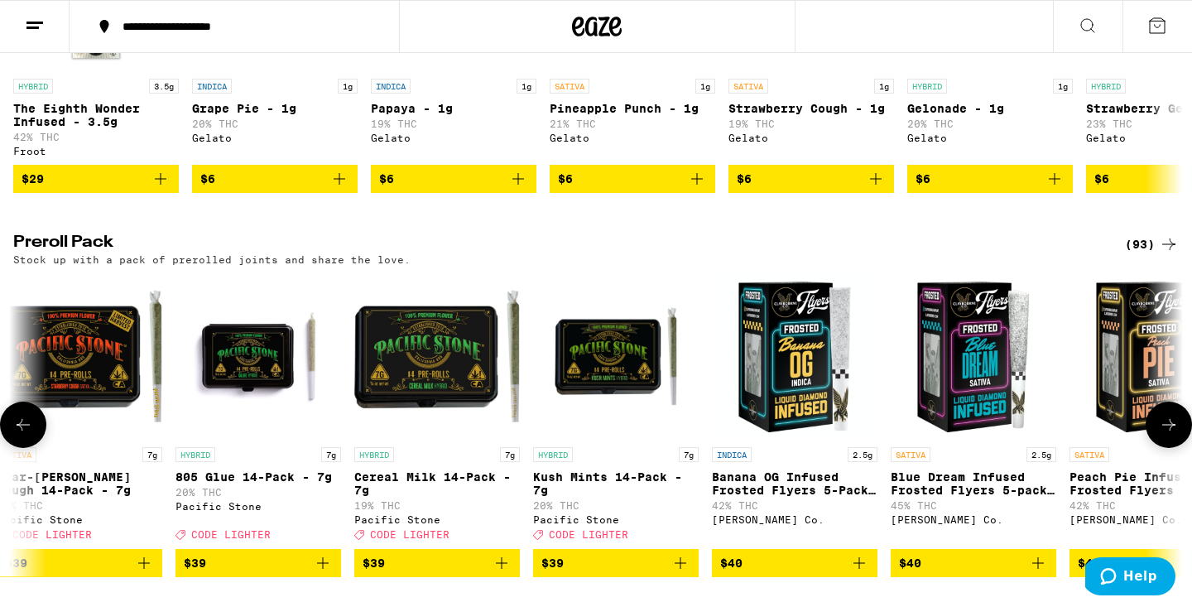
click at [1169, 434] on icon at bounding box center [1169, 425] width 20 height 20
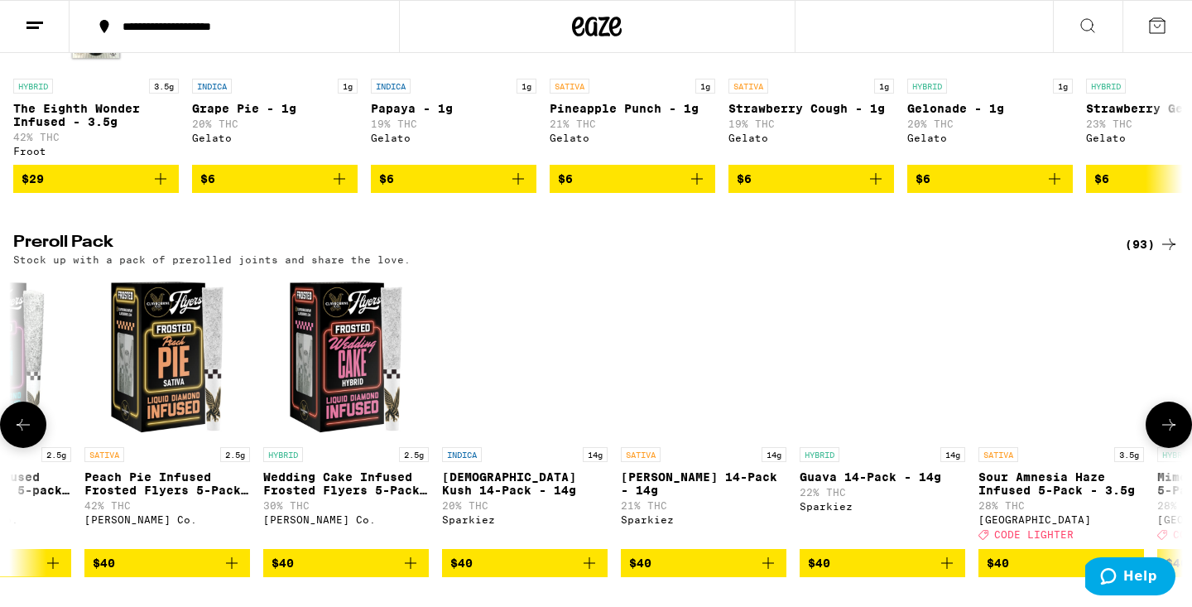
click at [1169, 434] on icon at bounding box center [1169, 425] width 20 height 20
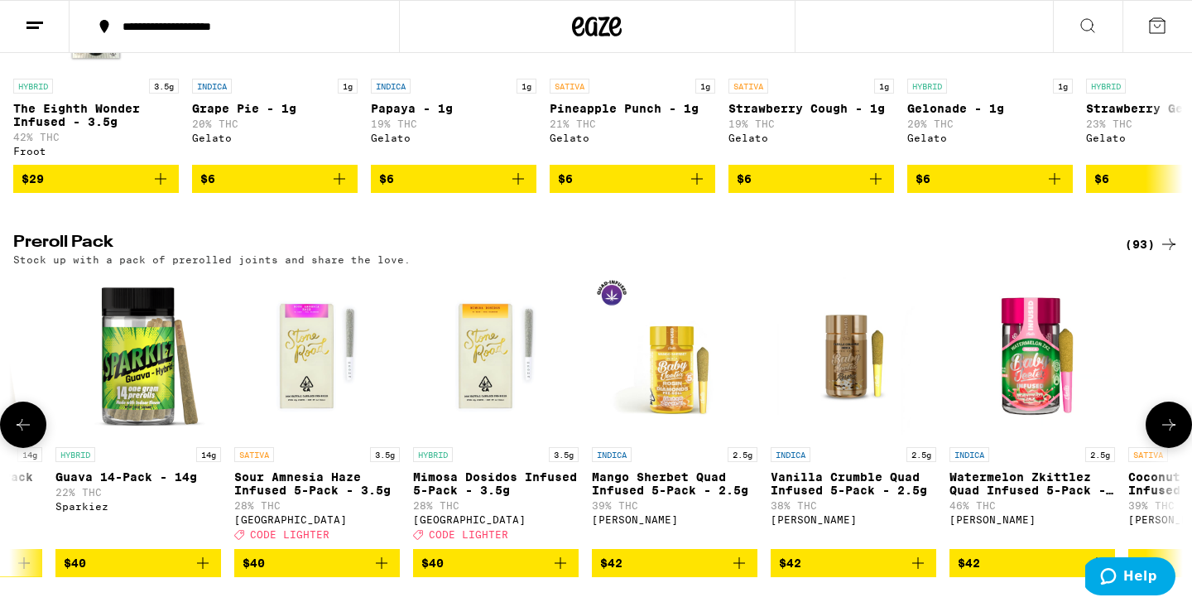
scroll to position [0, 11818]
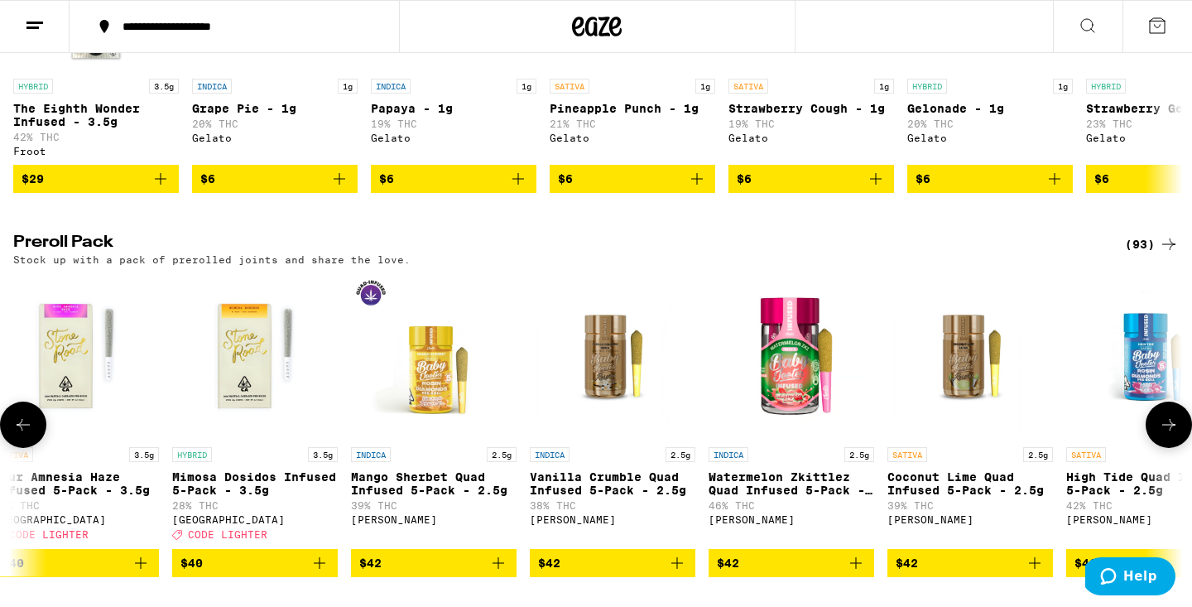
click at [32, 434] on icon at bounding box center [23, 425] width 20 height 20
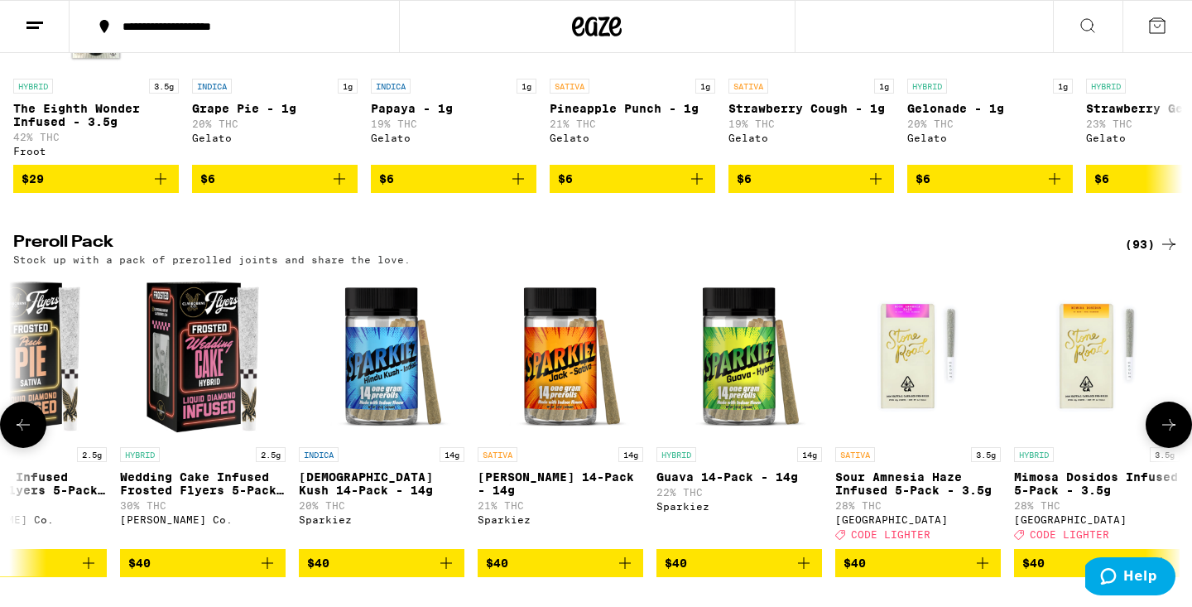
scroll to position [0, 10833]
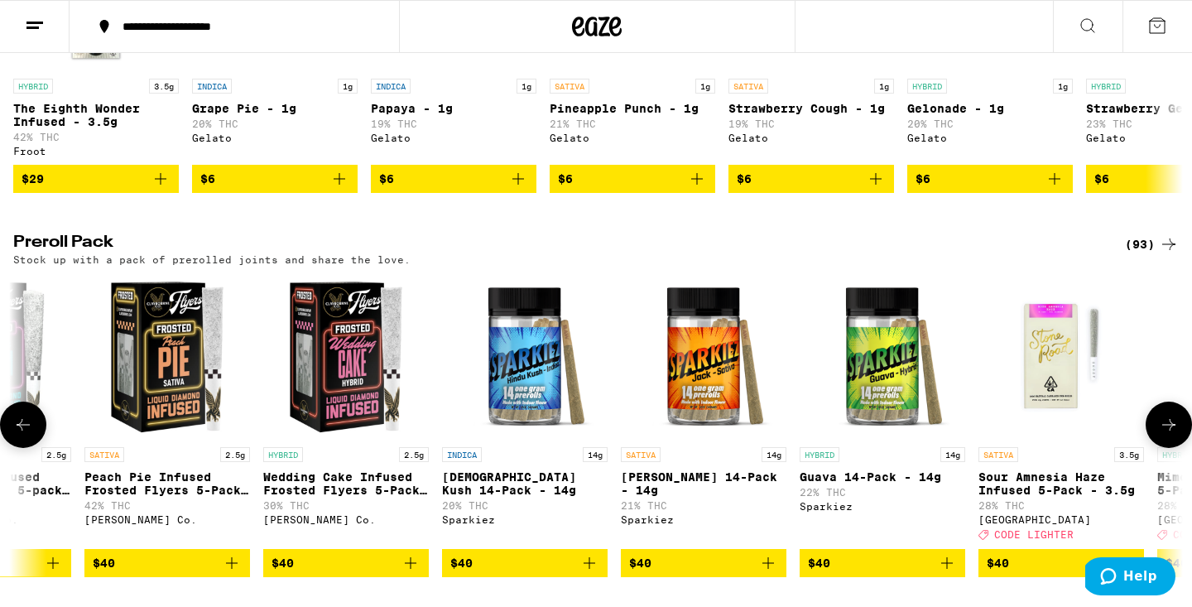
click at [1176, 434] on icon at bounding box center [1169, 425] width 20 height 20
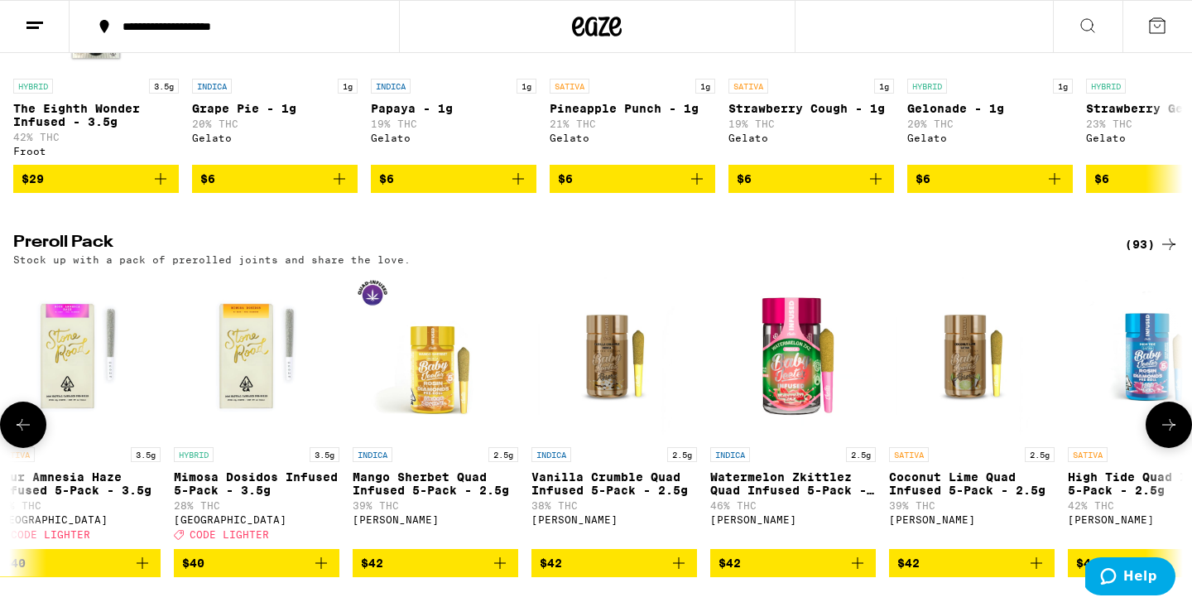
scroll to position [0, 11818]
